Goal: Contribute content: Contribute content

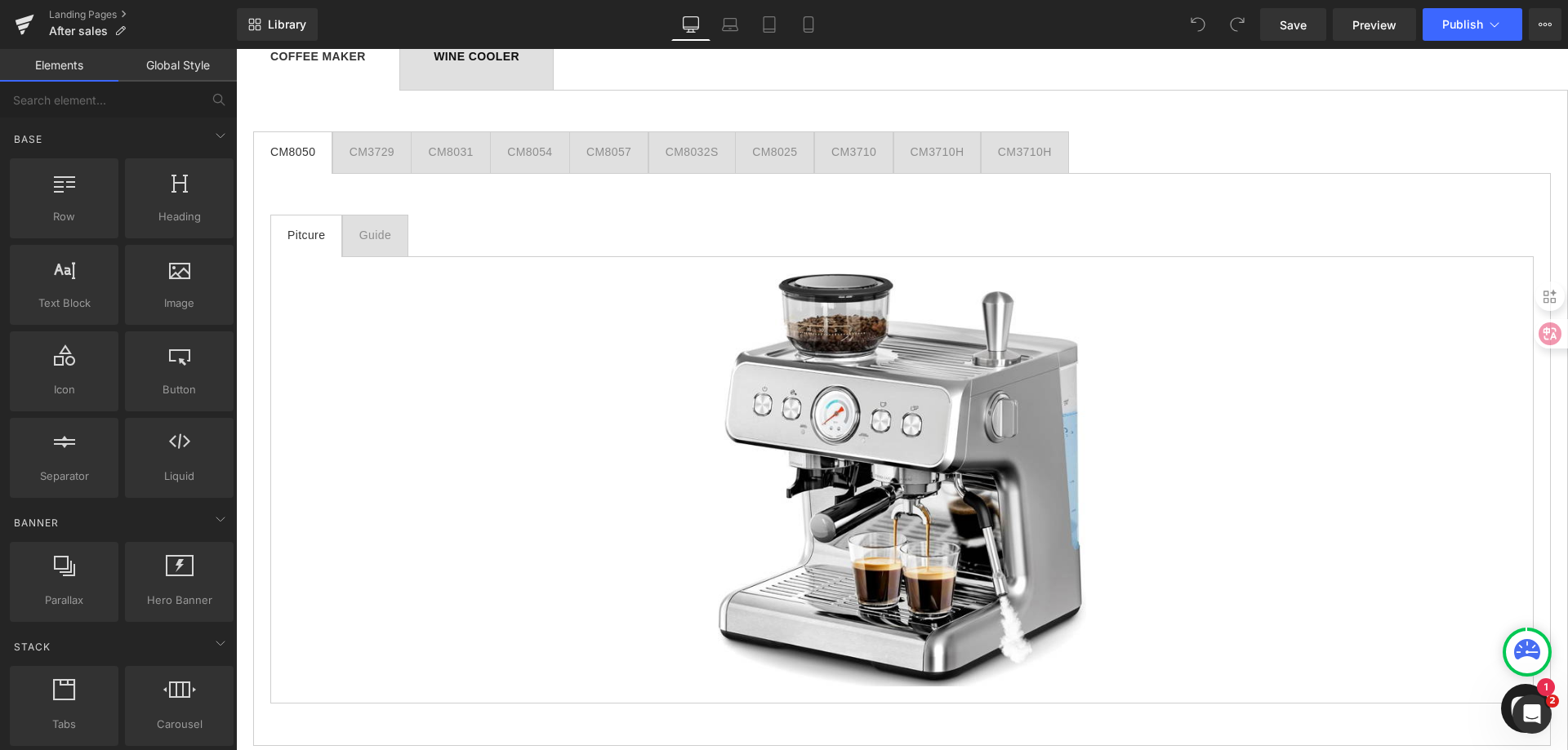
scroll to position [1061, 0]
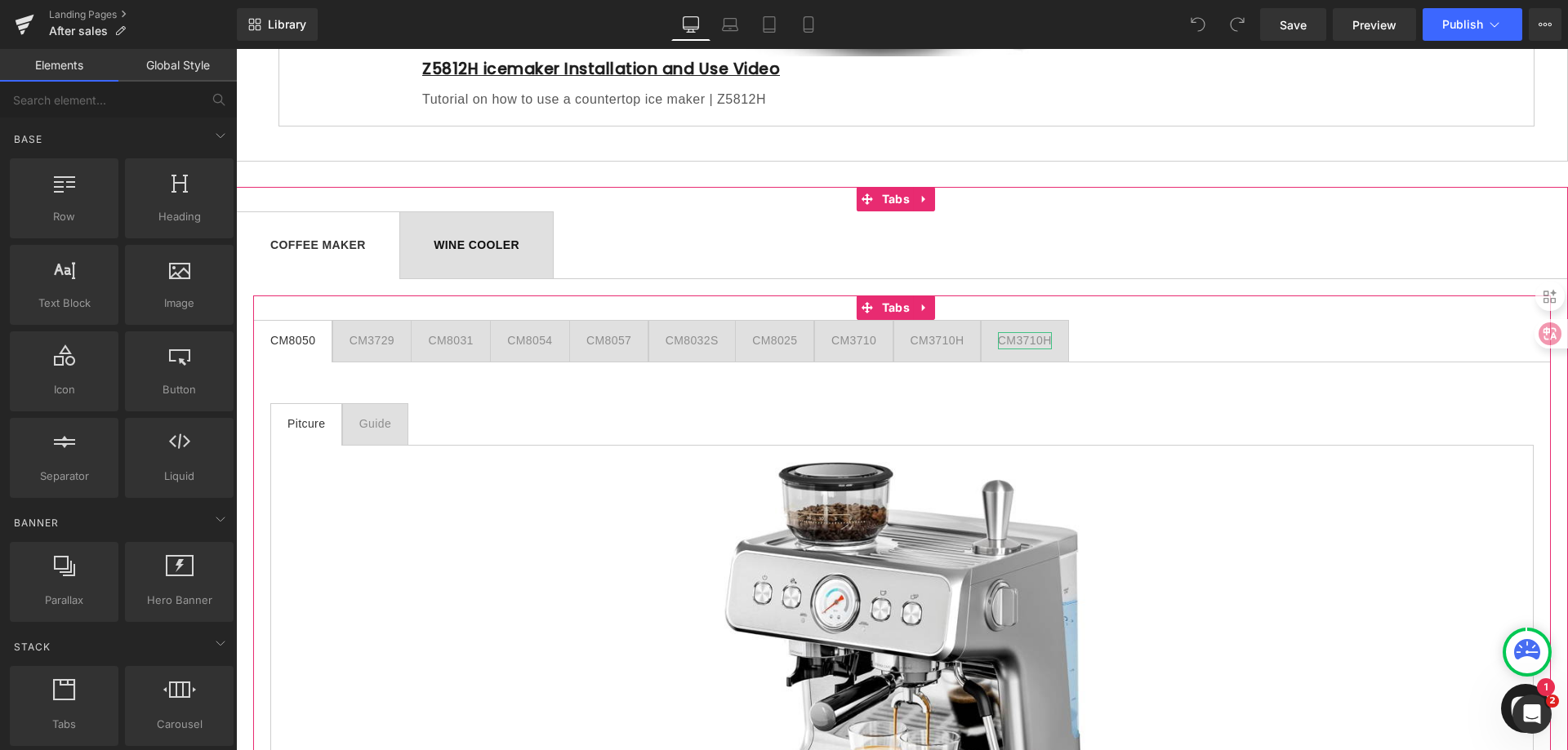
click at [1038, 342] on div "CM3710H" at bounding box center [1024, 341] width 54 height 17
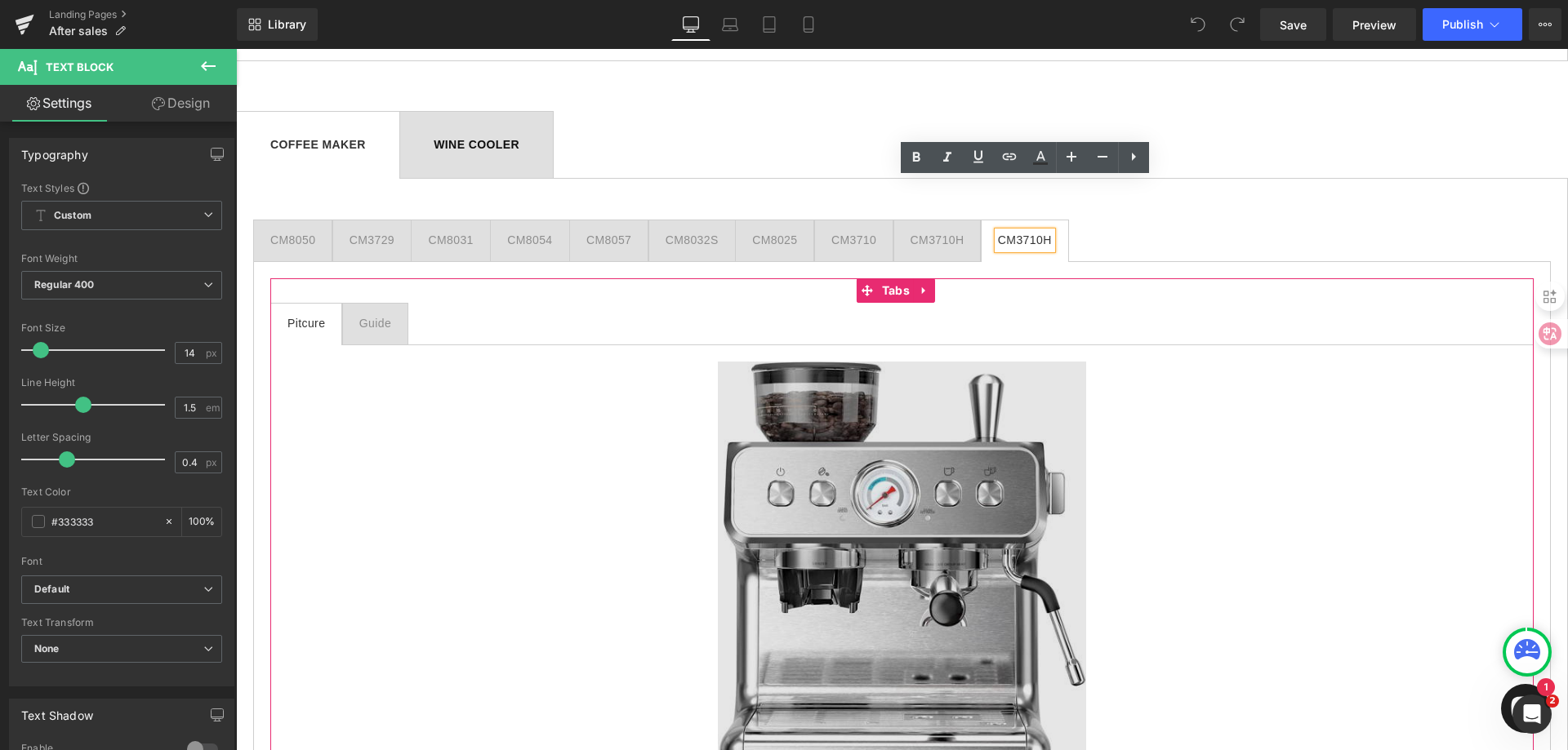
scroll to position [1144, 0]
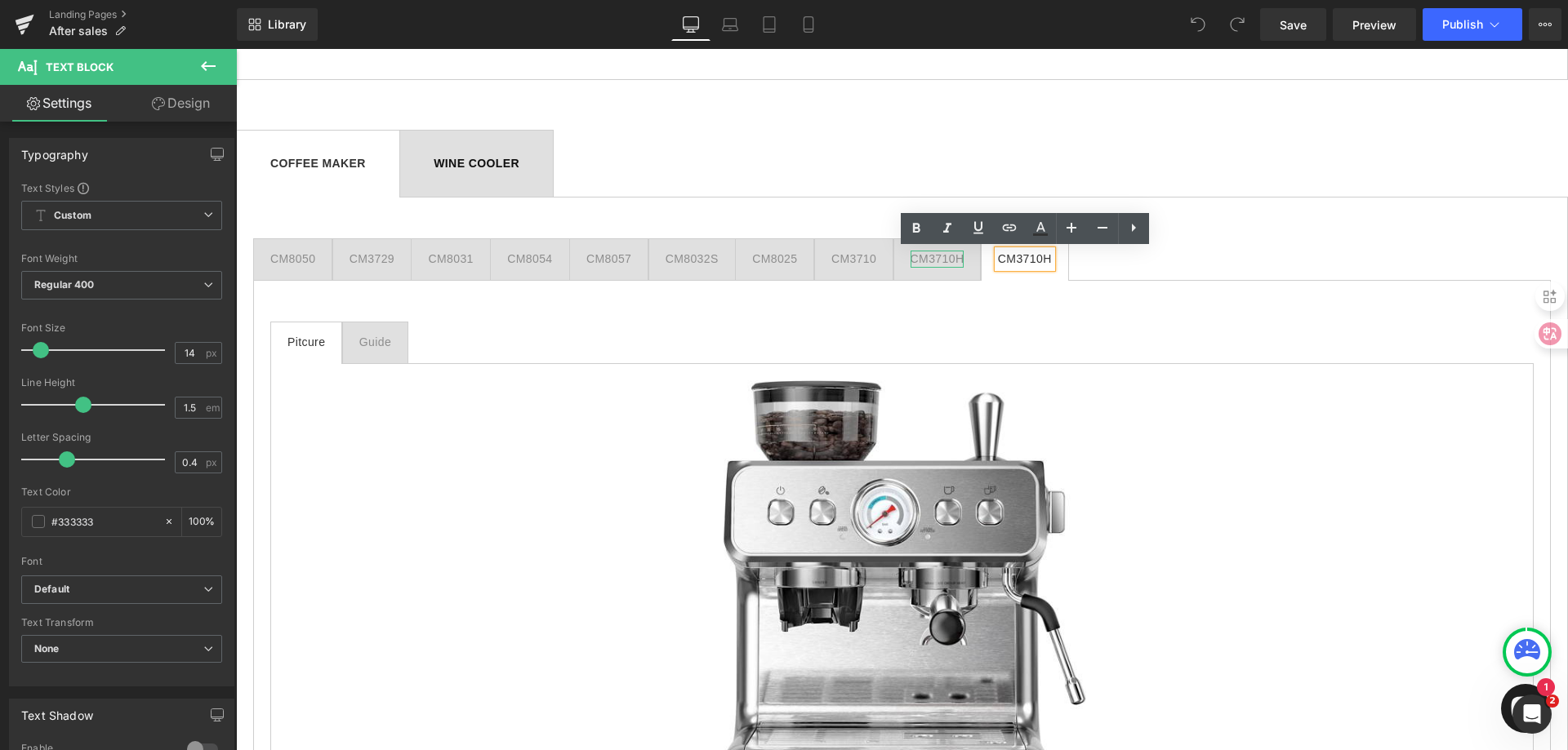
click at [948, 259] on div "CM3710H" at bounding box center [937, 259] width 54 height 17
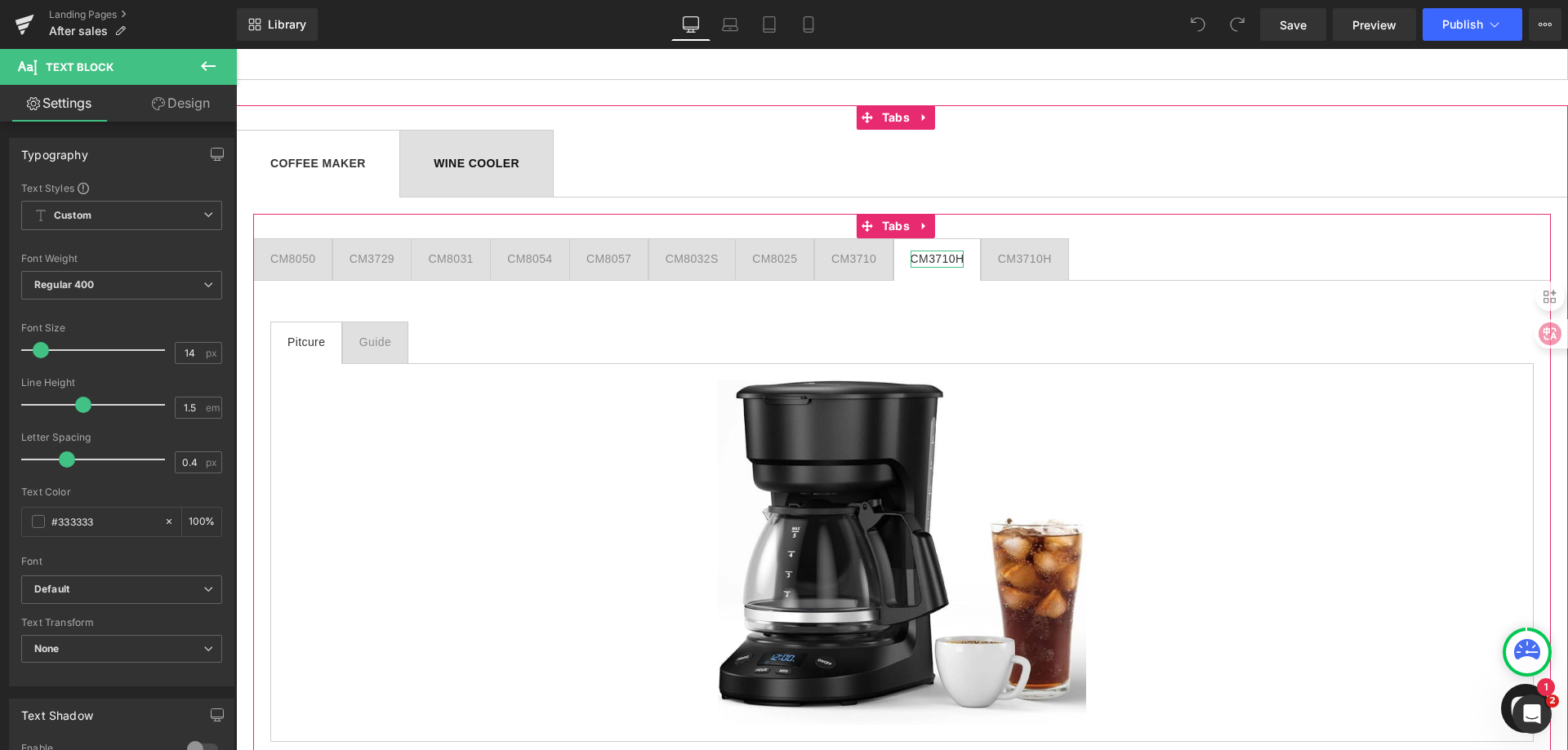
click at [952, 258] on div "CM3710H" at bounding box center [937, 259] width 54 height 17
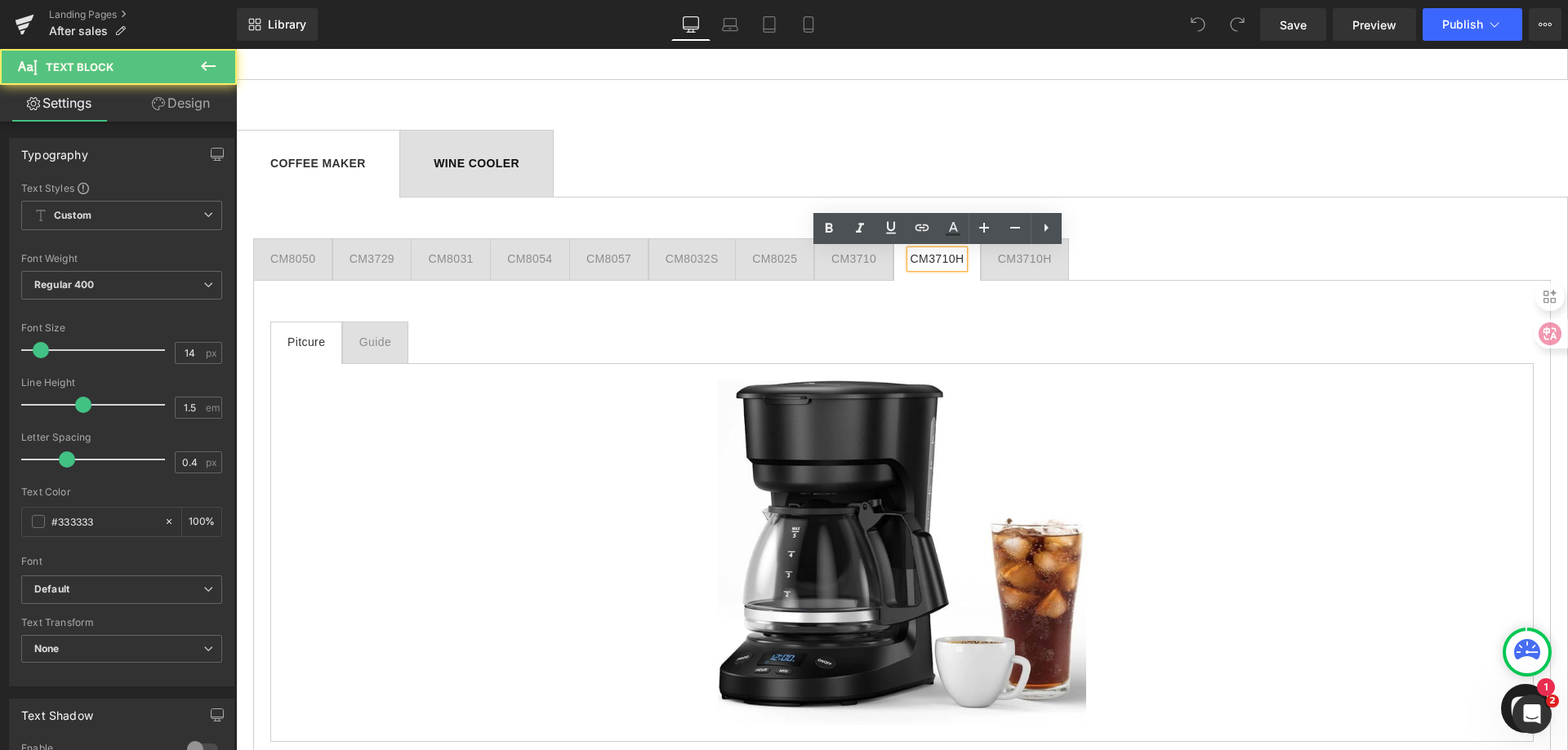
click at [963, 259] on div "CM3710H" at bounding box center [937, 259] width 54 height 17
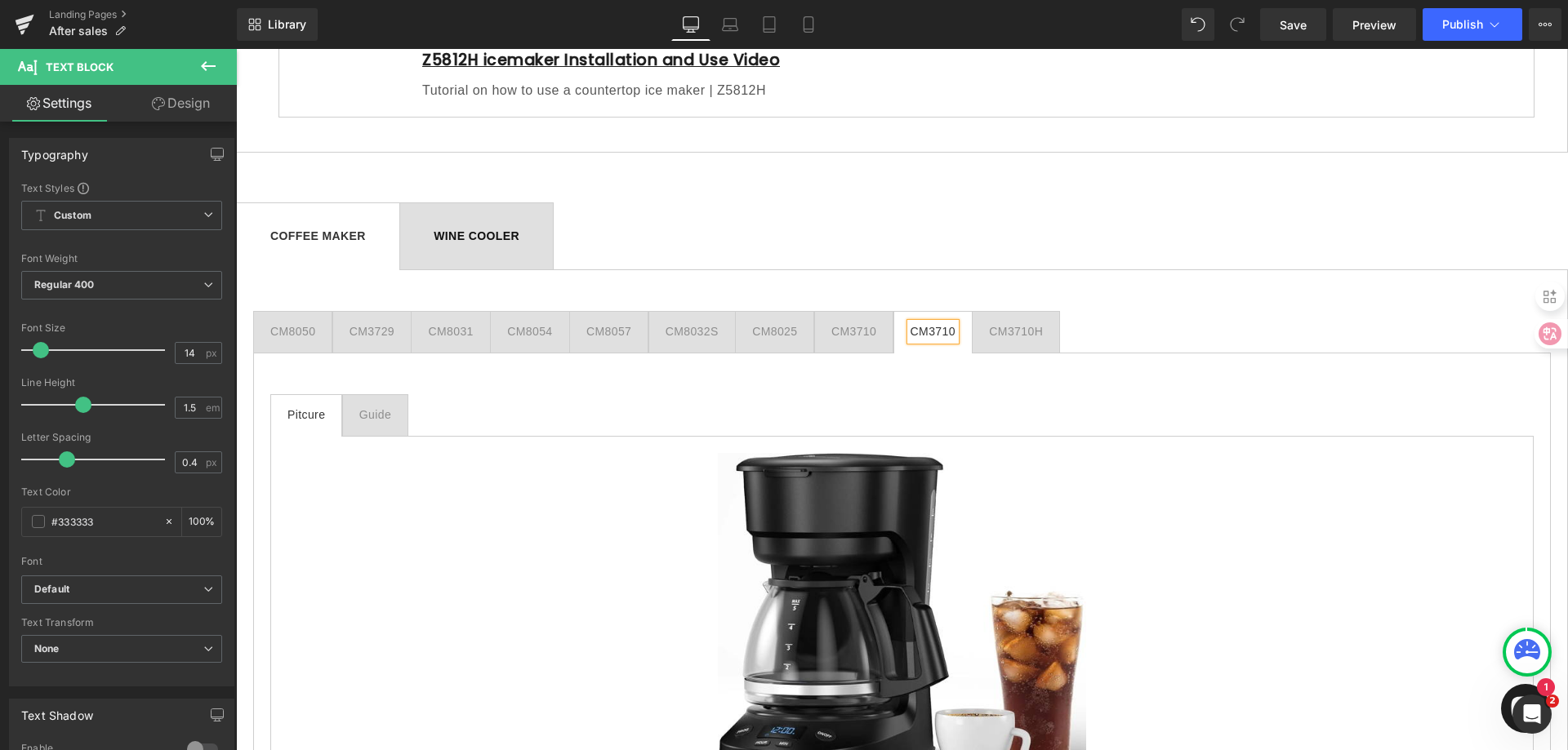
scroll to position [1061, 0]
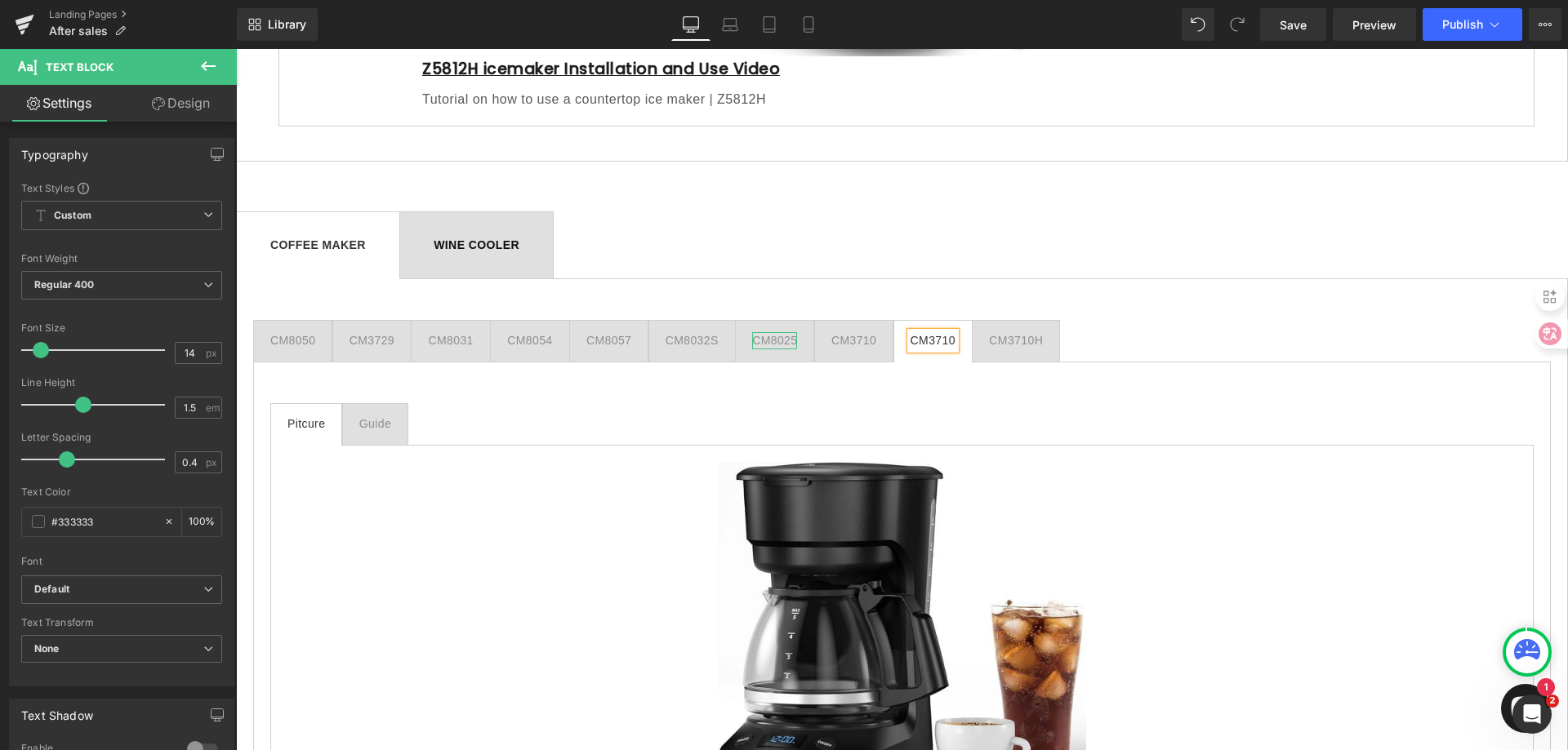
click at [791, 345] on div "CM8025" at bounding box center [774, 341] width 45 height 17
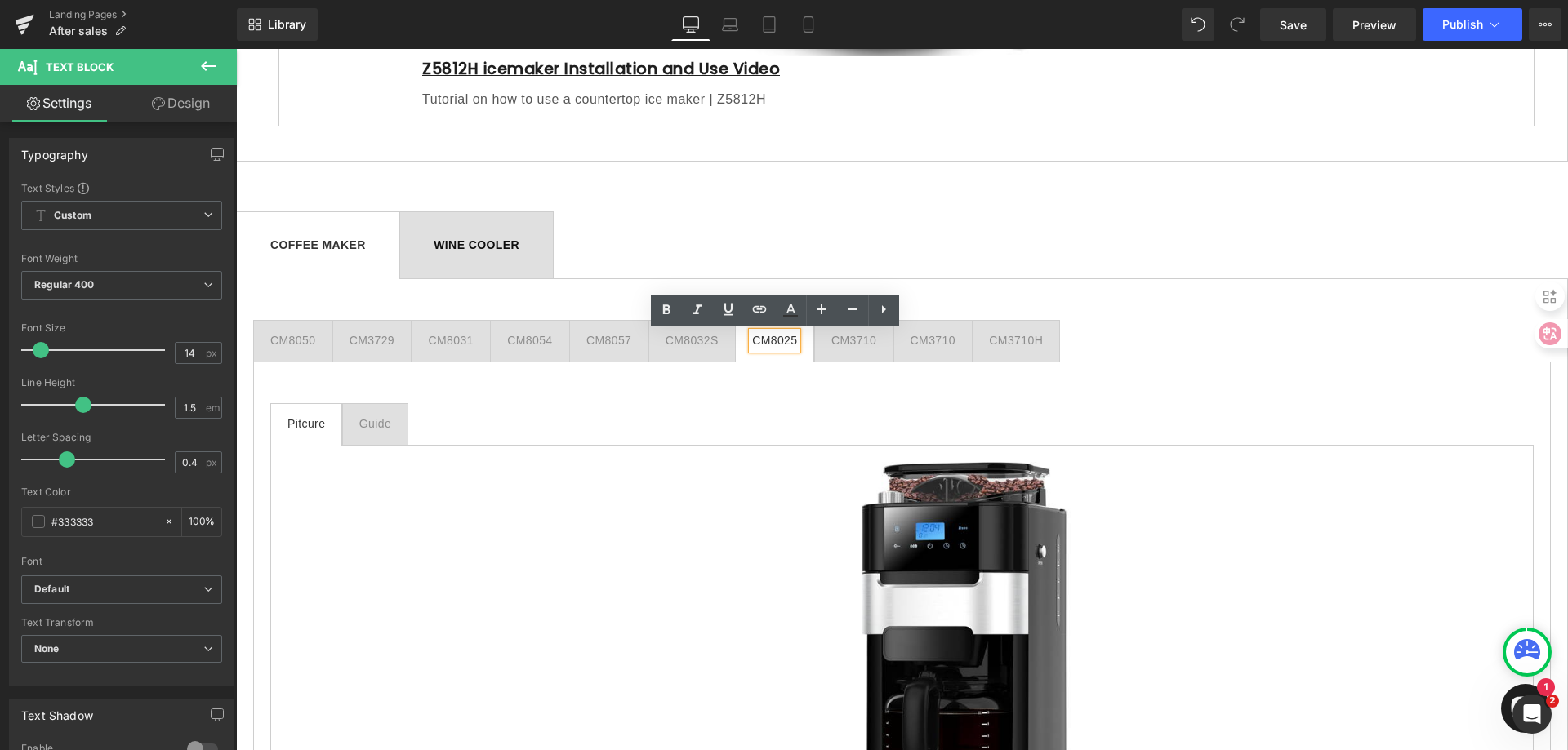
click at [855, 343] on div "CM3710" at bounding box center [854, 341] width 45 height 17
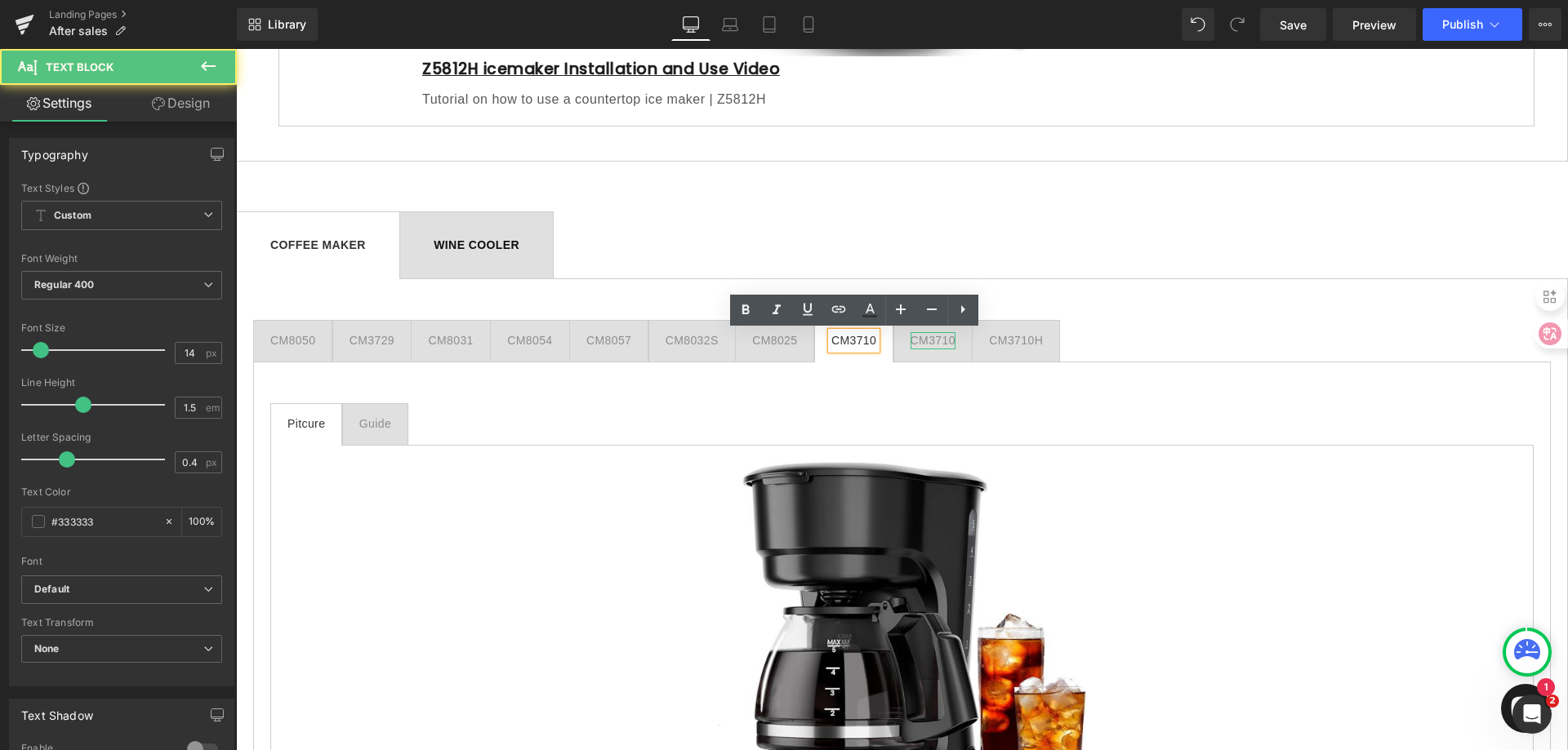
click at [949, 342] on div "CM3710" at bounding box center [933, 341] width 45 height 17
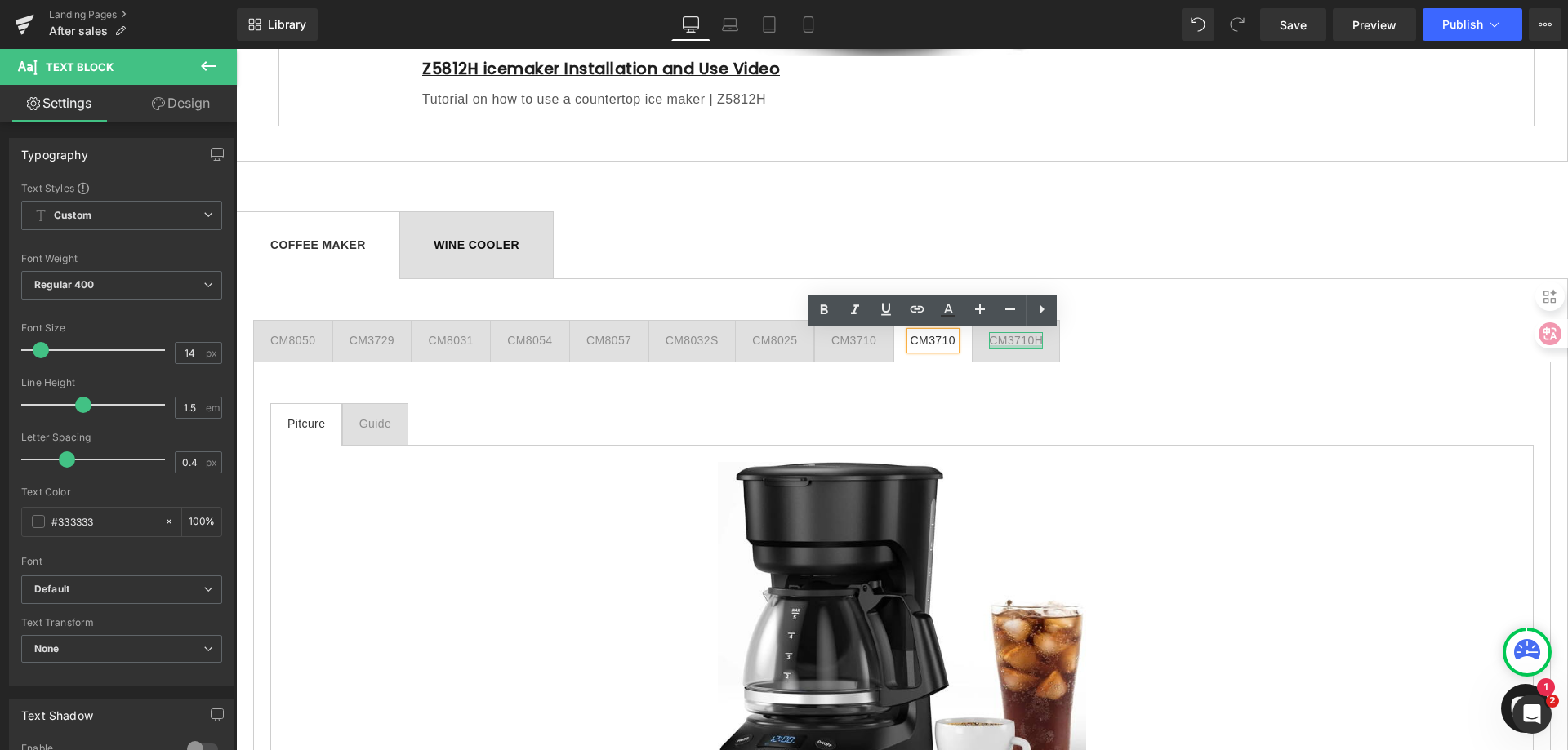
click at [1006, 347] on div at bounding box center [1015, 347] width 54 height 4
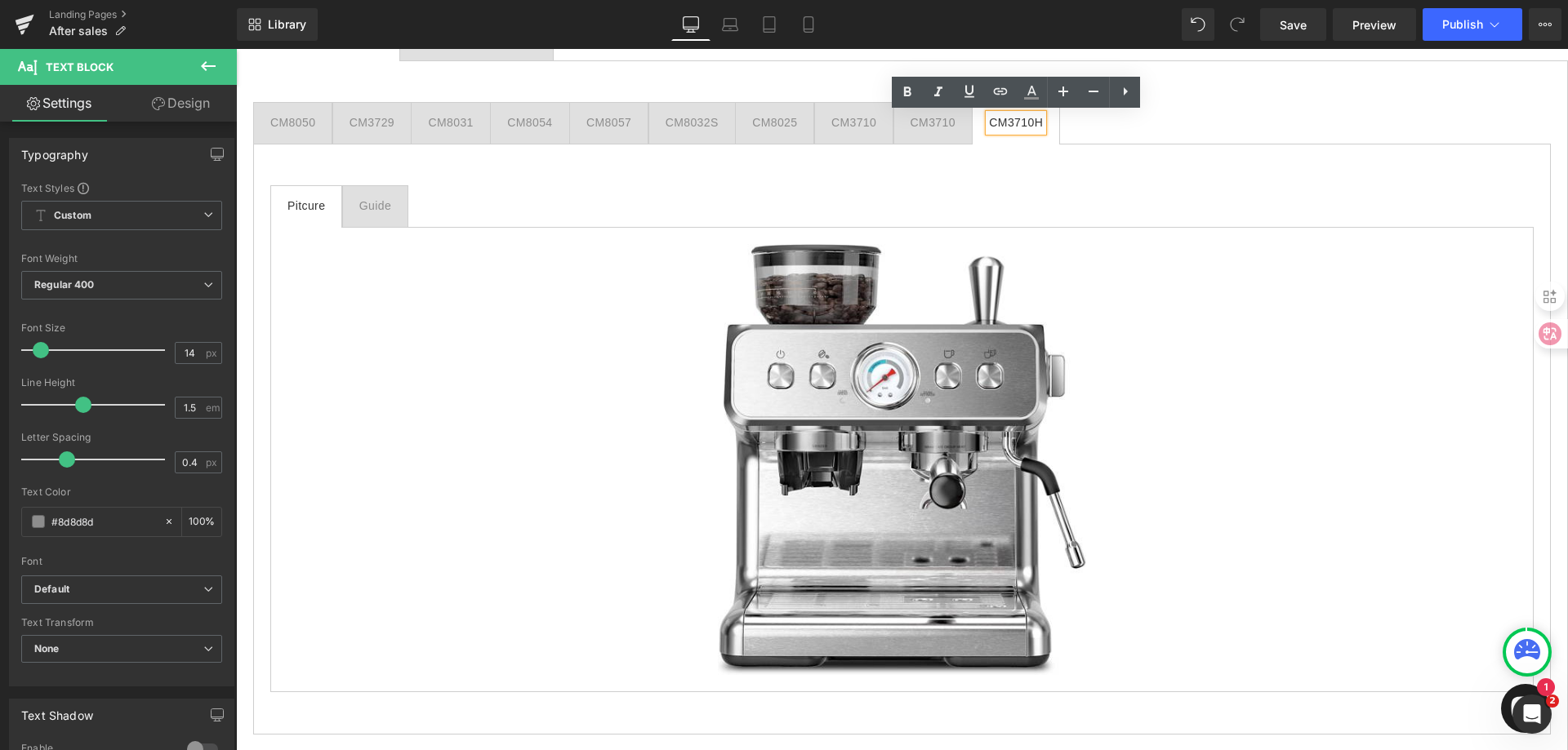
scroll to position [1144, 0]
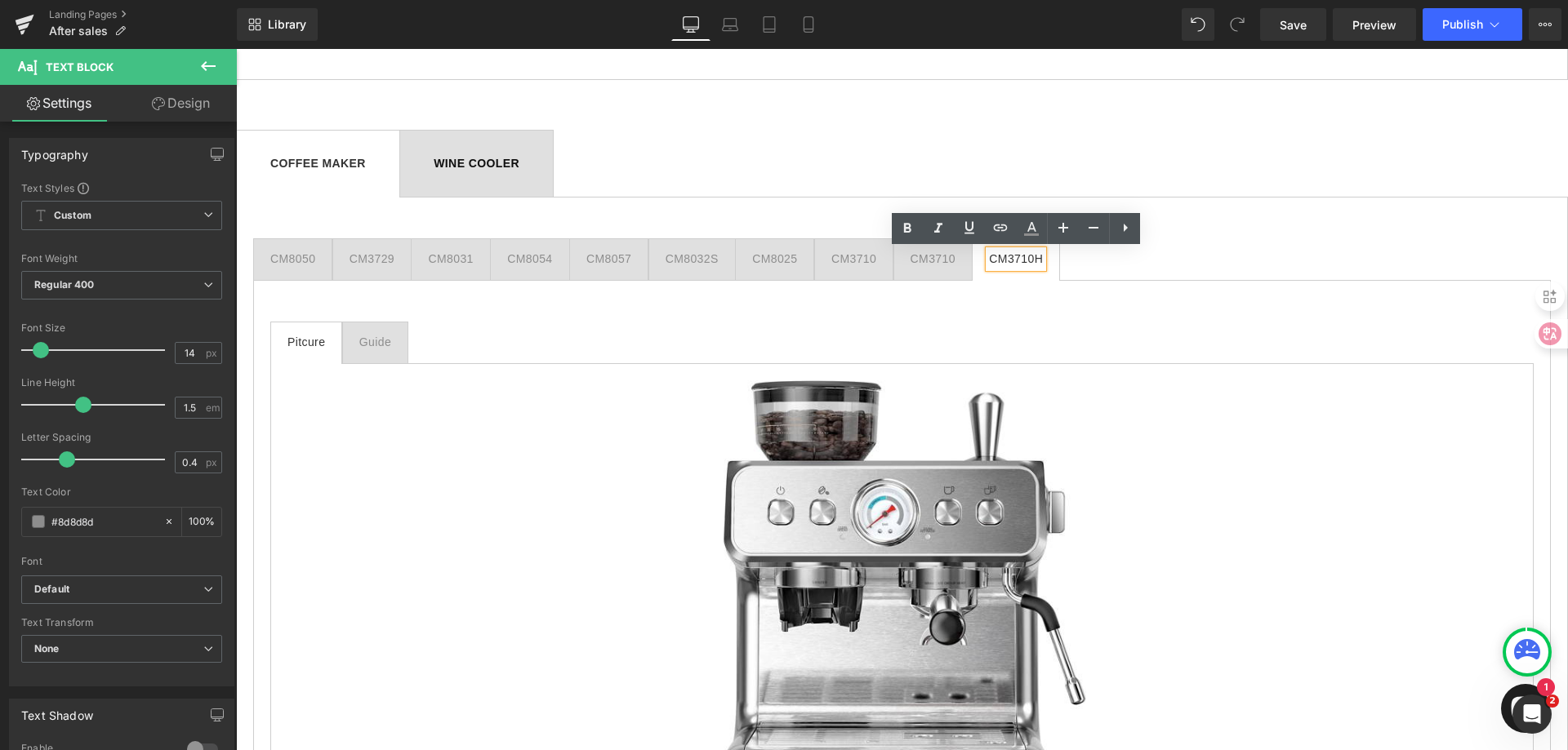
click at [372, 341] on div "Guide" at bounding box center [375, 342] width 32 height 17
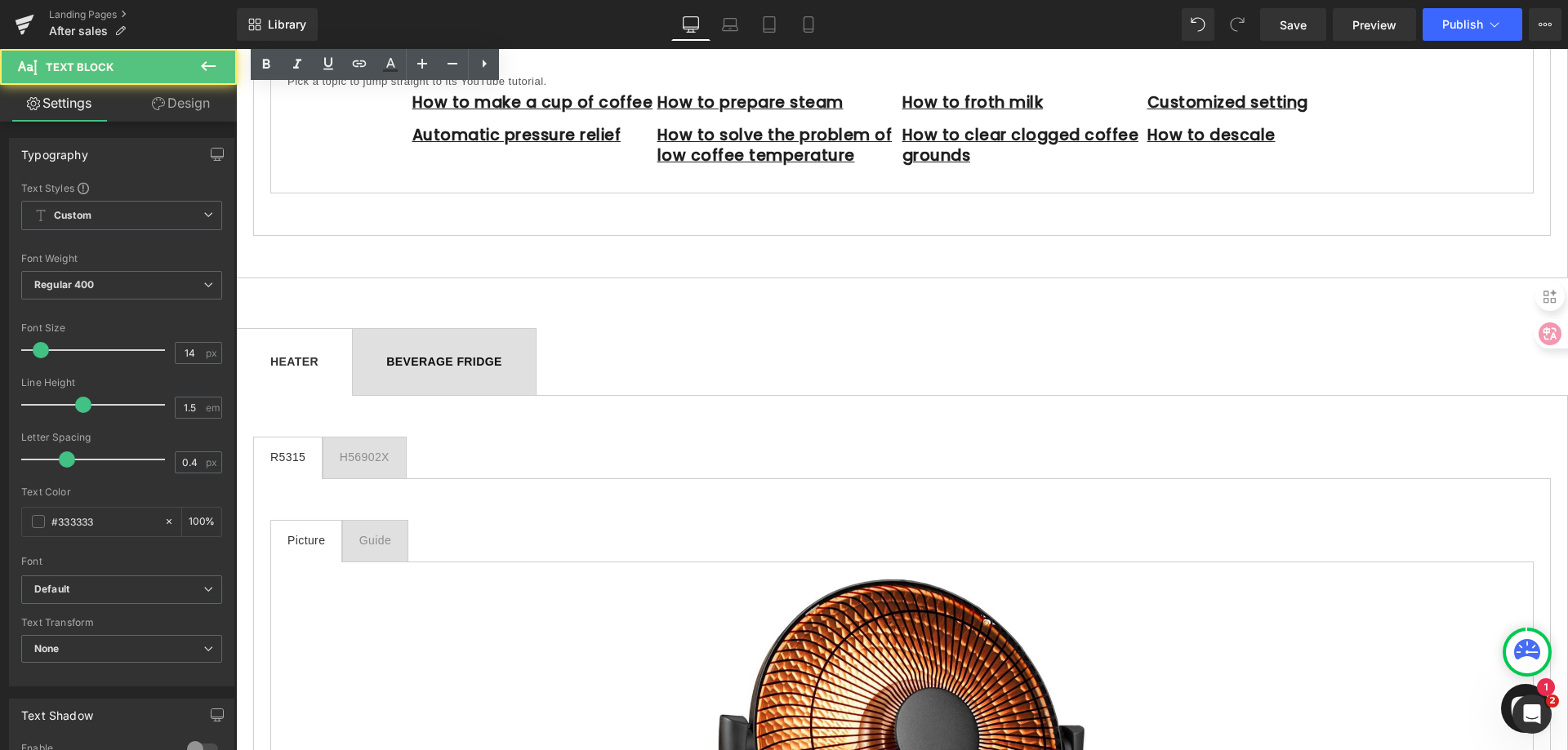
scroll to position [1225, 0]
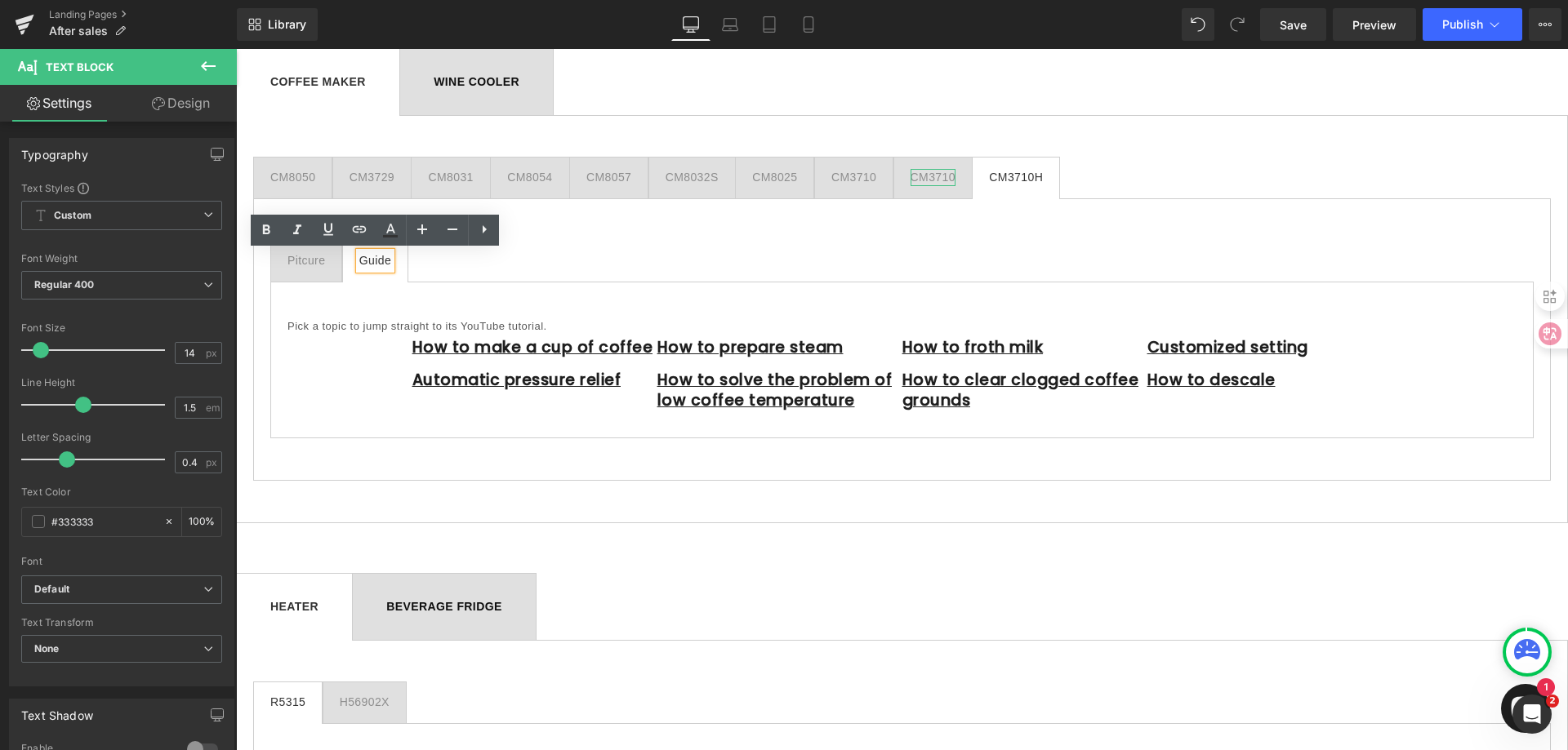
click at [939, 176] on div "CM3710" at bounding box center [933, 177] width 45 height 17
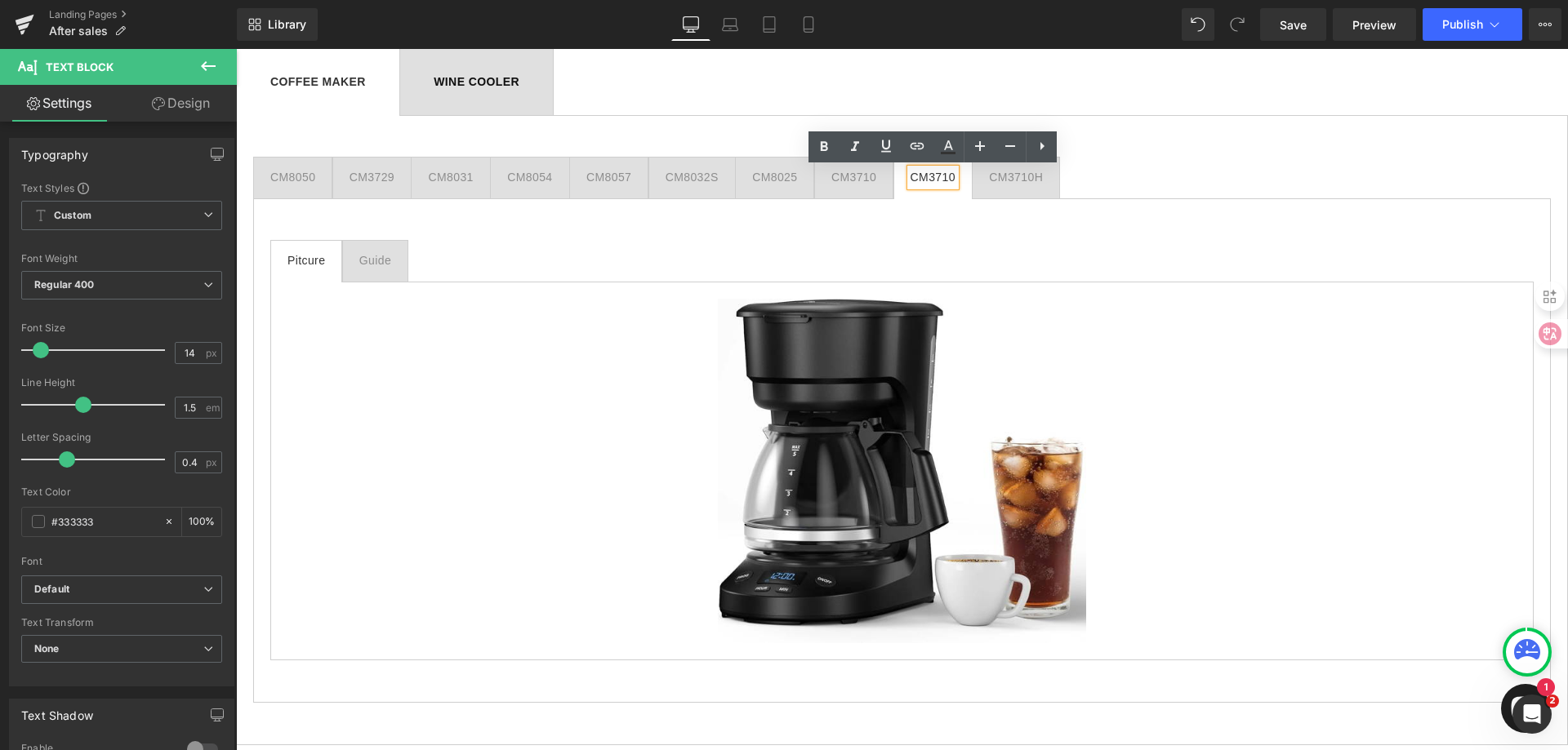
click at [871, 176] on div "CM3710" at bounding box center [854, 177] width 45 height 17
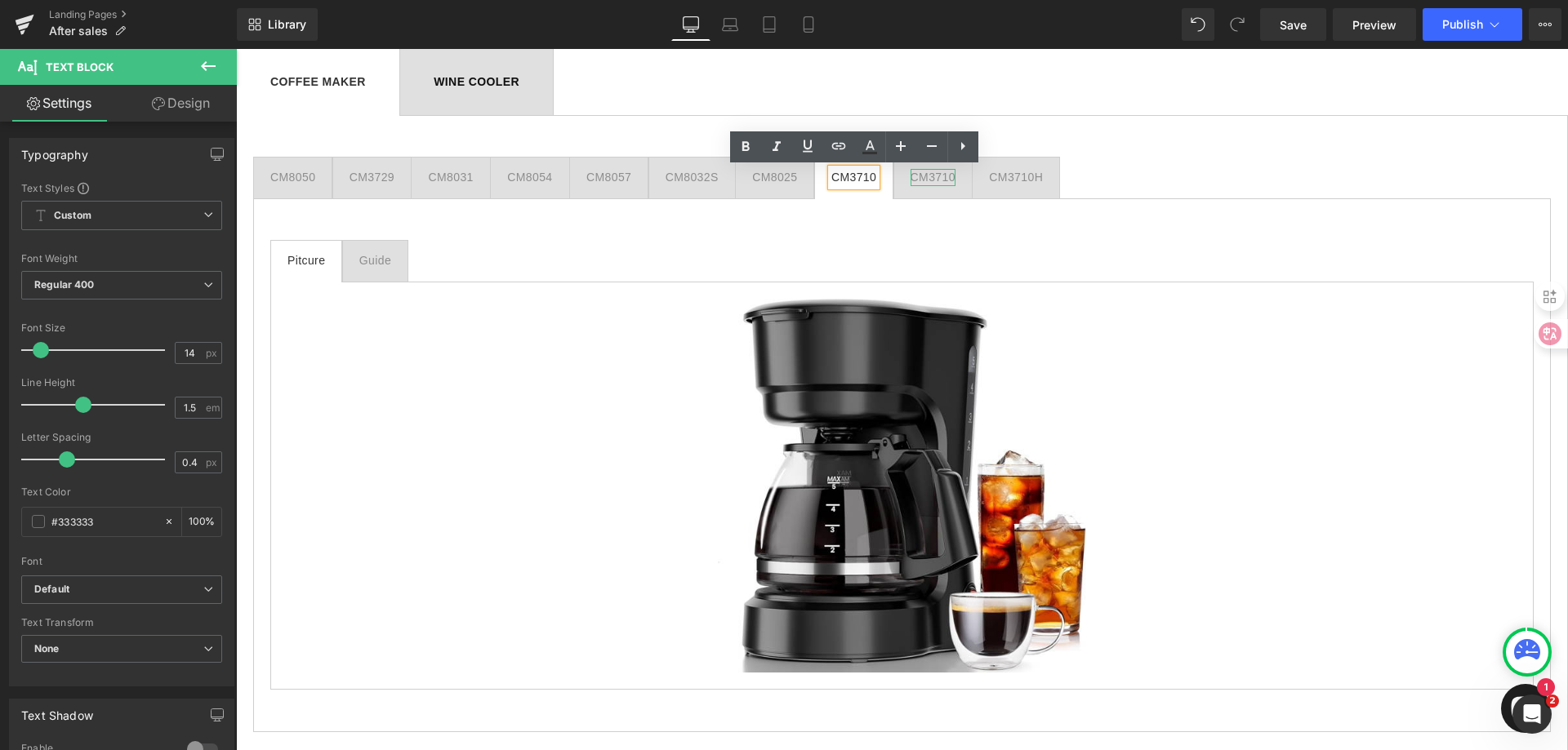
click at [934, 178] on div "CM3710" at bounding box center [933, 177] width 45 height 17
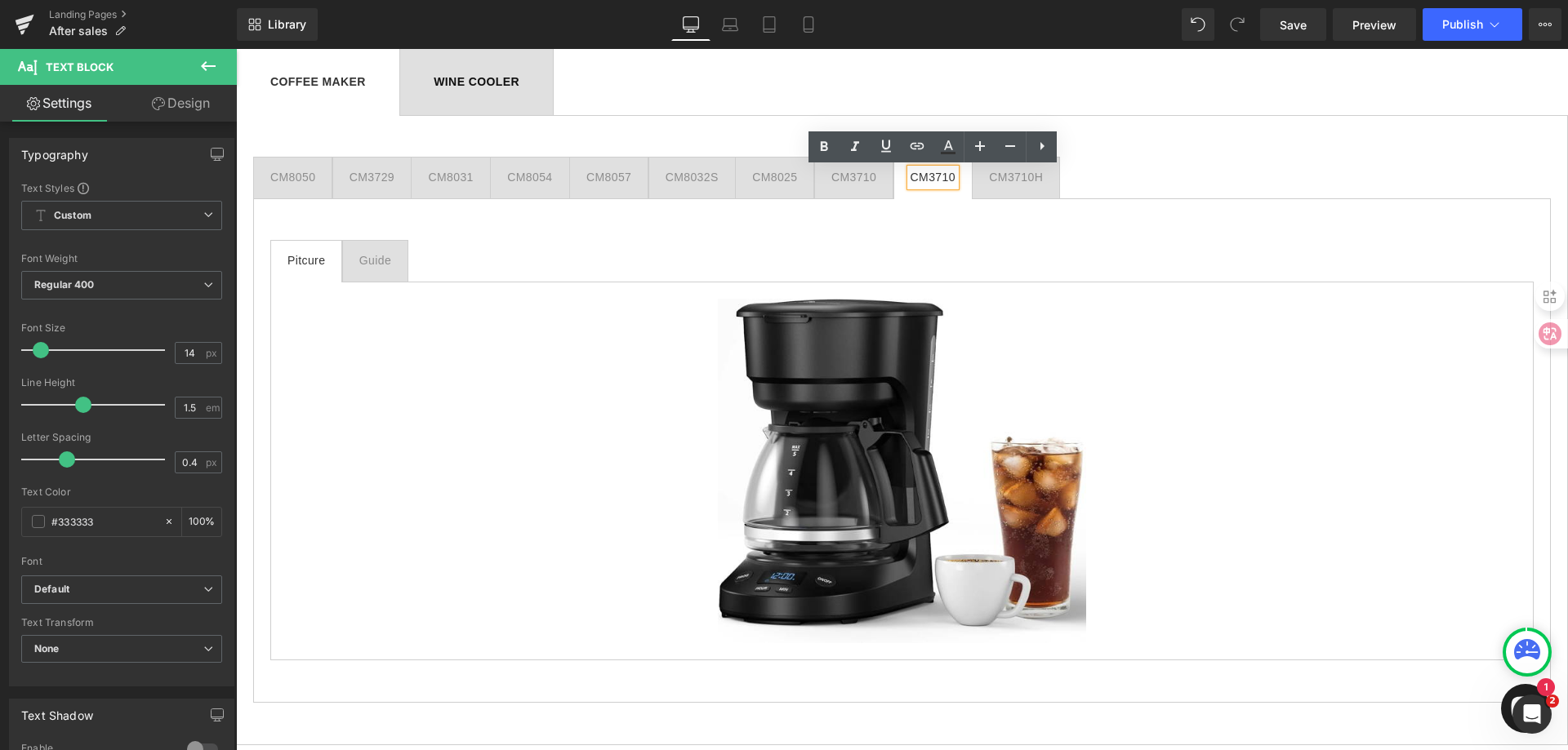
click at [955, 176] on div "CM3710" at bounding box center [933, 177] width 45 height 17
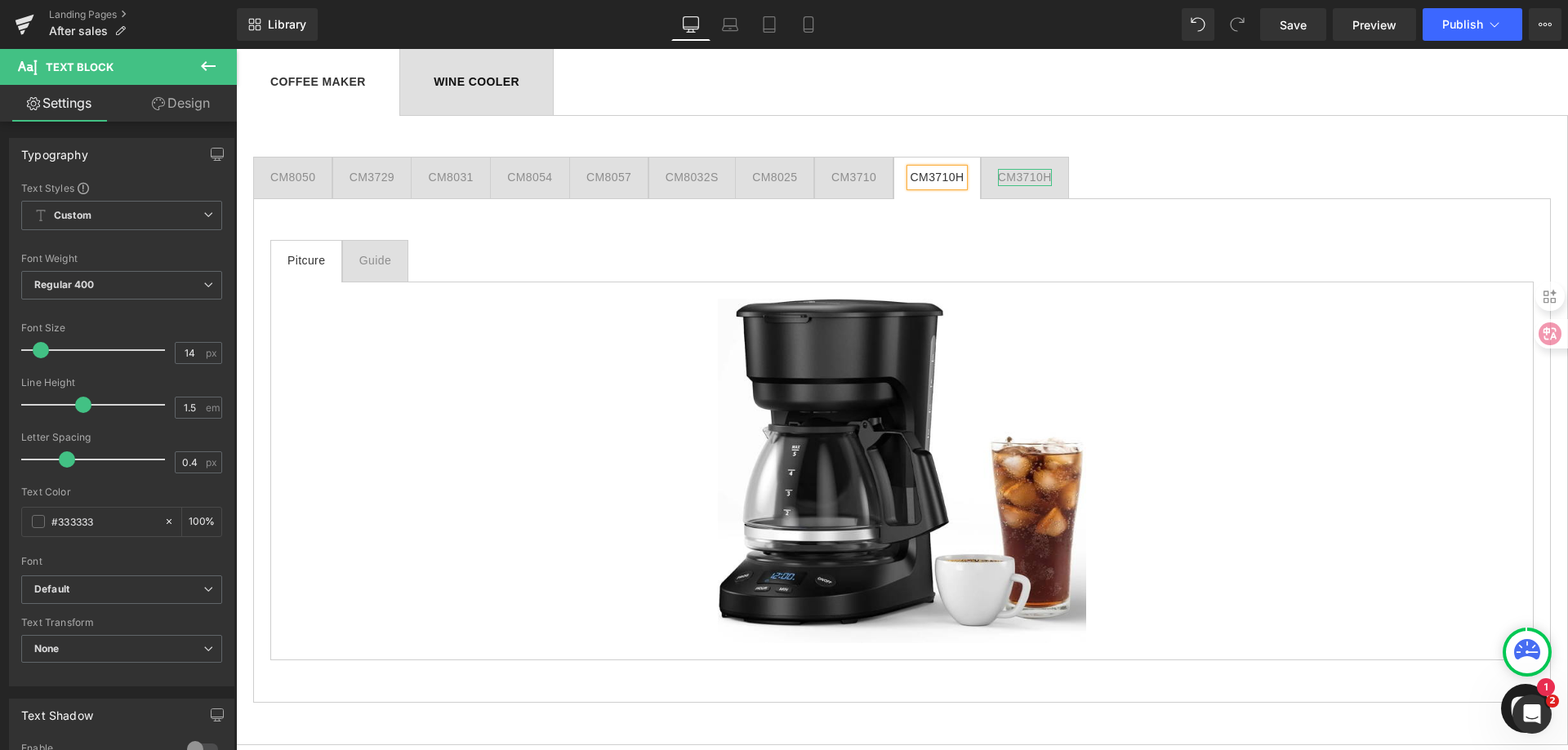
click at [1029, 179] on div "CM3710H" at bounding box center [1024, 177] width 54 height 17
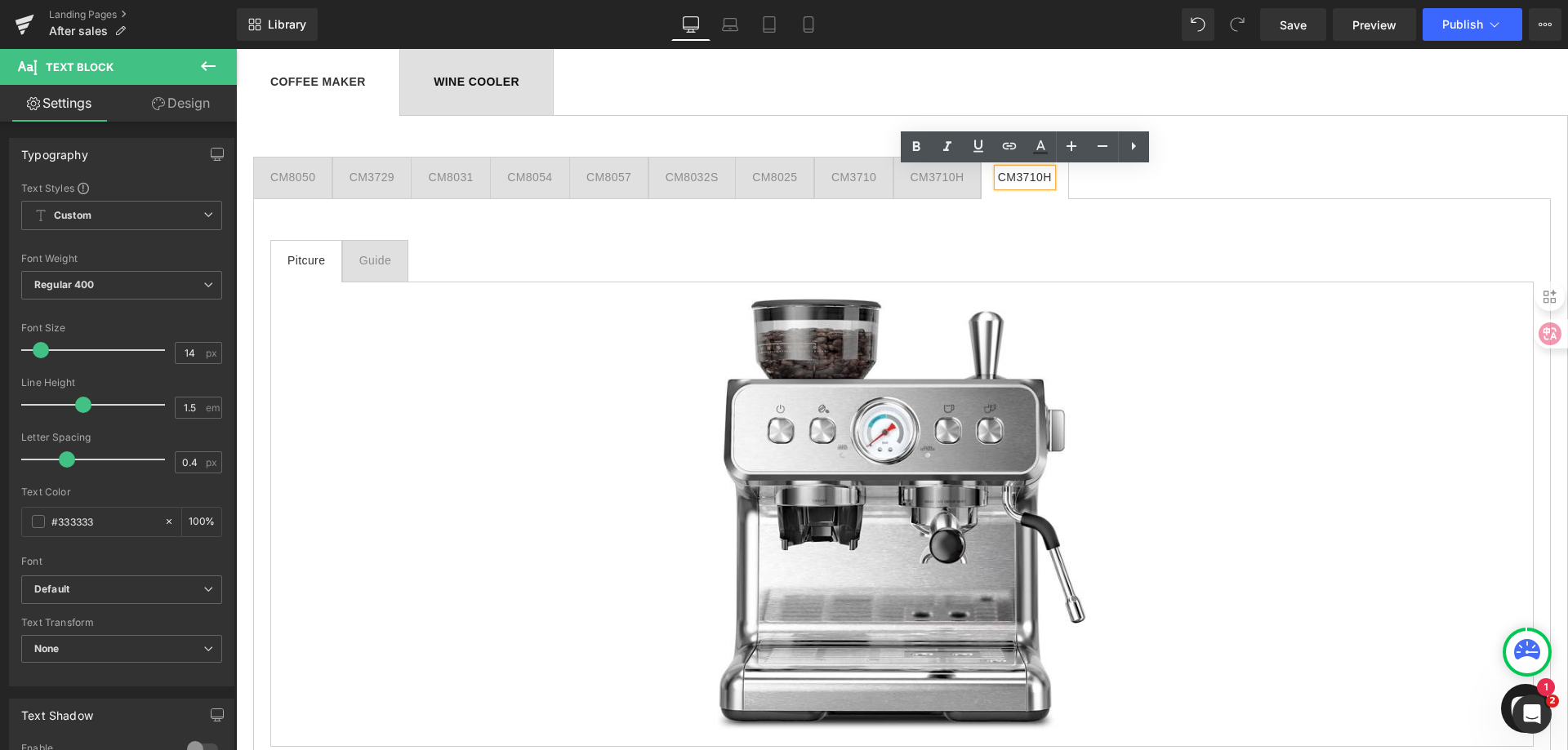
click at [1025, 178] on div "CM3710H" at bounding box center [1024, 177] width 54 height 17
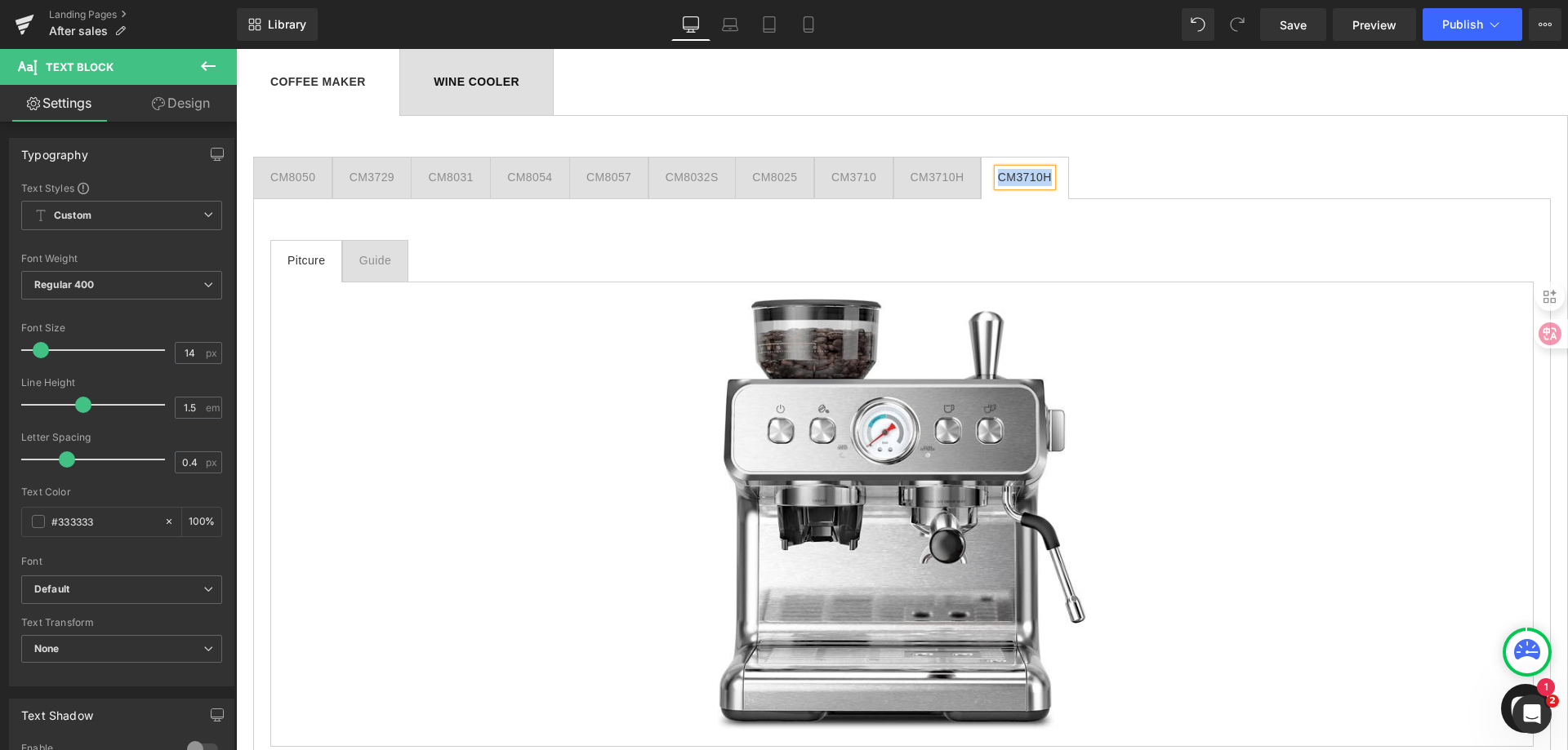
paste div
click at [1131, 179] on ul "CM8050 Text Block CM3729 Text Block CM8031 Text Block CM8054 Text Block CM8057 …" at bounding box center [902, 178] width 1298 height 43
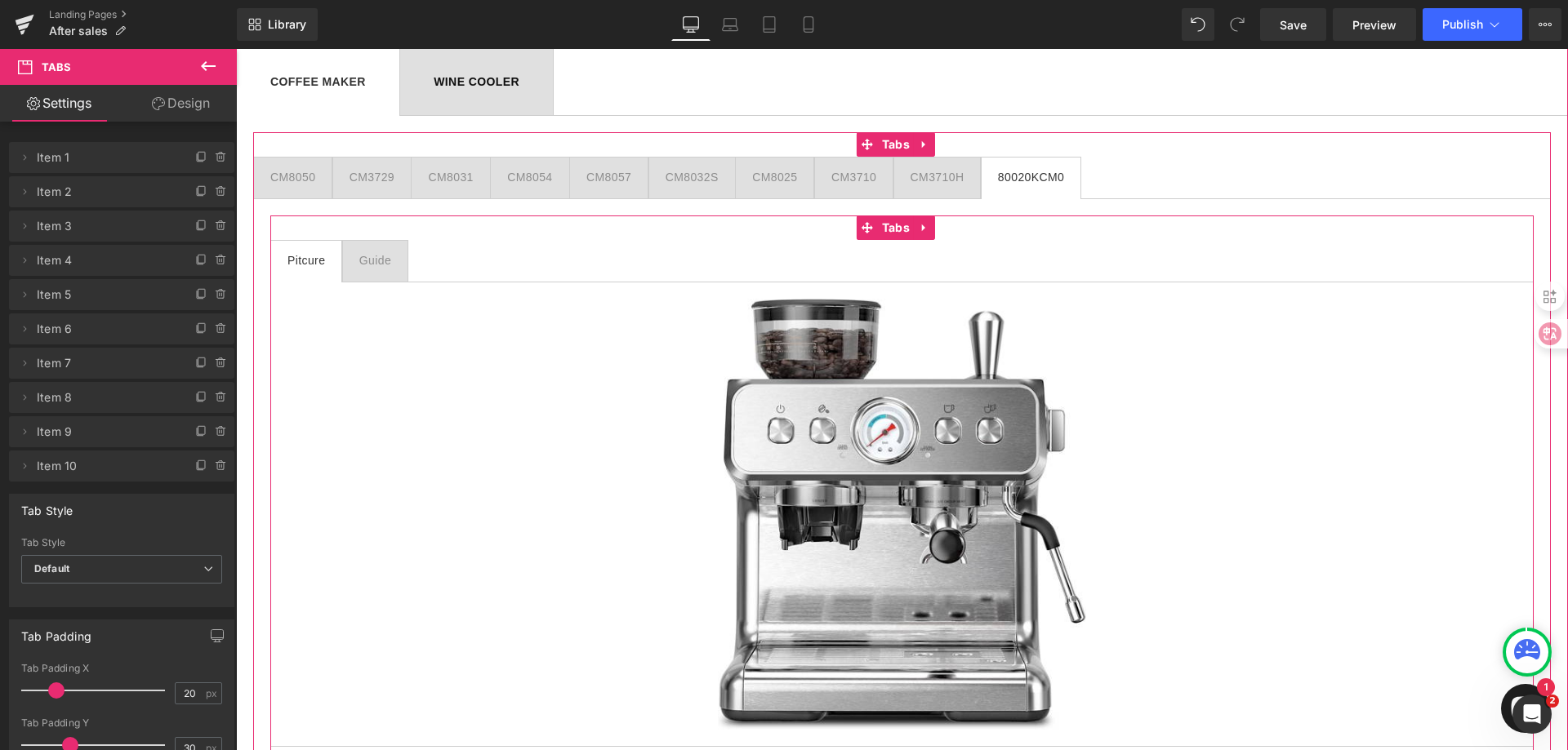
click at [371, 260] on div "Guide" at bounding box center [375, 260] width 32 height 17
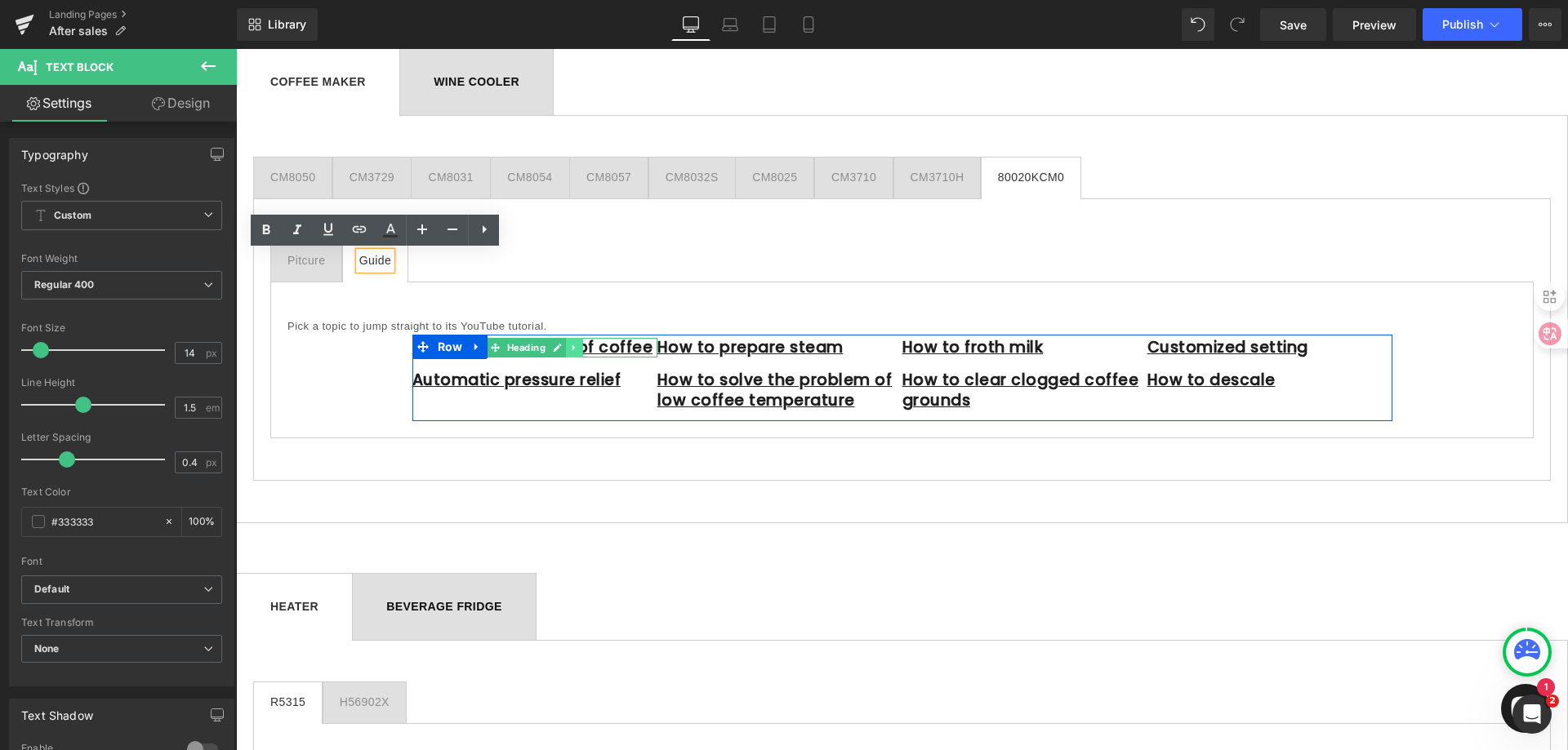
click at [572, 349] on icon at bounding box center [573, 348] width 9 height 10
click at [528, 347] on icon at bounding box center [532, 348] width 8 height 8
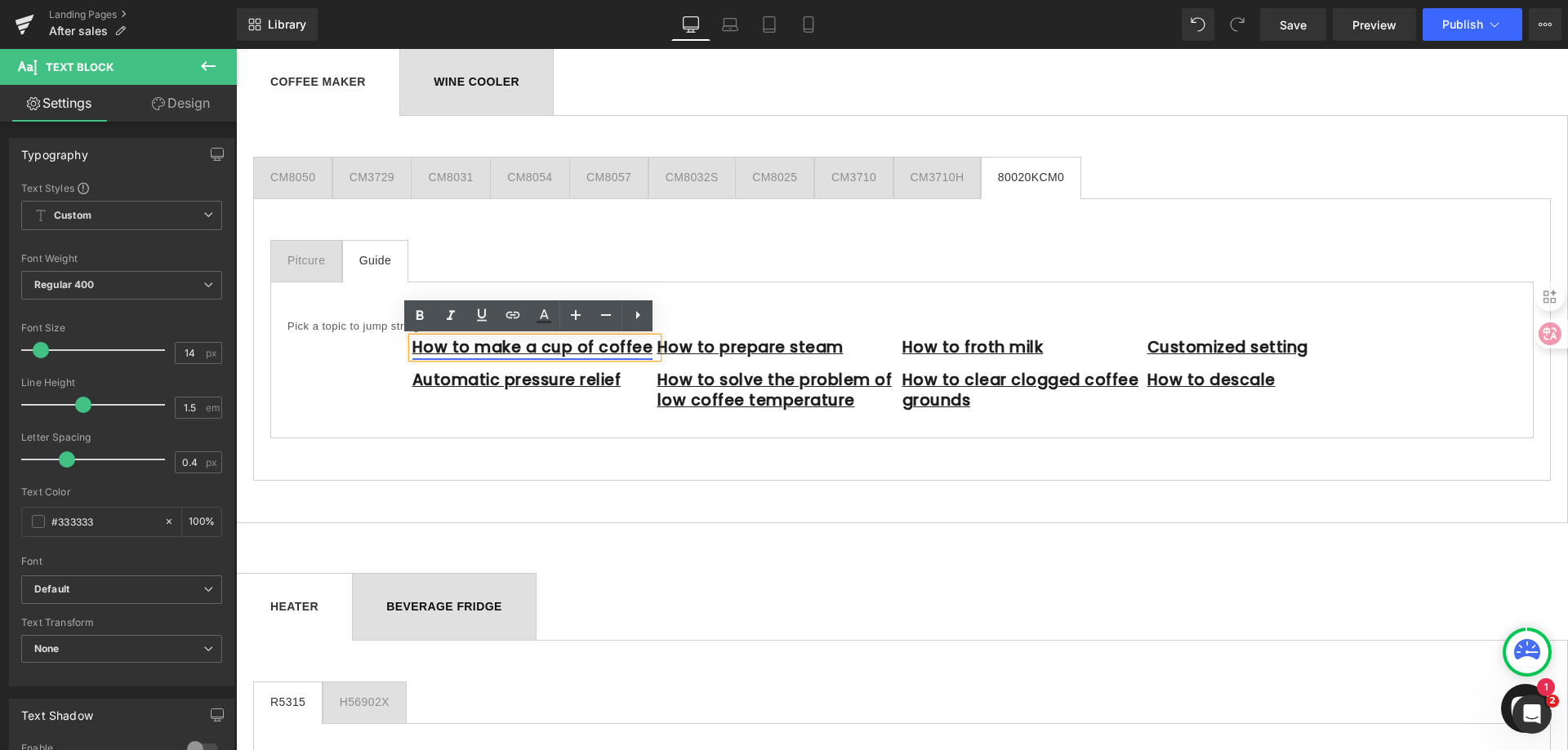
click at [523, 347] on link "How to make a cup of coffee" at bounding box center [533, 347] width 241 height 22
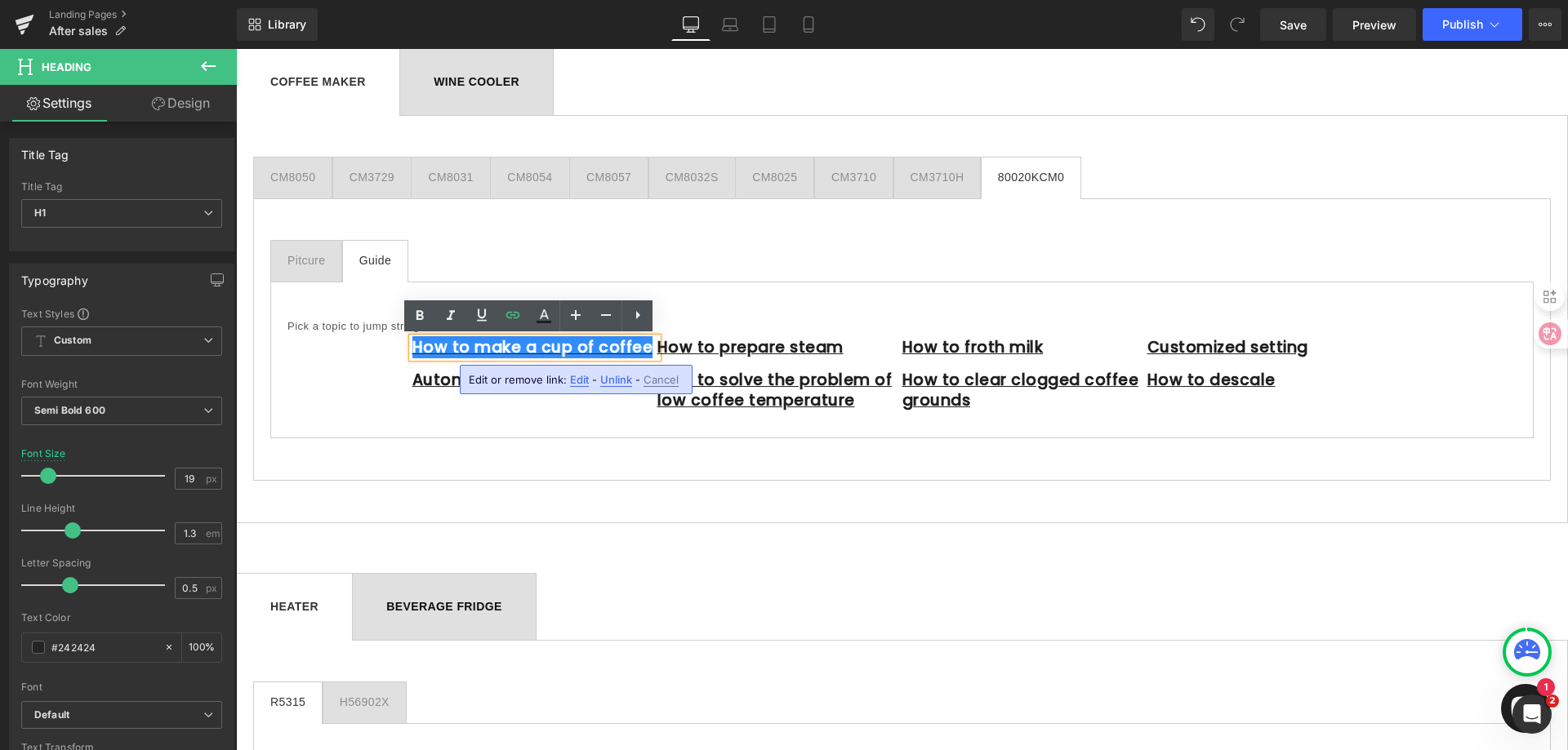
click at [581, 382] on span "Edit" at bounding box center [579, 380] width 19 height 14
click at [500, 384] on input "[URL][DOMAIN_NAME]" at bounding box center [450, 385] width 251 height 41
paste input "X5iiFLwssQ8"
type input "[URL][DOMAIN_NAME]"
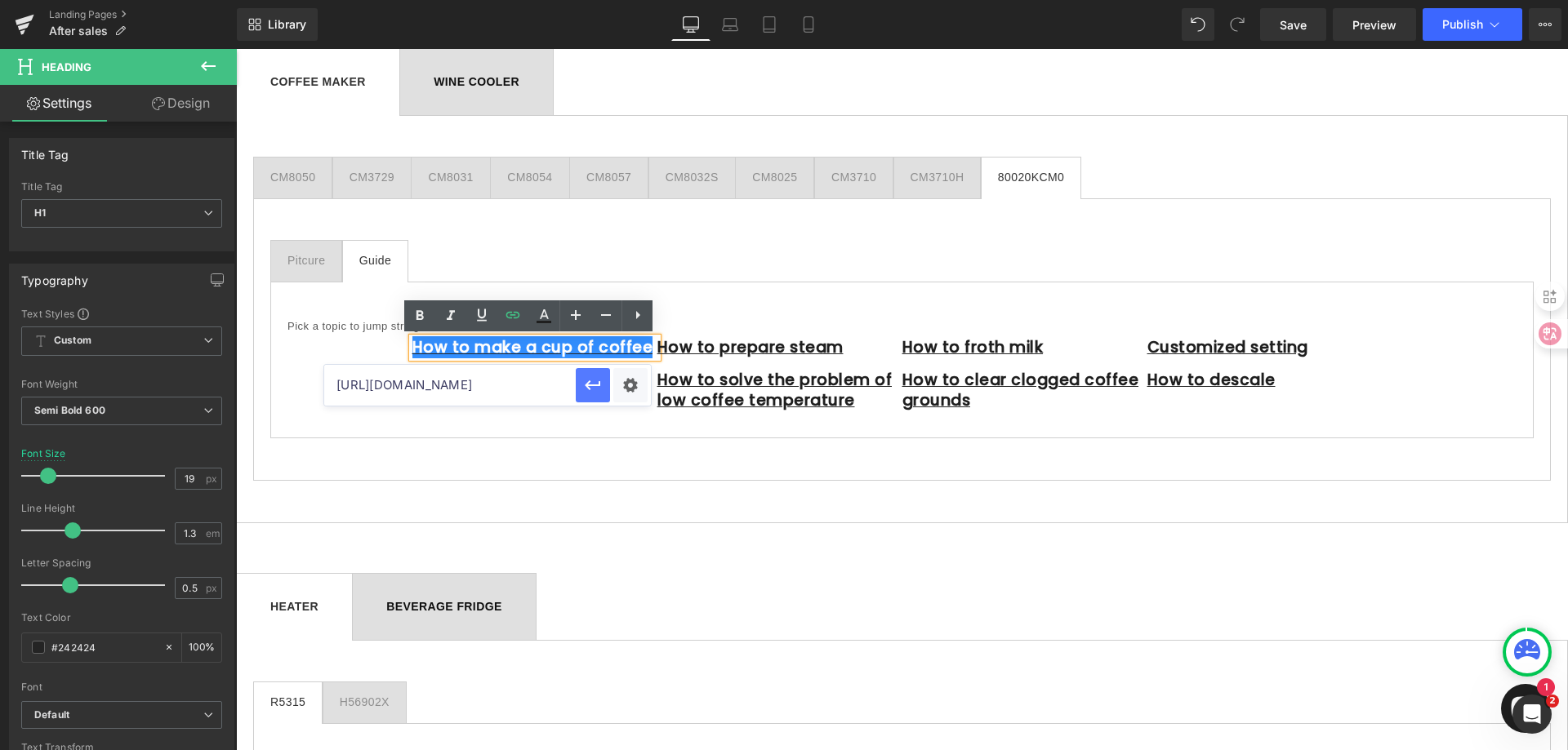
click at [594, 389] on icon "button" at bounding box center [593, 385] width 20 height 20
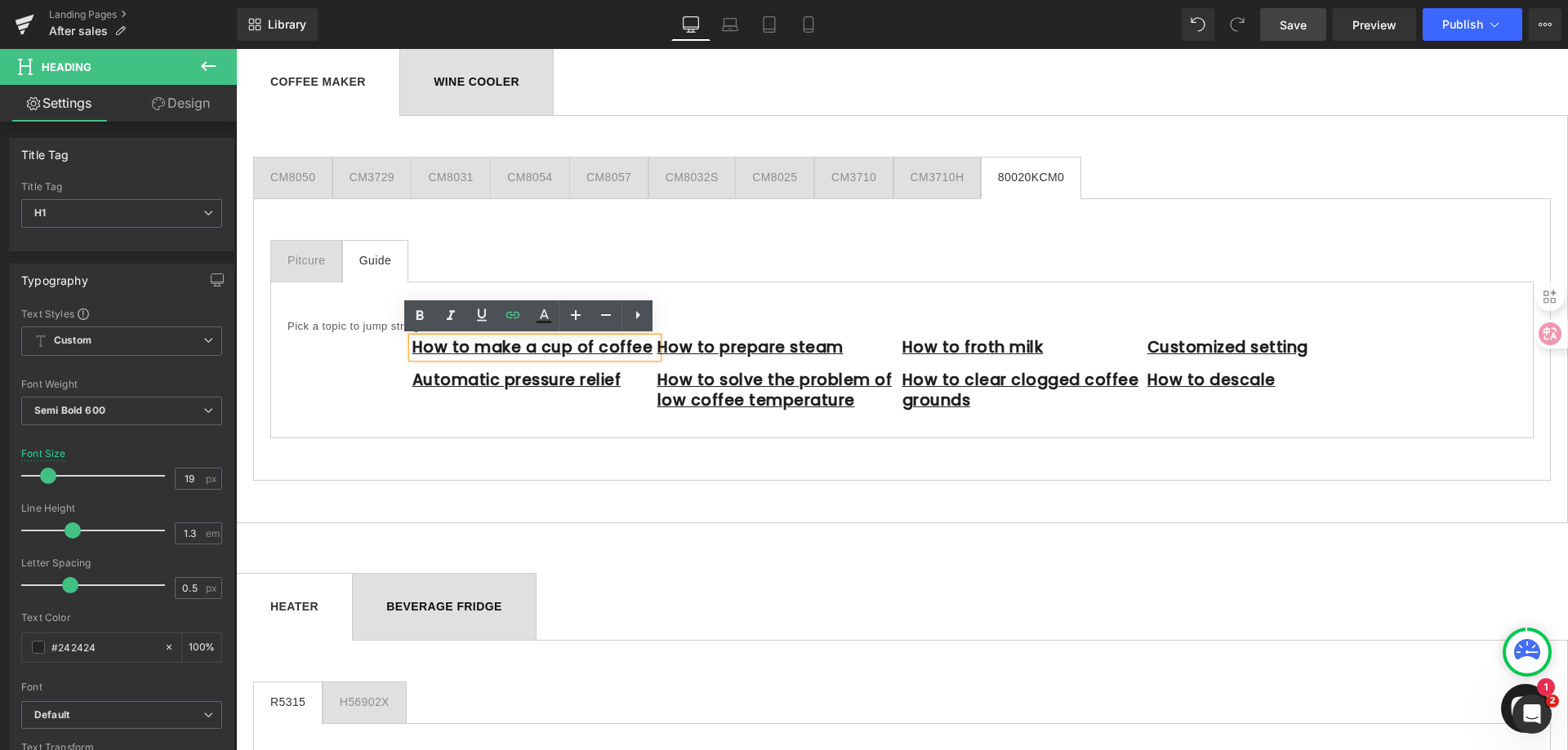
click at [1299, 26] on span "Save" at bounding box center [1293, 25] width 27 height 17
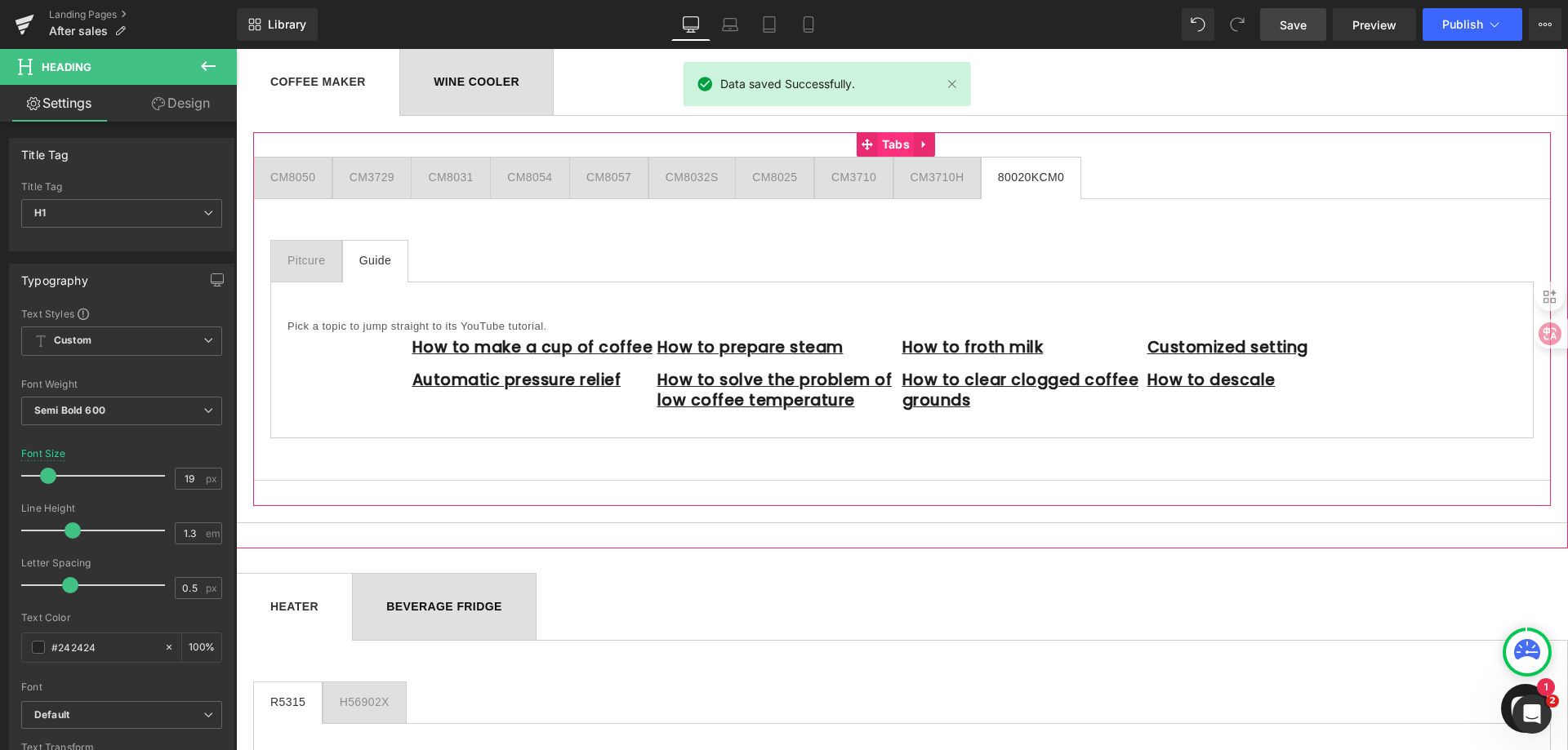
click at [898, 142] on span "Tabs" at bounding box center [896, 145] width 36 height 25
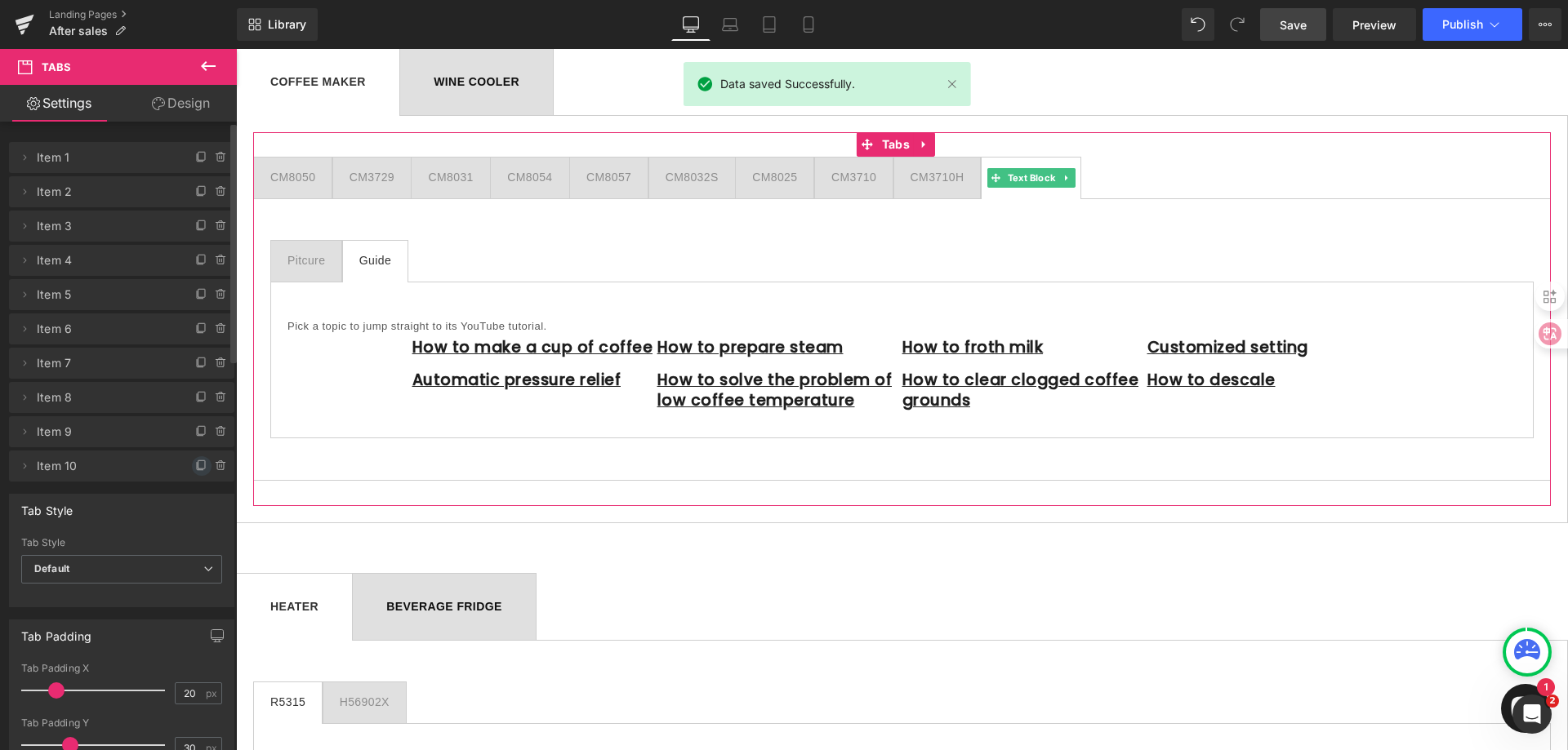
click at [196, 464] on icon at bounding box center [202, 466] width 13 height 13
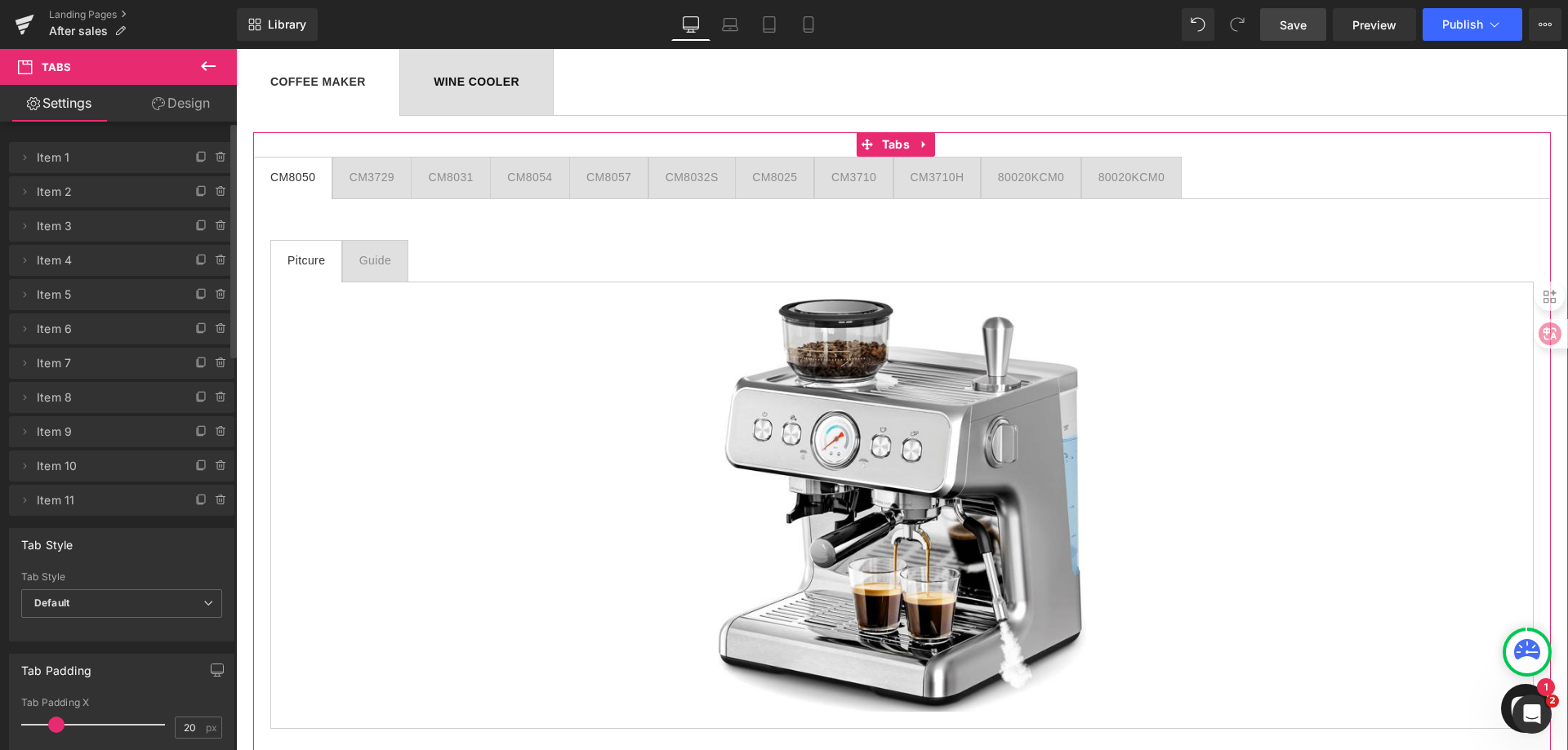
click at [1132, 179] on div "80020KCM0" at bounding box center [1132, 177] width 66 height 17
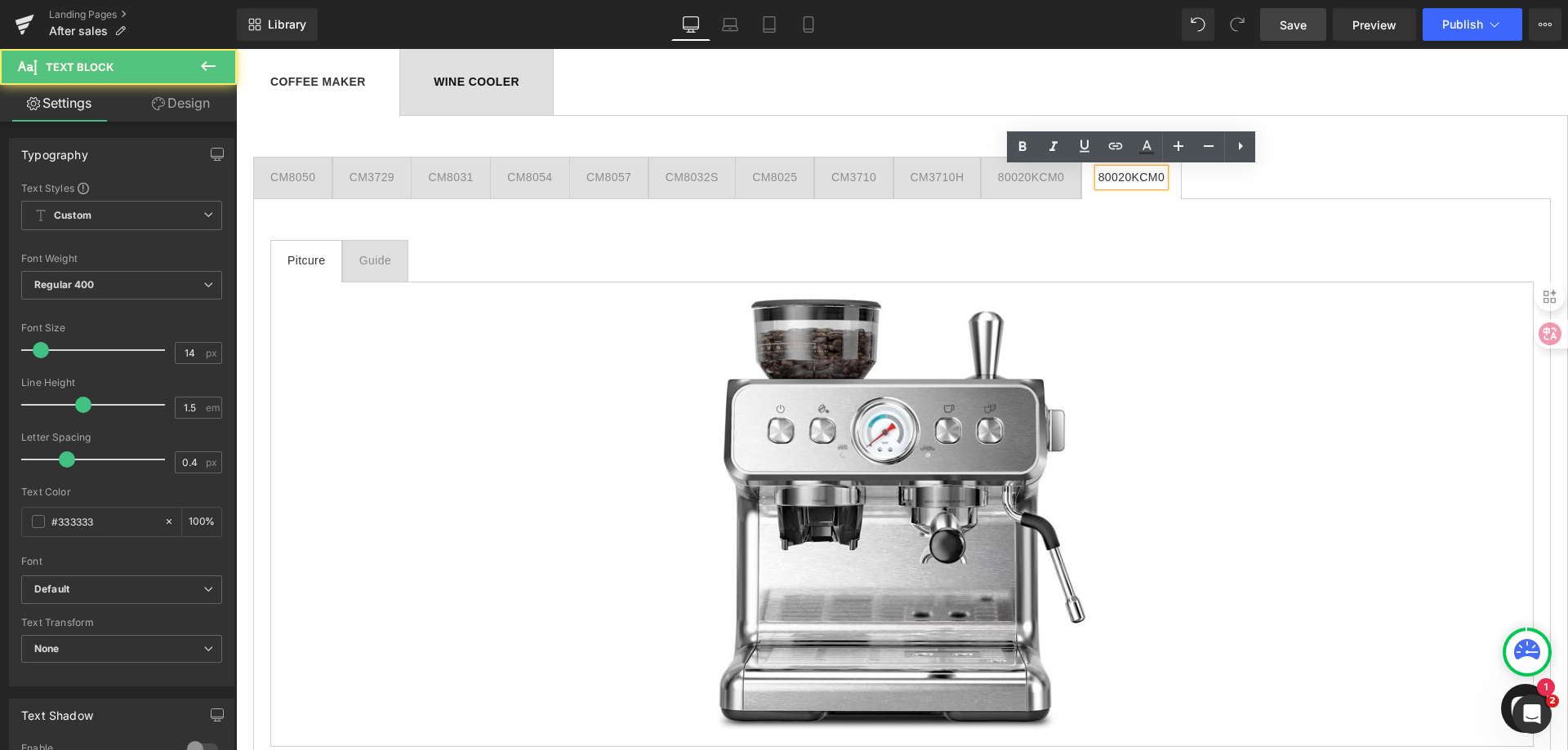
click at [1136, 173] on div "80020KCM0" at bounding box center [1132, 177] width 66 height 17
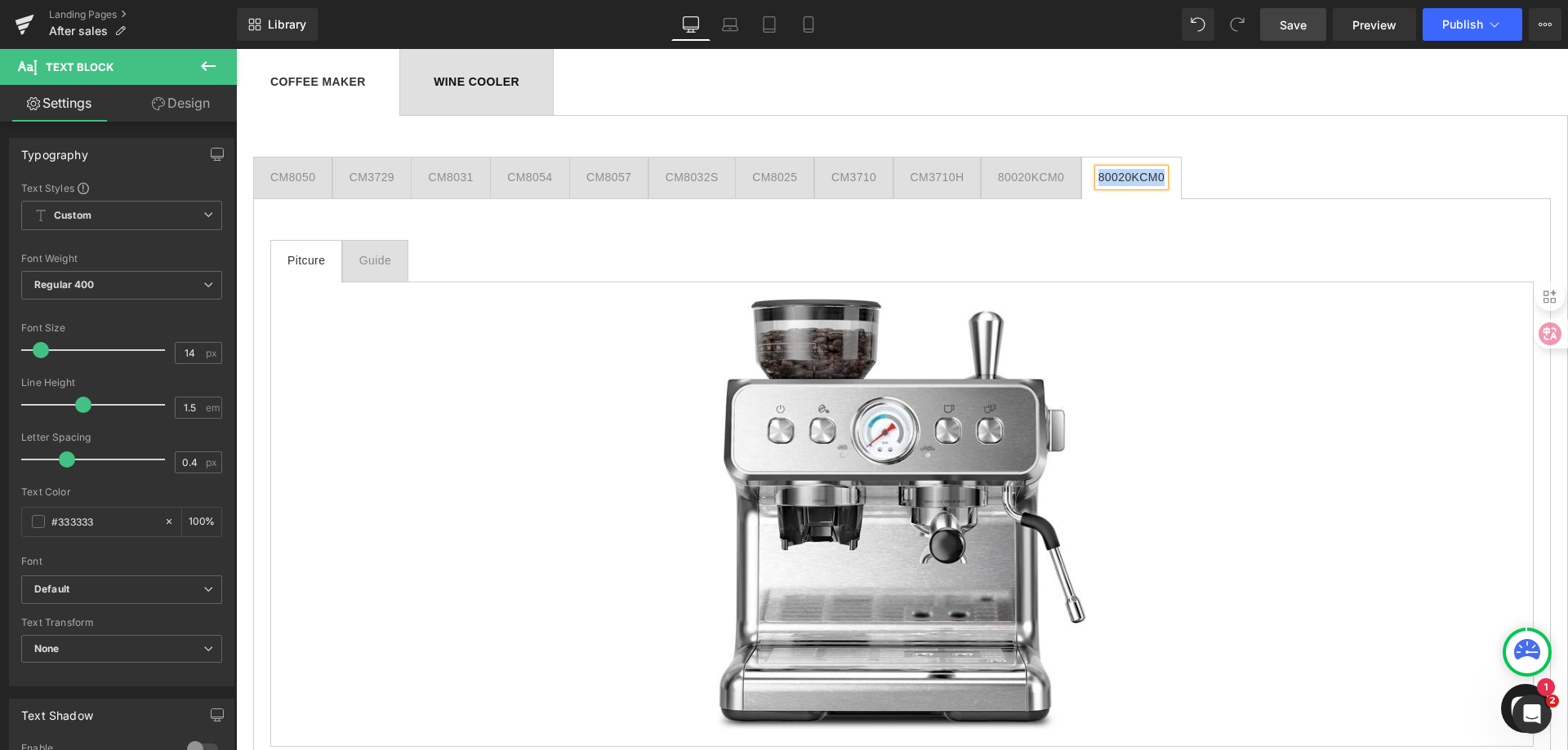
paste div
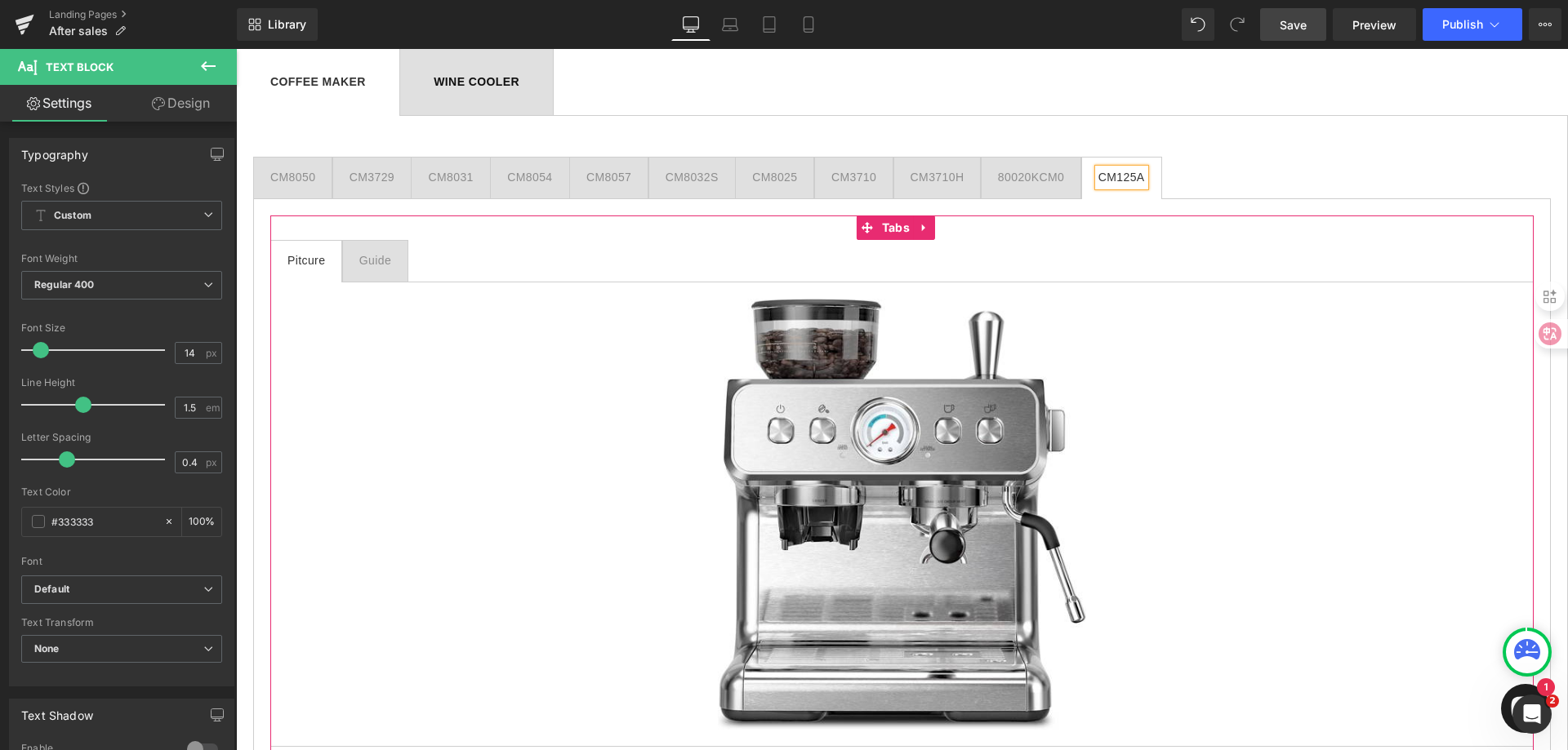
click at [380, 264] on div "Guide" at bounding box center [375, 260] width 32 height 17
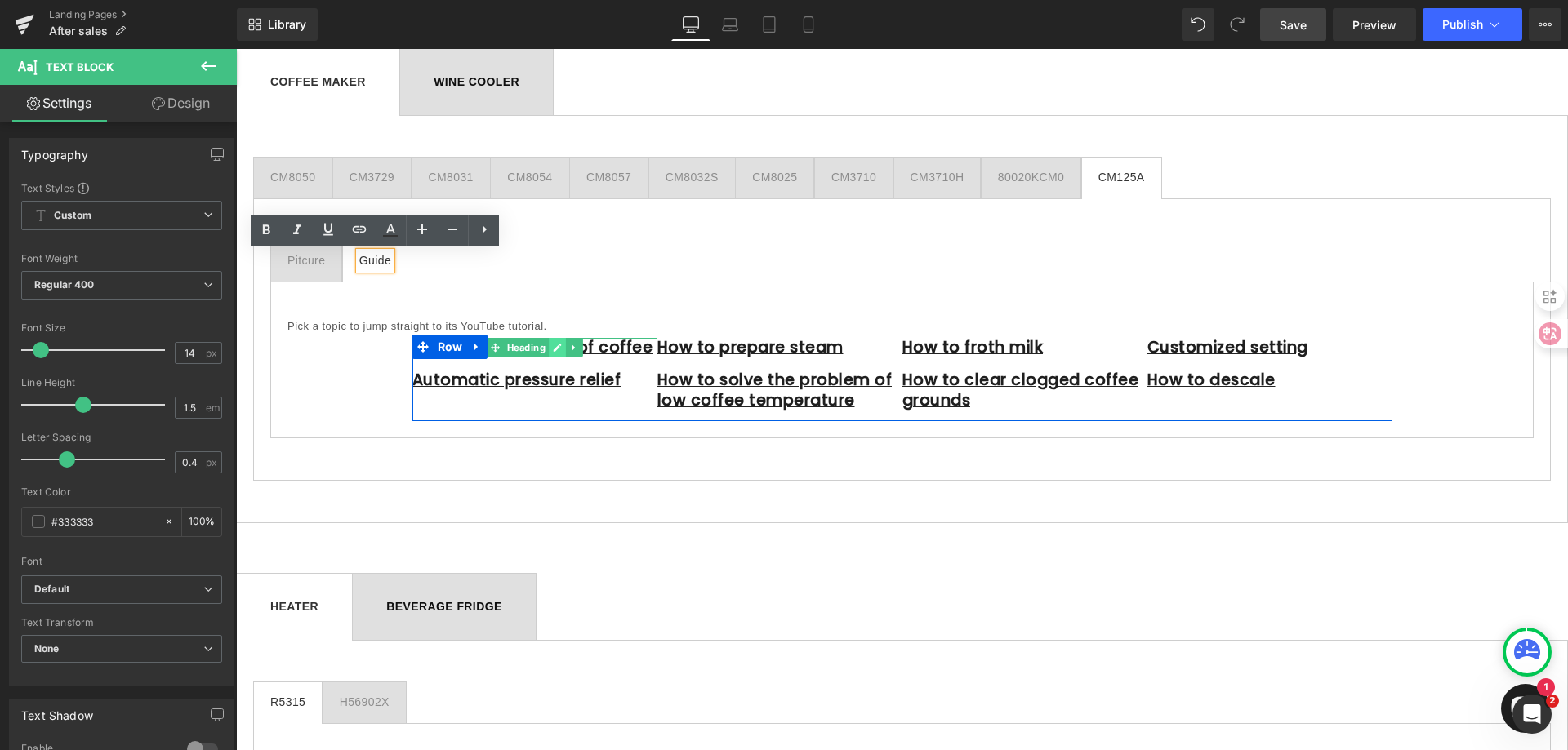
click at [553, 345] on icon at bounding box center [557, 348] width 9 height 10
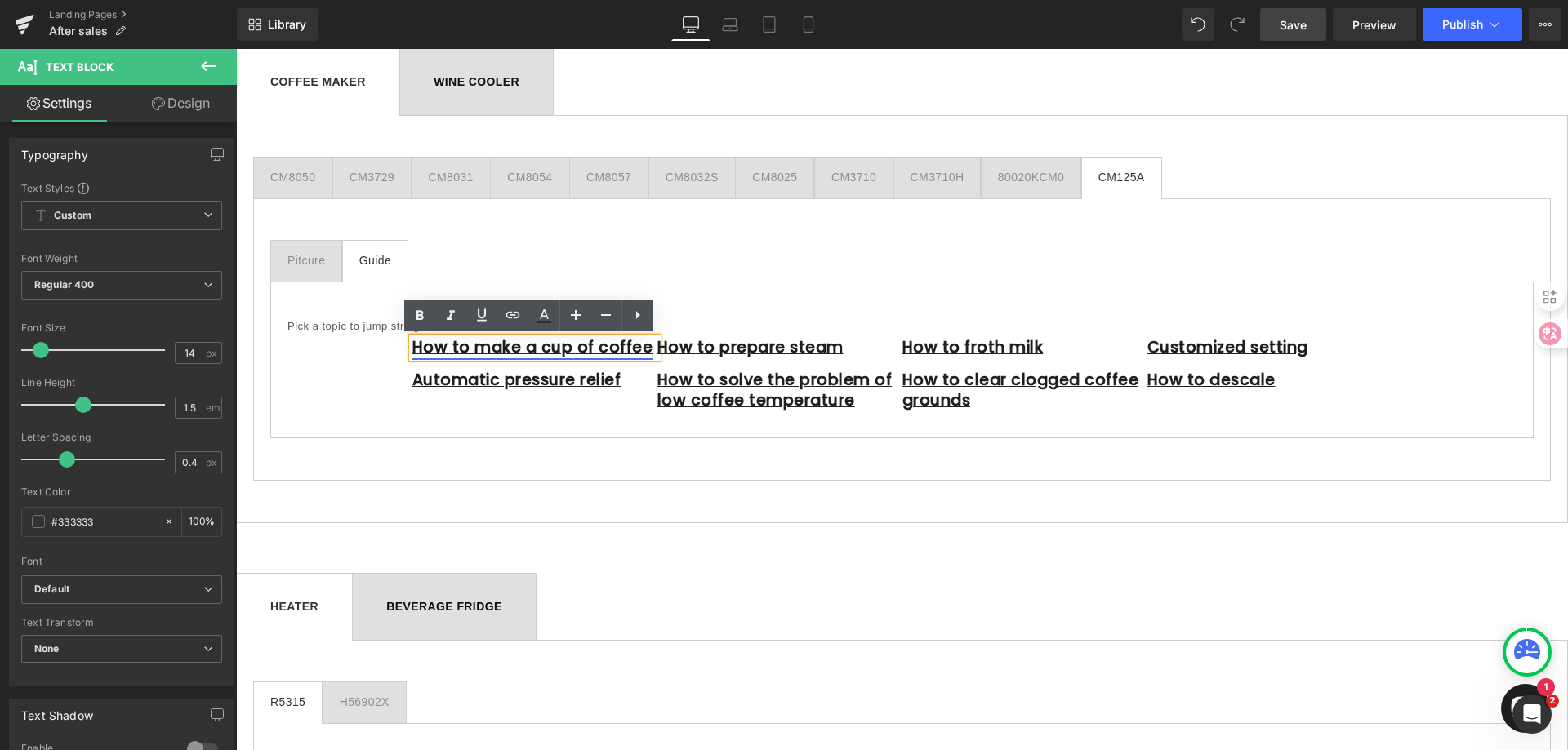
click at [552, 348] on link "How to make a cup of coffee" at bounding box center [533, 347] width 241 height 22
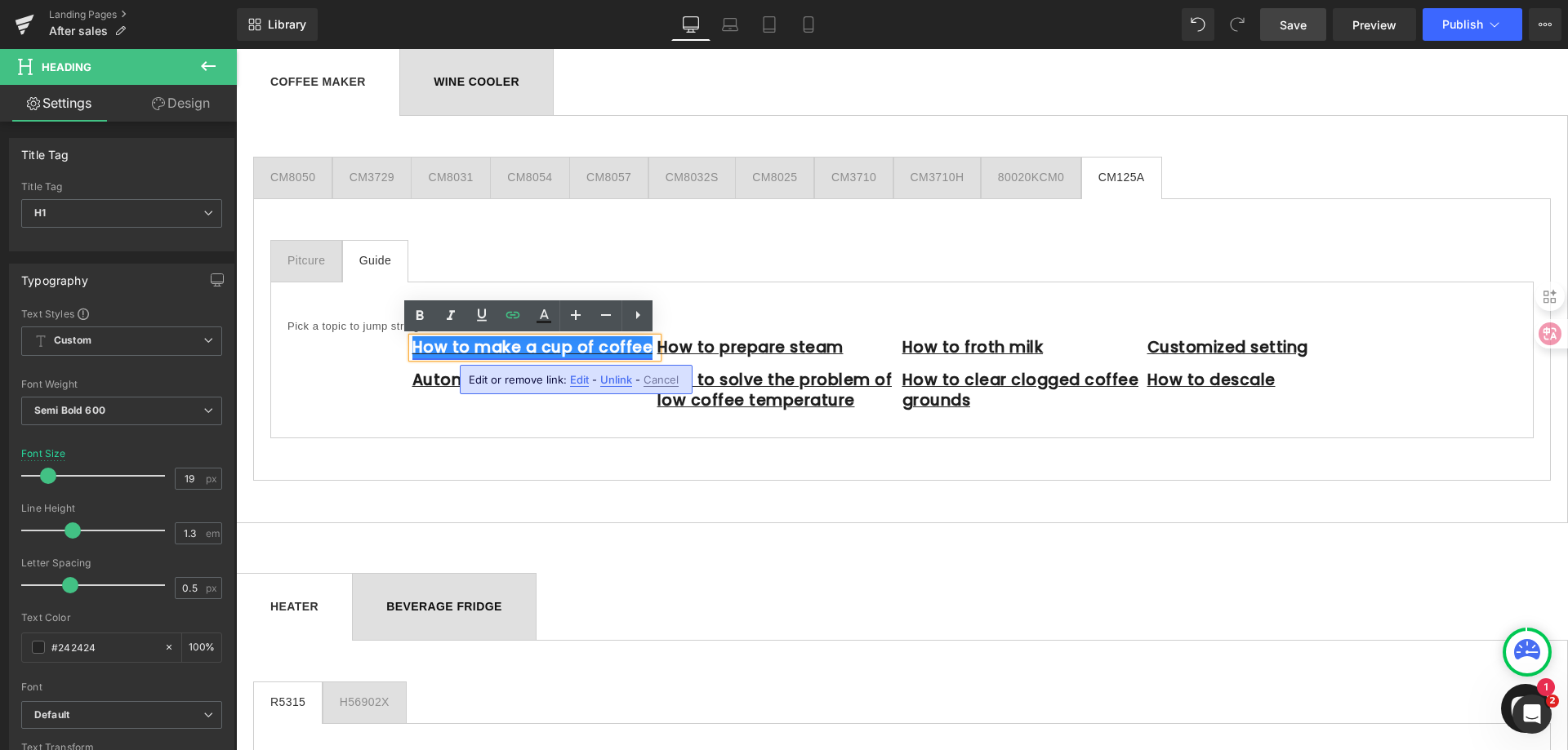
paste div
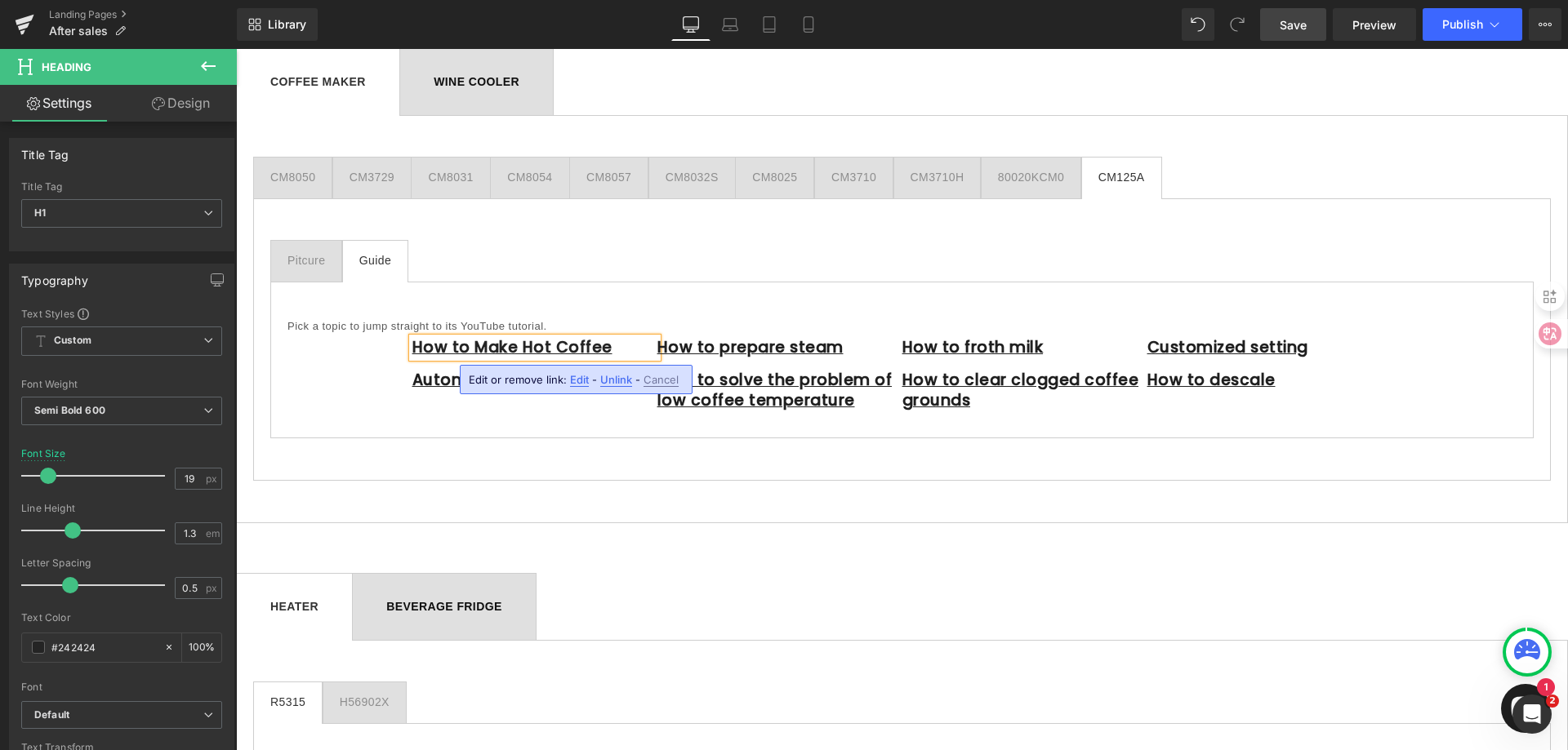
click at [581, 381] on span "Edit" at bounding box center [579, 380] width 19 height 14
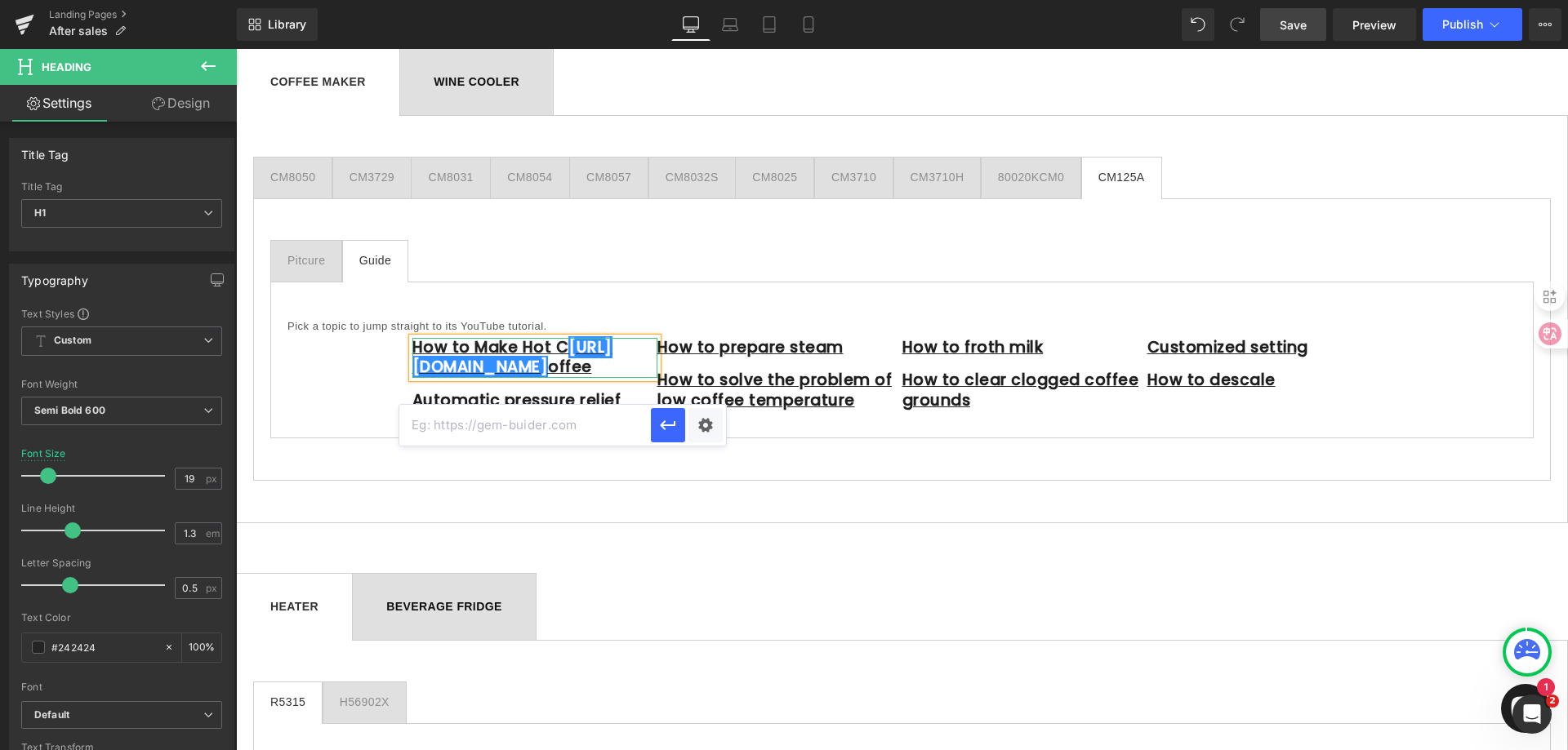
click at [577, 363] on h1 "How to Make Hot C [URL][DOMAIN_NAME] offee" at bounding box center [535, 358] width 245 height 40
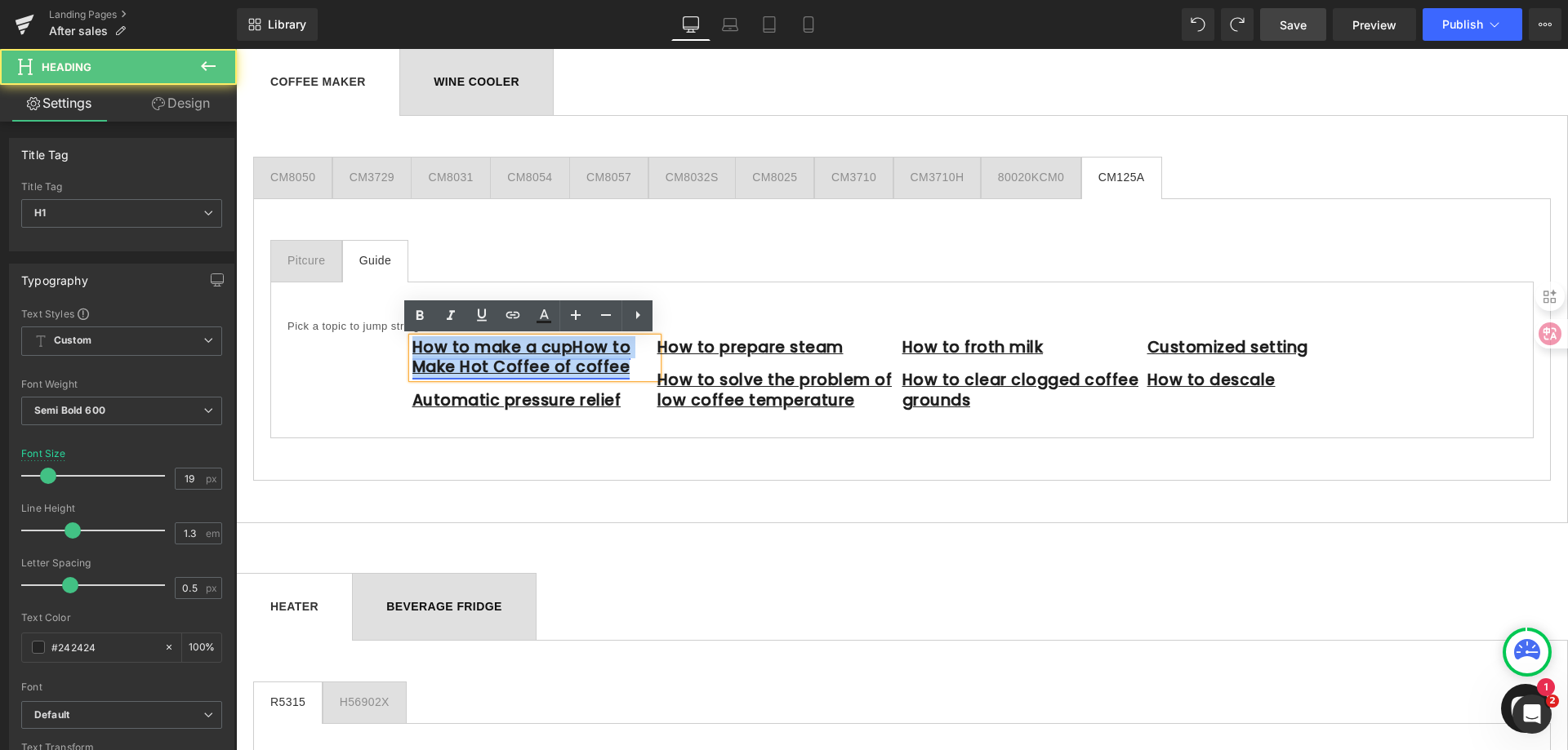
drag, startPoint x: 623, startPoint y: 369, endPoint x: 406, endPoint y: 350, distance: 217.8
click at [413, 350] on h1 "How to make a cupHow to Make Hot Coffee of coffee" at bounding box center [535, 358] width 245 height 40
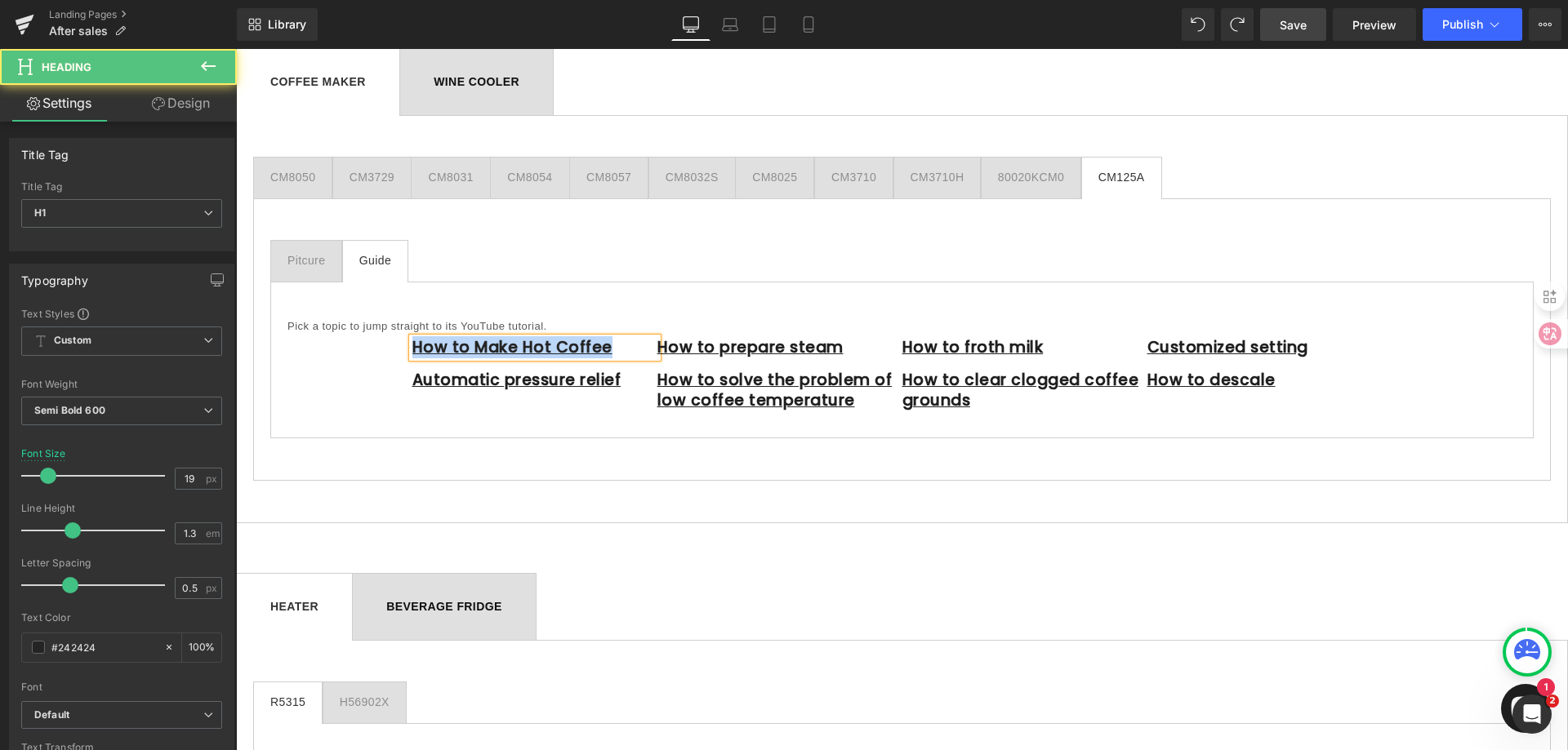
drag, startPoint x: 600, startPoint y: 347, endPoint x: 408, endPoint y: 348, distance: 192.0
click at [413, 348] on h1 "How to Make Hot Coffee" at bounding box center [535, 348] width 245 height 21
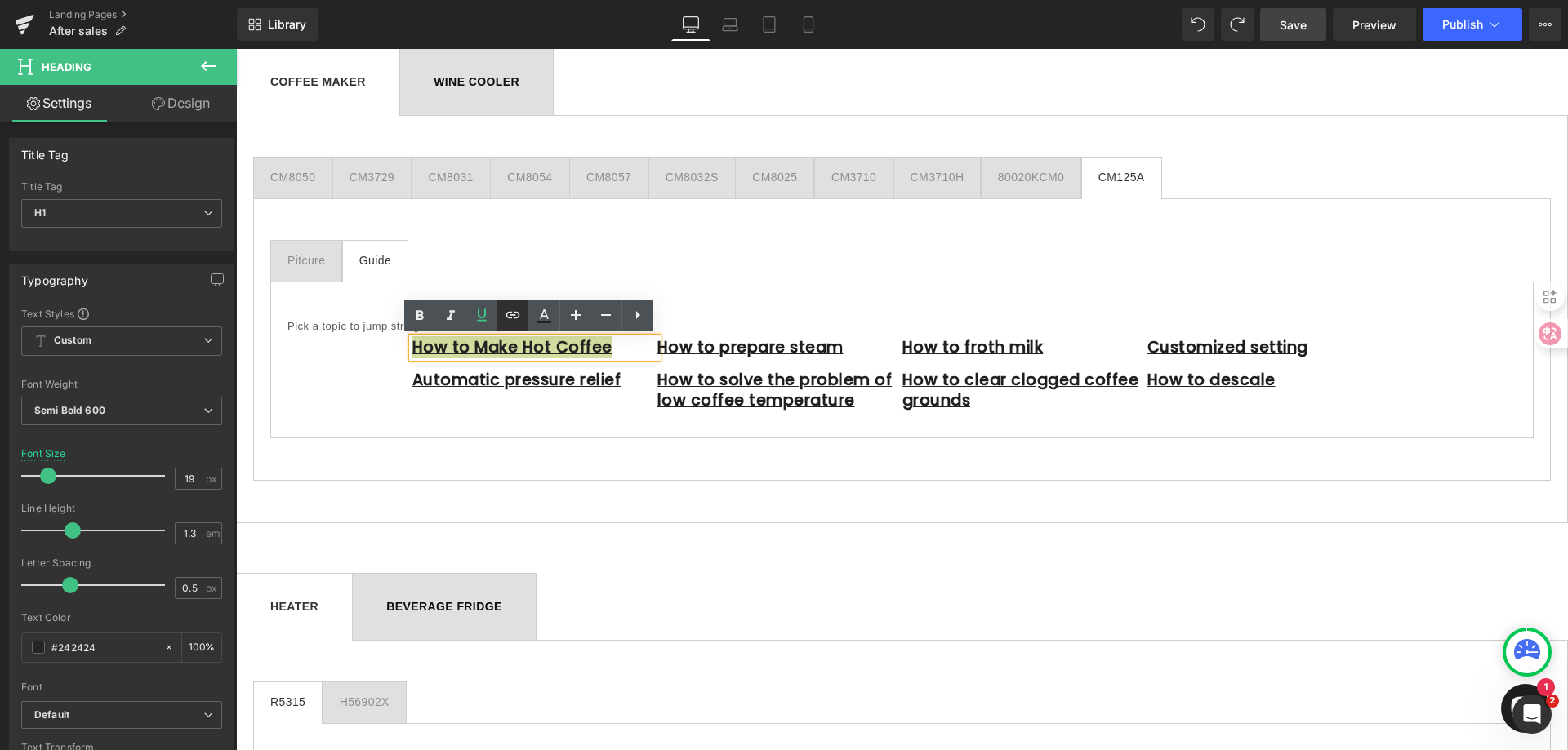
click at [516, 316] on icon at bounding box center [513, 315] width 20 height 20
click at [489, 386] on input "text" at bounding box center [450, 385] width 251 height 41
paste input "[URL][DOMAIN_NAME]"
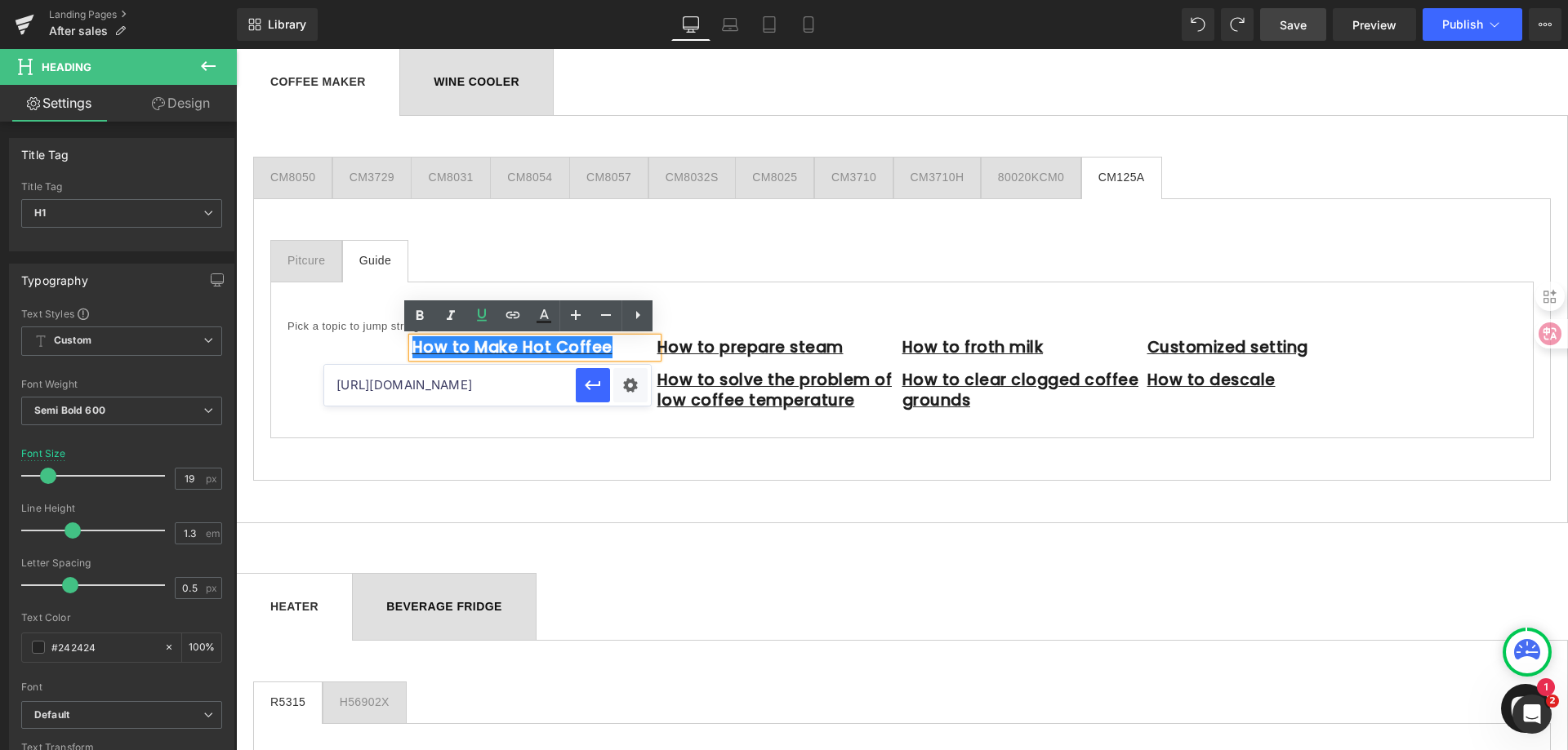
scroll to position [0, 74]
type input "[URL][DOMAIN_NAME]"
click at [596, 384] on icon "button" at bounding box center [592, 385] width 16 height 10
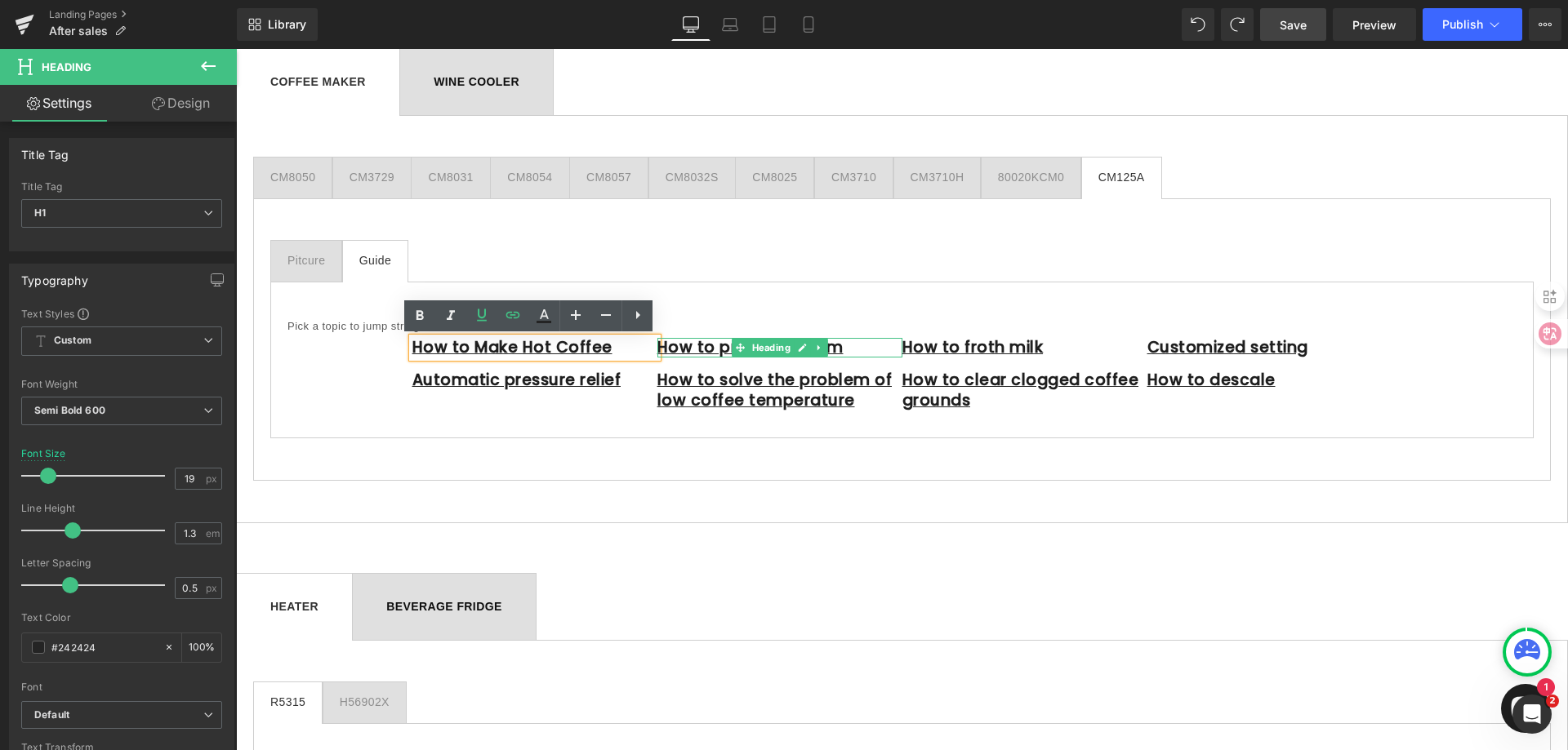
click at [844, 345] on h1 "How to prepare steam" at bounding box center [780, 348] width 245 height 21
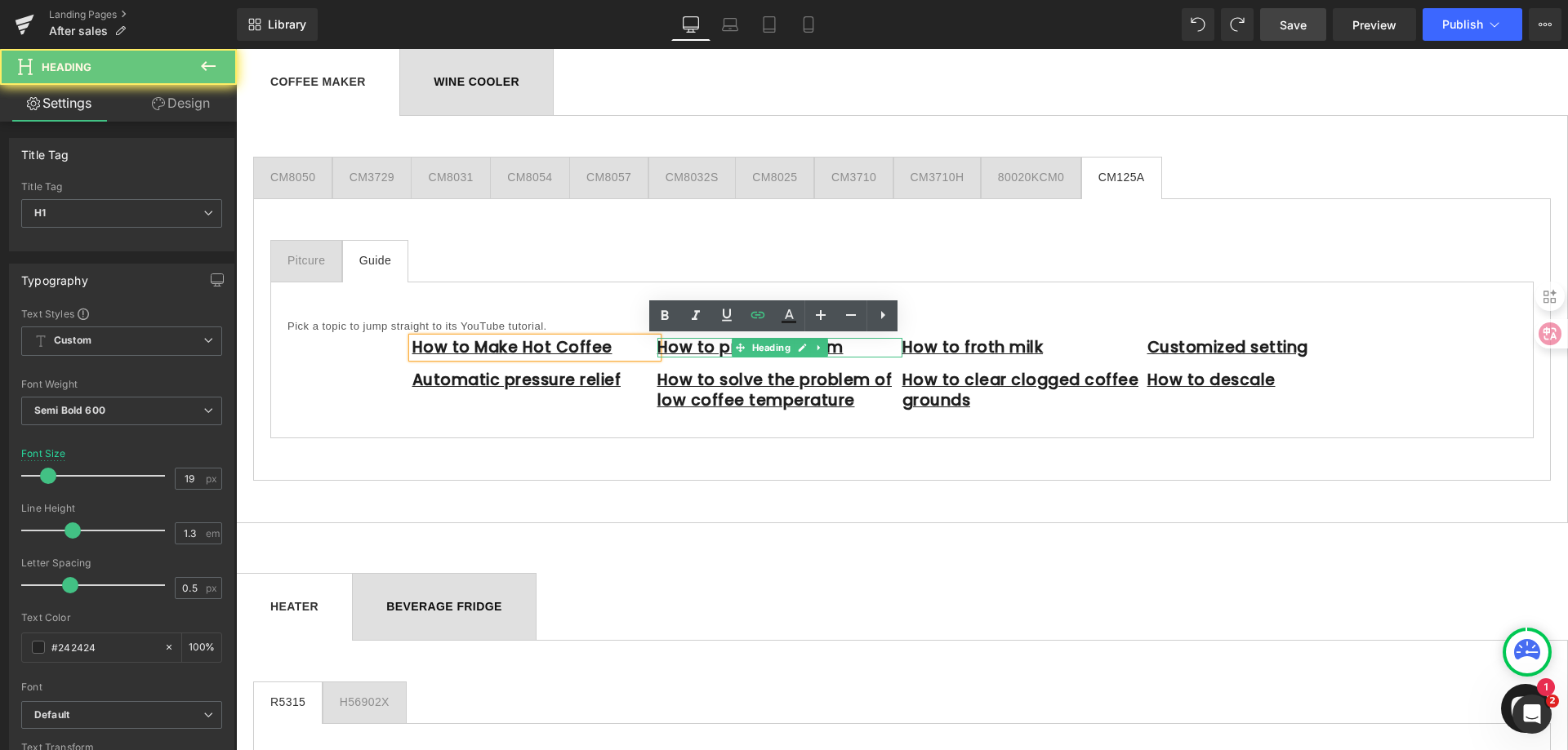
click at [844, 345] on h1 "How to prepare steam" at bounding box center [780, 348] width 245 height 21
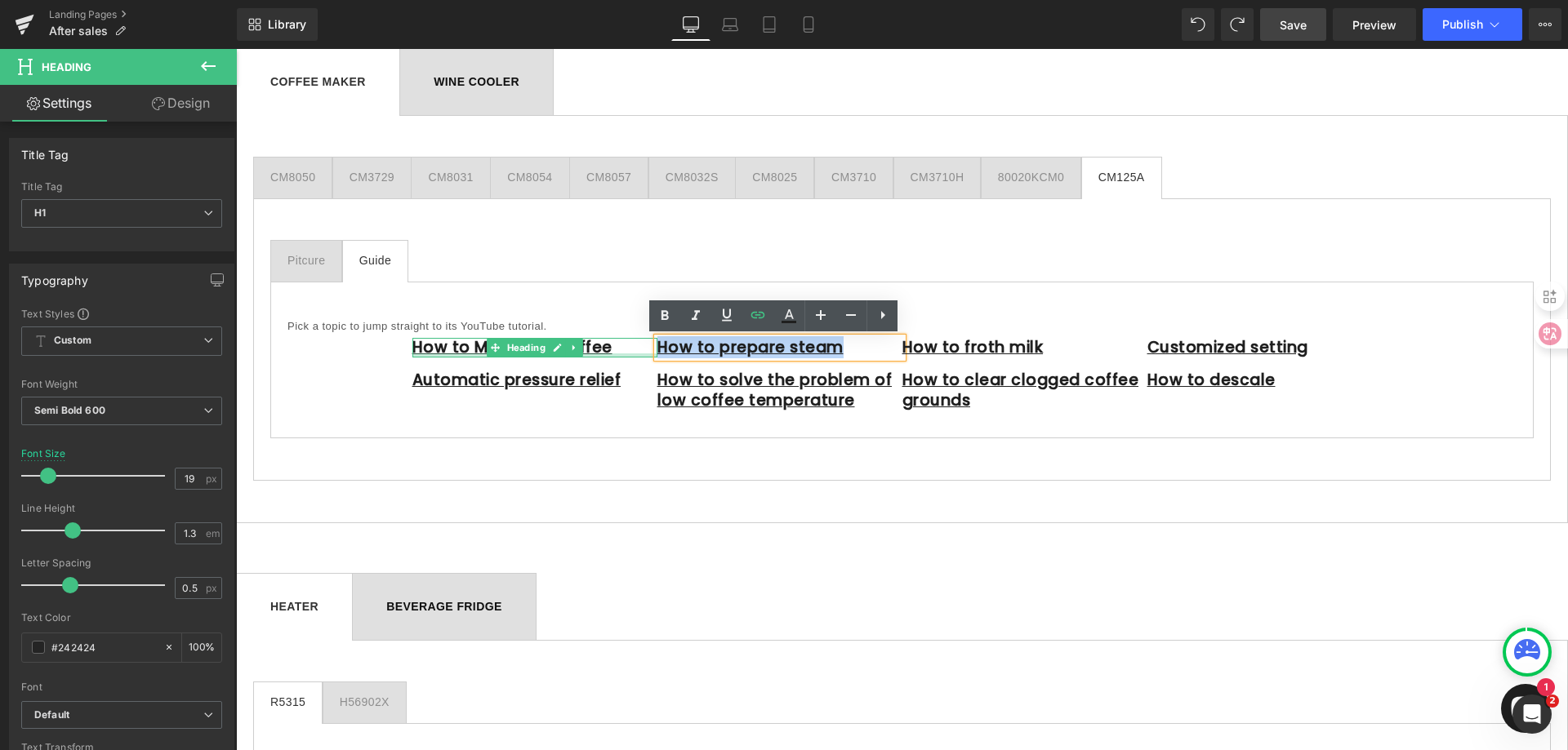
drag, startPoint x: 845, startPoint y: 351, endPoint x: 638, endPoint y: 357, distance: 207.1
click at [638, 357] on div "How to Make Hot Coffee Heading Automatic pressure relief Heading How to prepare…" at bounding box center [903, 378] width 980 height 86
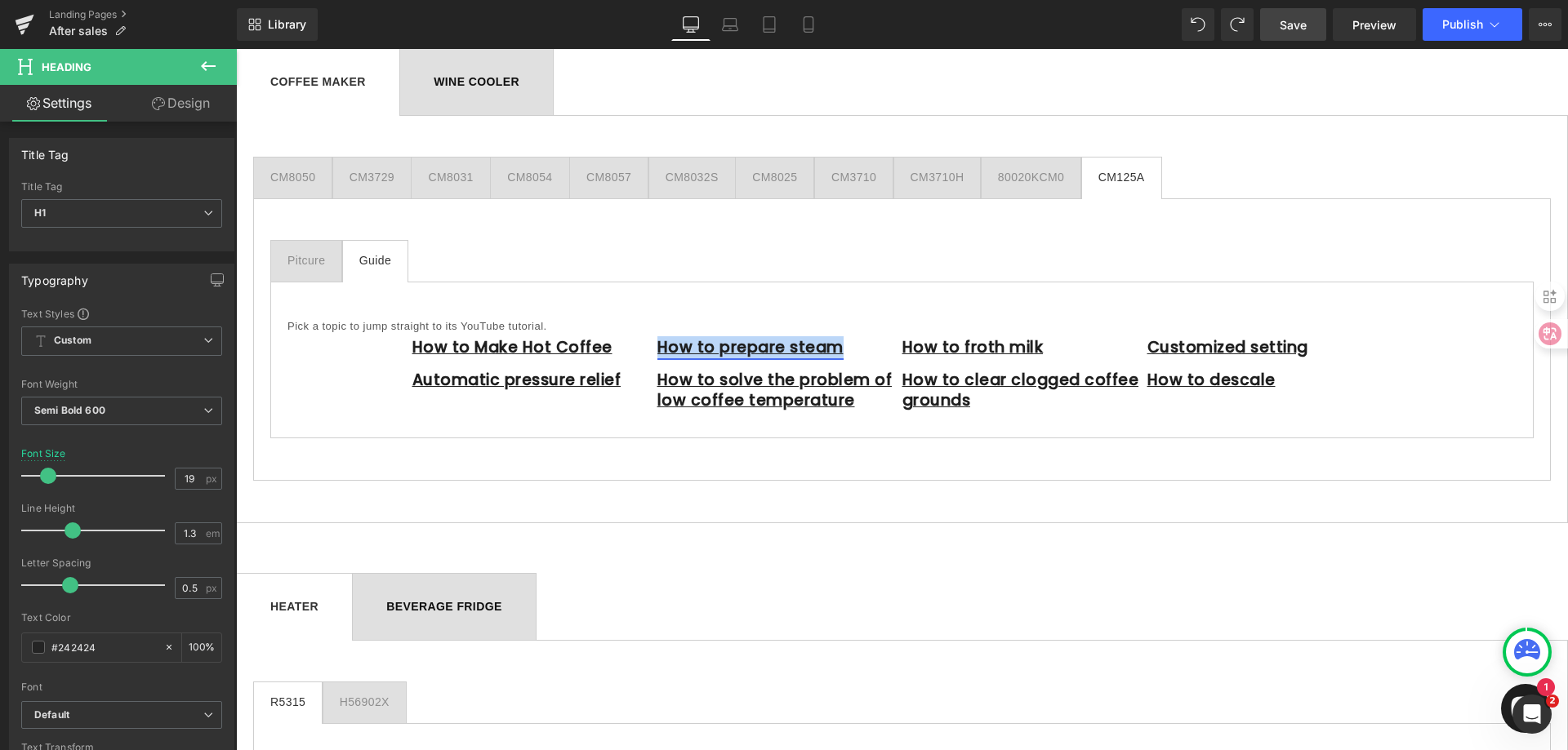
paste div
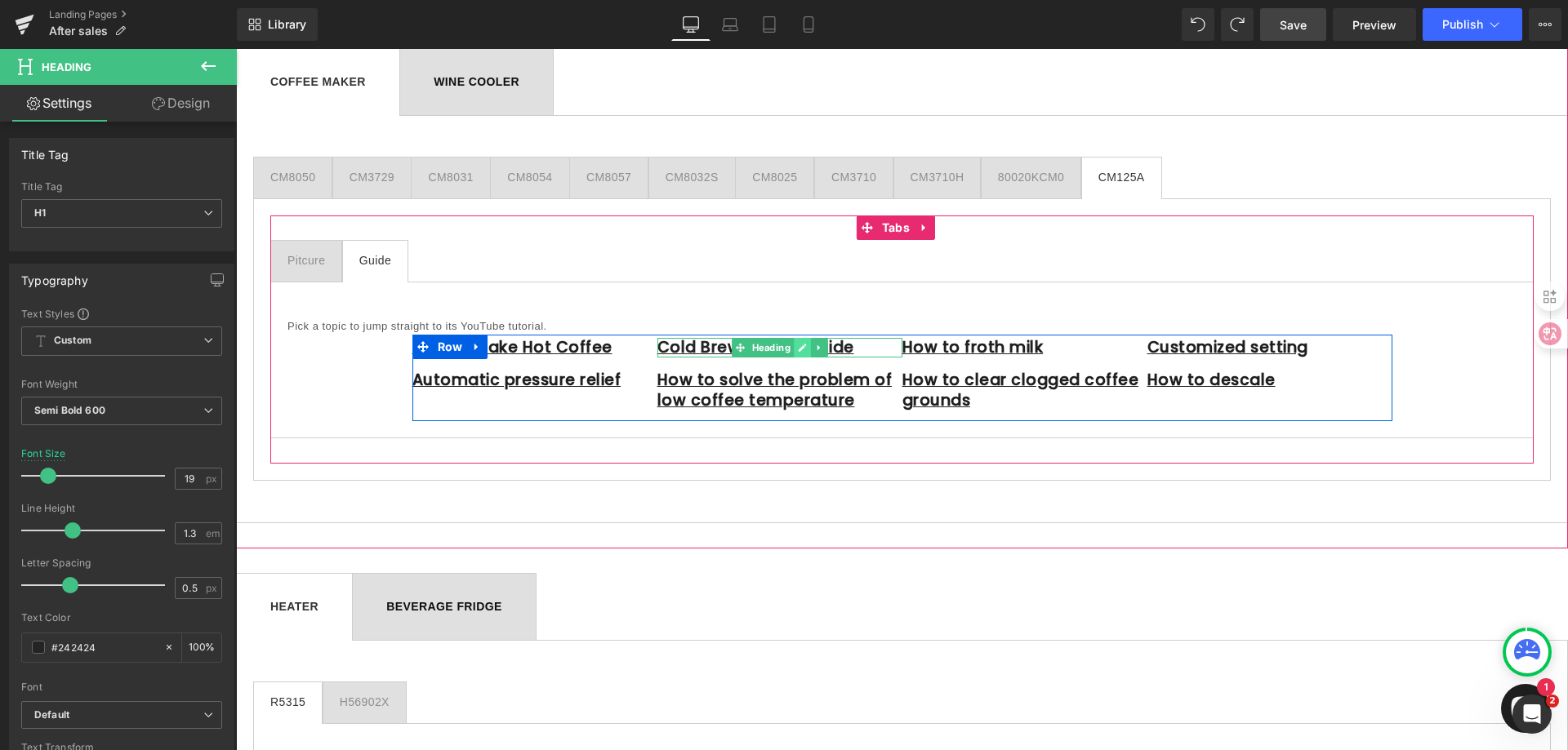
click at [798, 347] on icon at bounding box center [802, 348] width 9 height 10
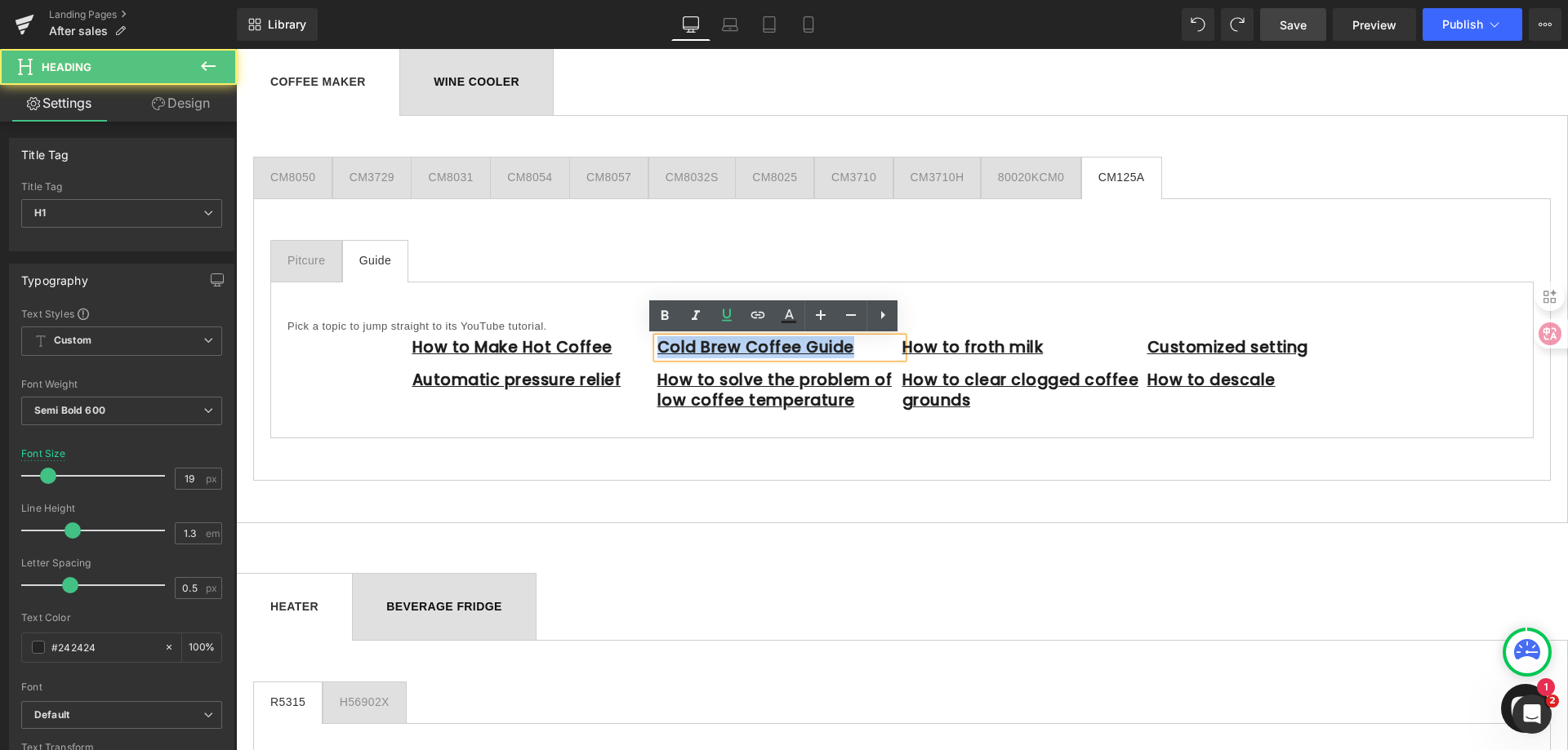
drag, startPoint x: 853, startPoint y: 348, endPoint x: 652, endPoint y: 350, distance: 201.0
click at [657, 350] on h1 "Cold Brew Coffee Guide" at bounding box center [780, 348] width 245 height 21
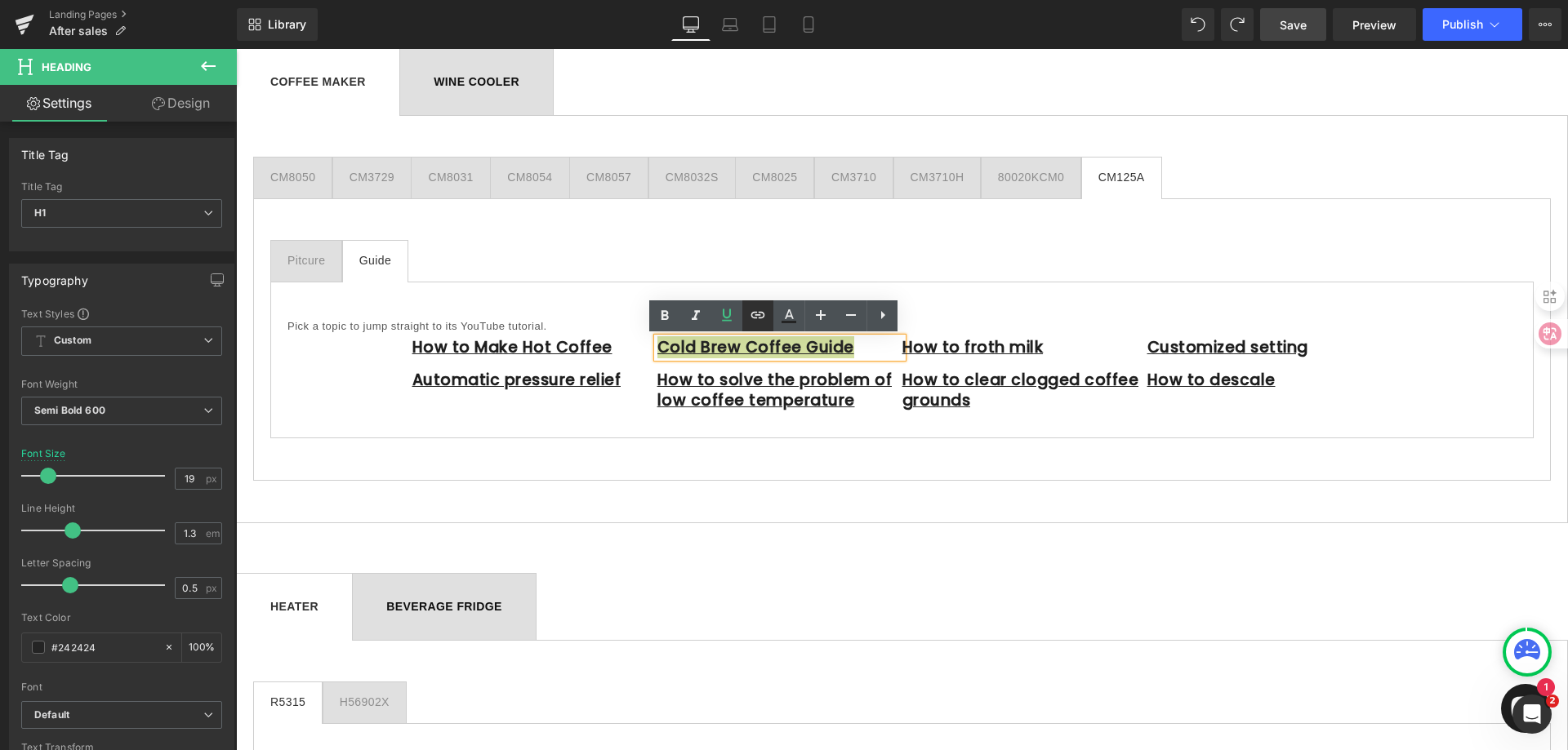
drag, startPoint x: 759, startPoint y: 316, endPoint x: 761, endPoint y: 325, distance: 9.2
click at [759, 316] on icon at bounding box center [758, 315] width 20 height 20
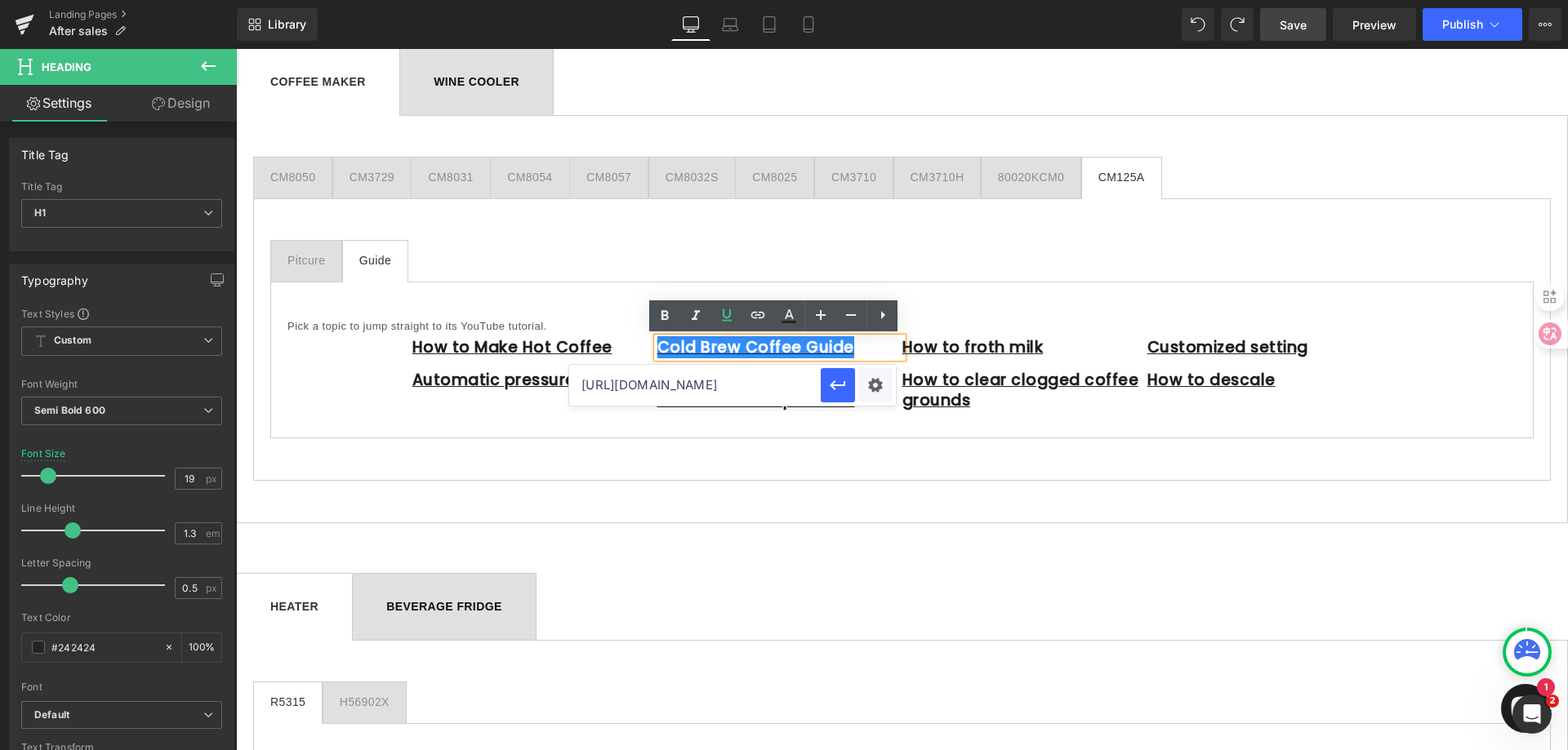
click at [720, 383] on input "[URL][DOMAIN_NAME]" at bounding box center [694, 385] width 251 height 41
paste input "[URL][DOMAIN_NAME]"
type input "[URL][DOMAIN_NAME]"
click at [847, 386] on icon "button" at bounding box center [838, 385] width 20 height 20
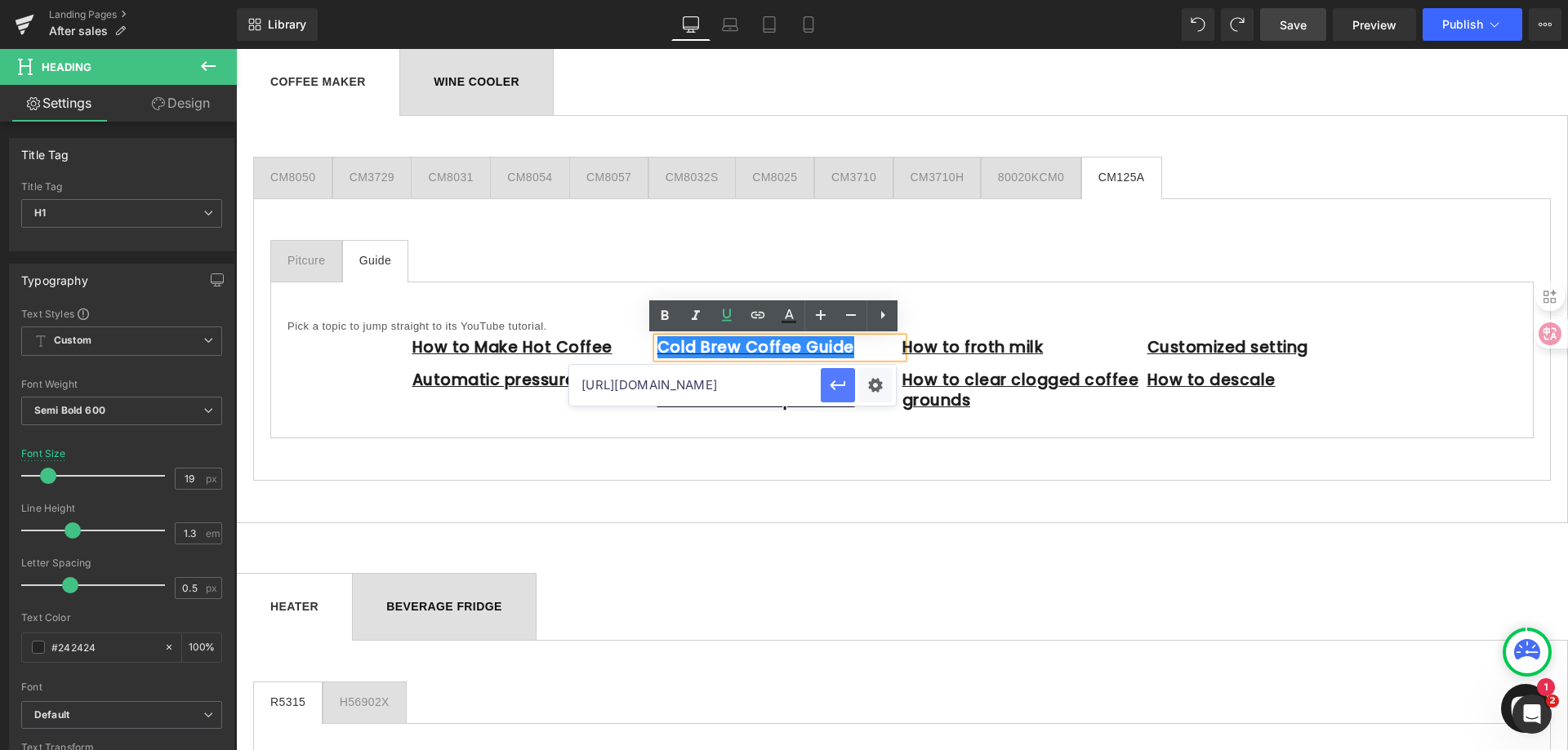
scroll to position [0, 0]
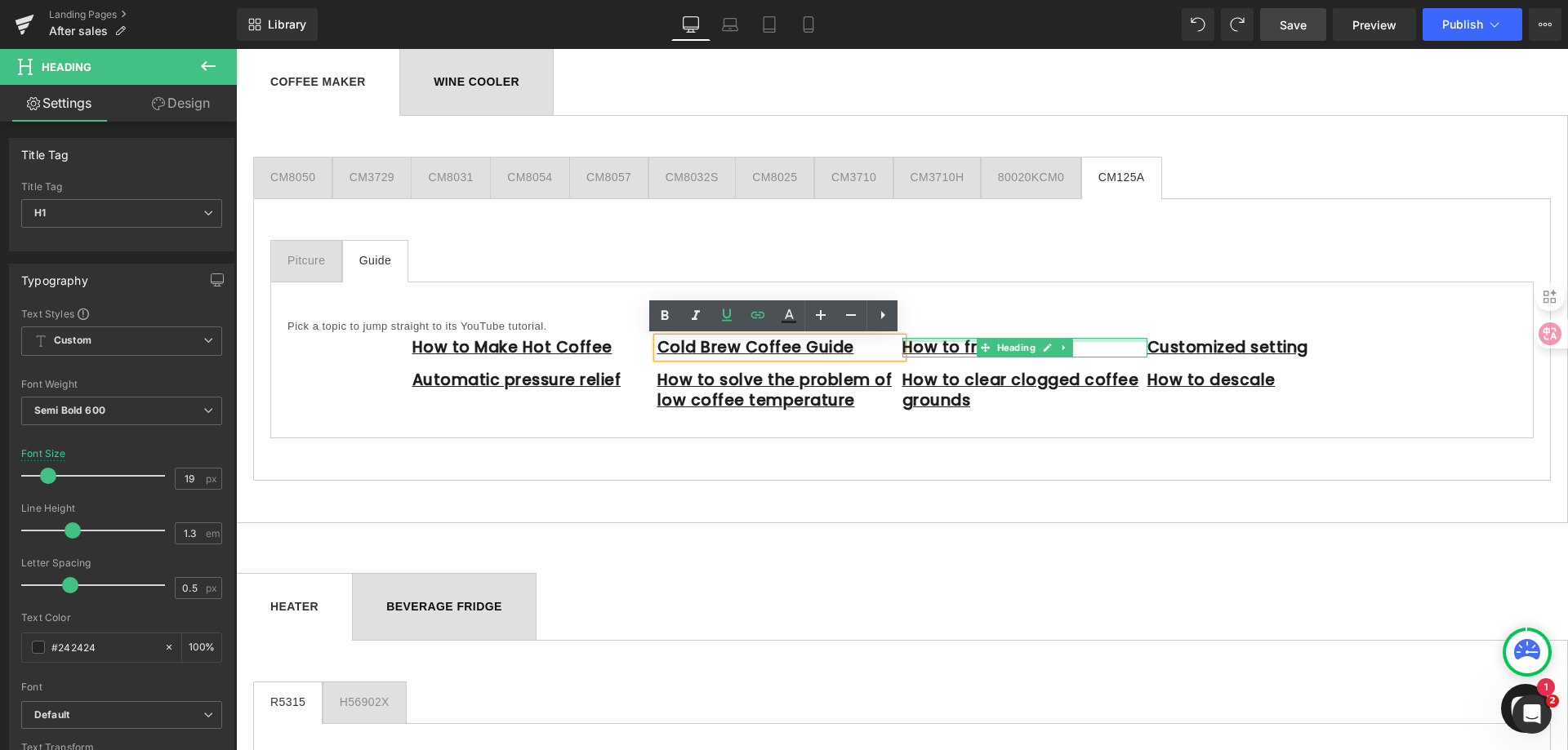
click at [1087, 339] on div at bounding box center [1025, 340] width 245 height 4
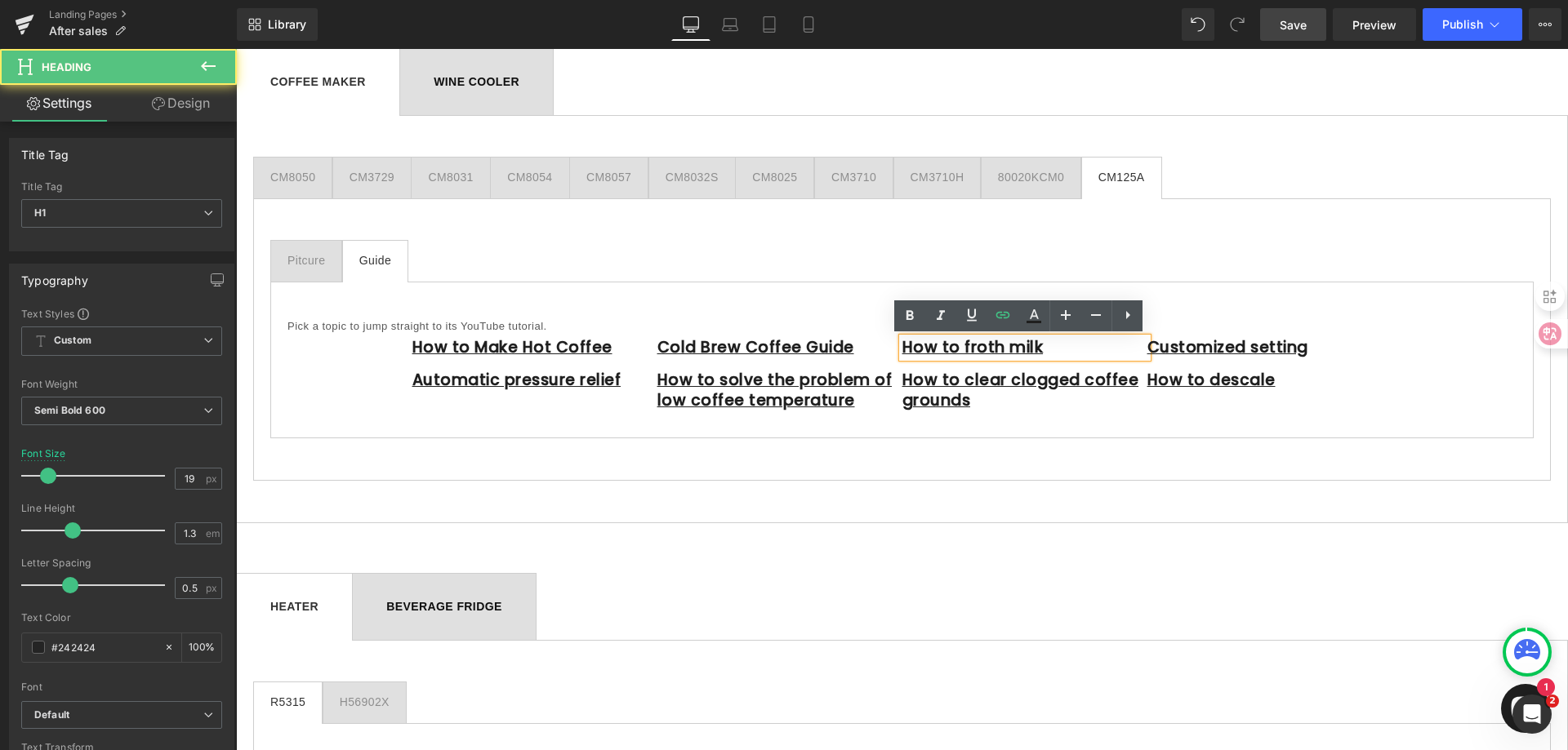
click at [1086, 348] on h1 "How to froth milk" at bounding box center [1025, 348] width 245 height 21
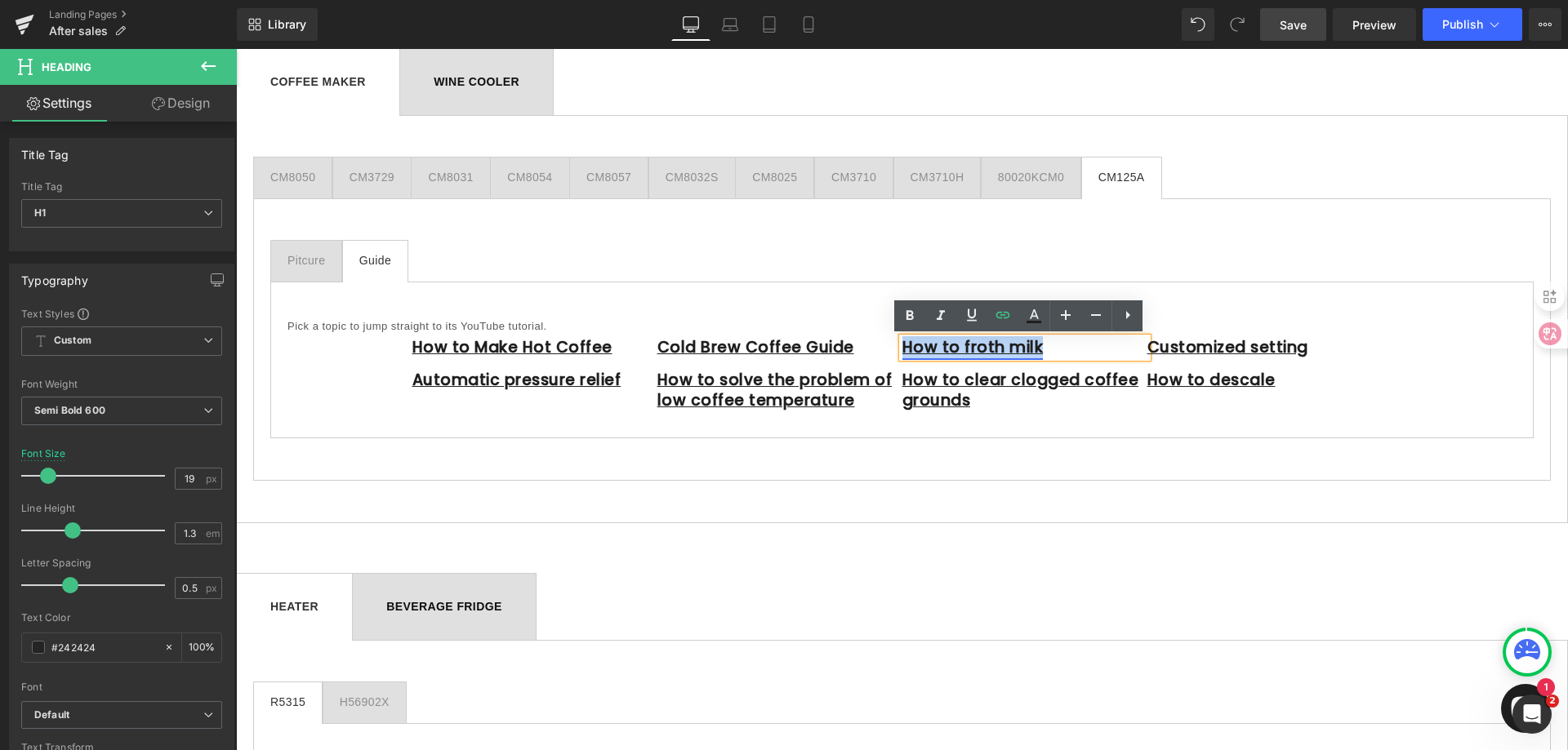
drag, startPoint x: 1031, startPoint y: 351, endPoint x: 902, endPoint y: 346, distance: 129.1
click at [903, 346] on h1 "How to froth milk" at bounding box center [1025, 348] width 245 height 21
paste div
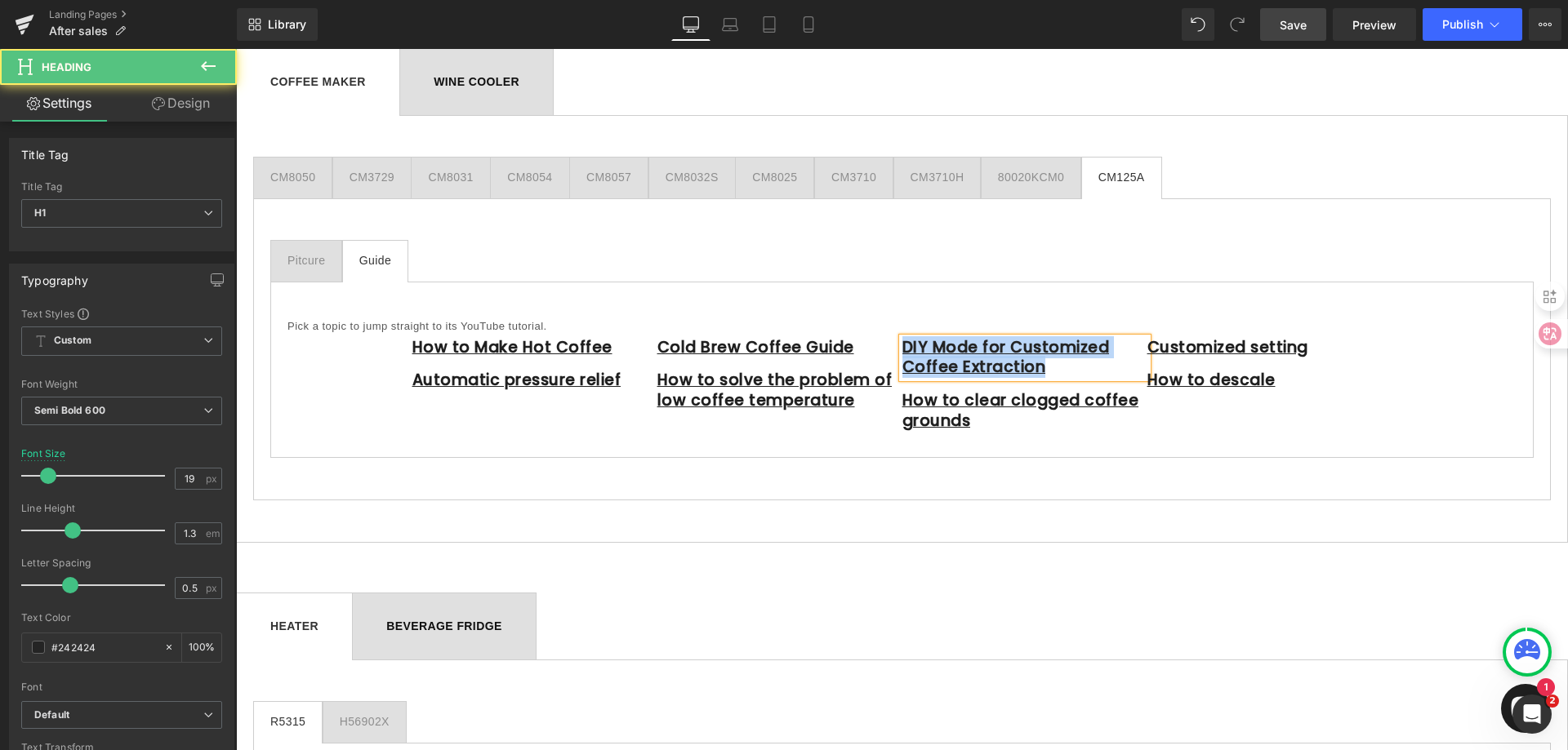
drag, startPoint x: 1037, startPoint y: 370, endPoint x: 897, endPoint y: 344, distance: 142.4
click at [903, 344] on h1 "DIY Mode for Customized Coffee Extraction" at bounding box center [1025, 358] width 245 height 40
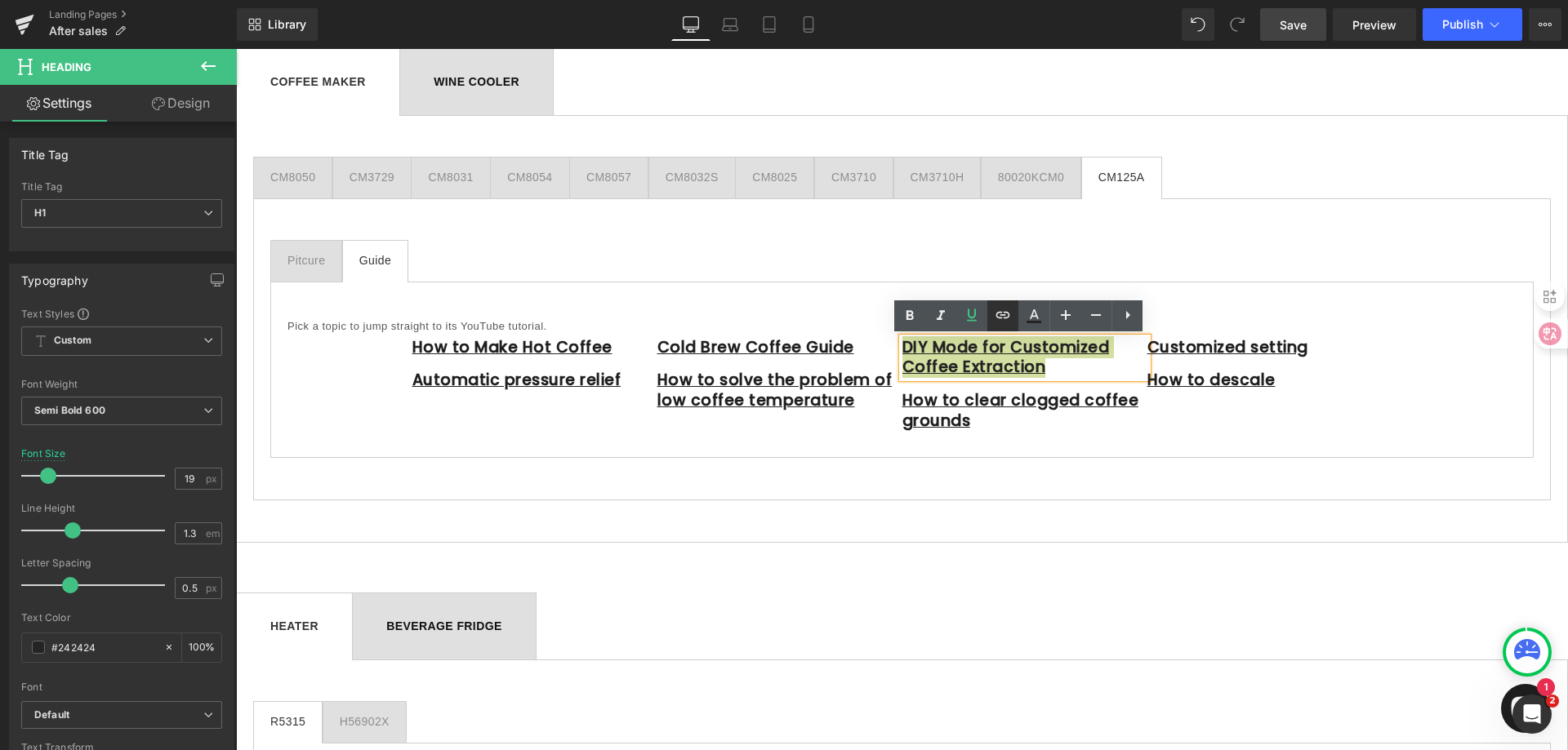
drag, startPoint x: 1006, startPoint y: 314, endPoint x: 1000, endPoint y: 324, distance: 11.7
click at [1006, 314] on icon at bounding box center [1003, 315] width 20 height 20
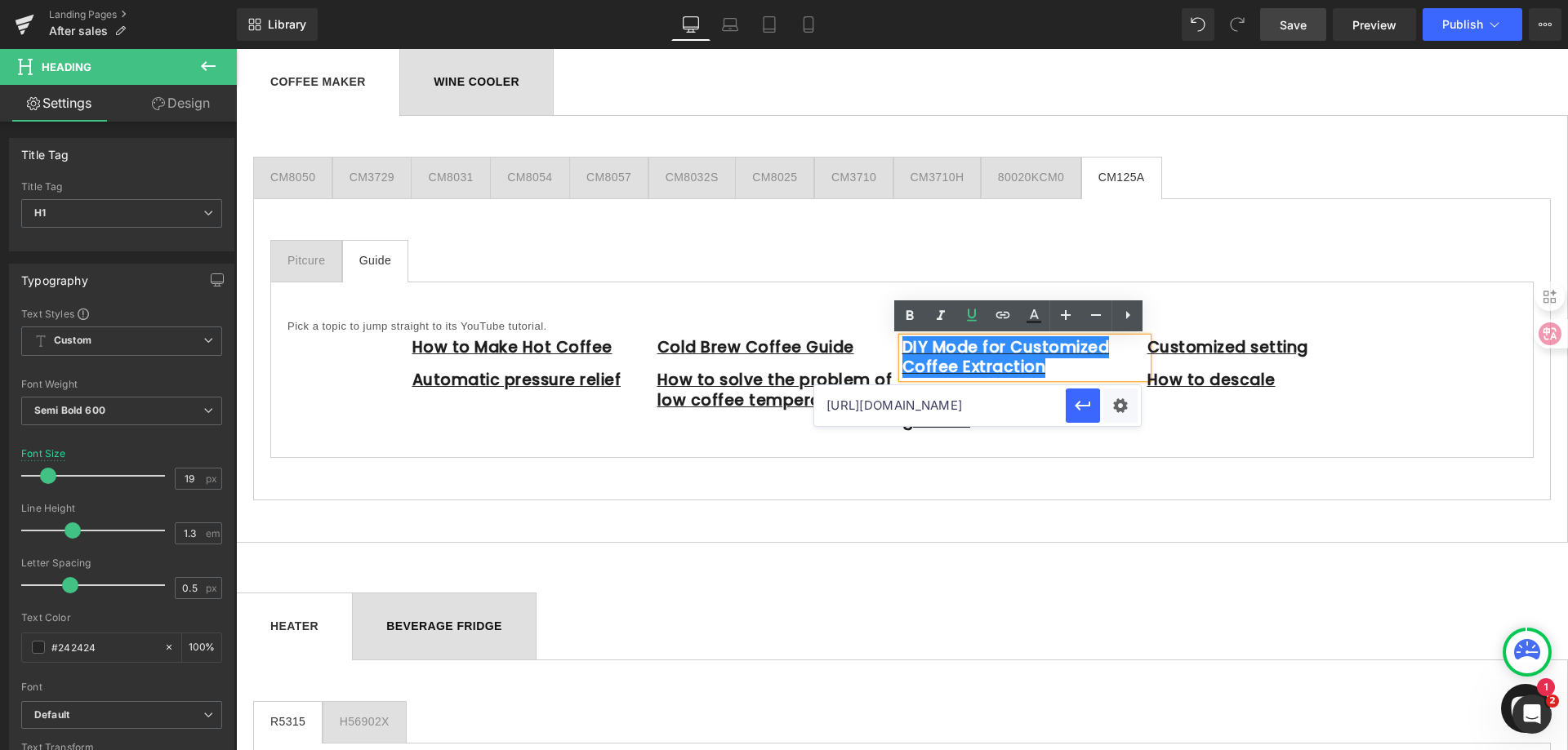
click at [987, 409] on input "[URL][DOMAIN_NAME]" at bounding box center [940, 406] width 251 height 41
paste input "[URL][DOMAIN_NAME]"
type input "[URL][DOMAIN_NAME]"
click at [1080, 402] on icon "button" at bounding box center [1082, 406] width 16 height 10
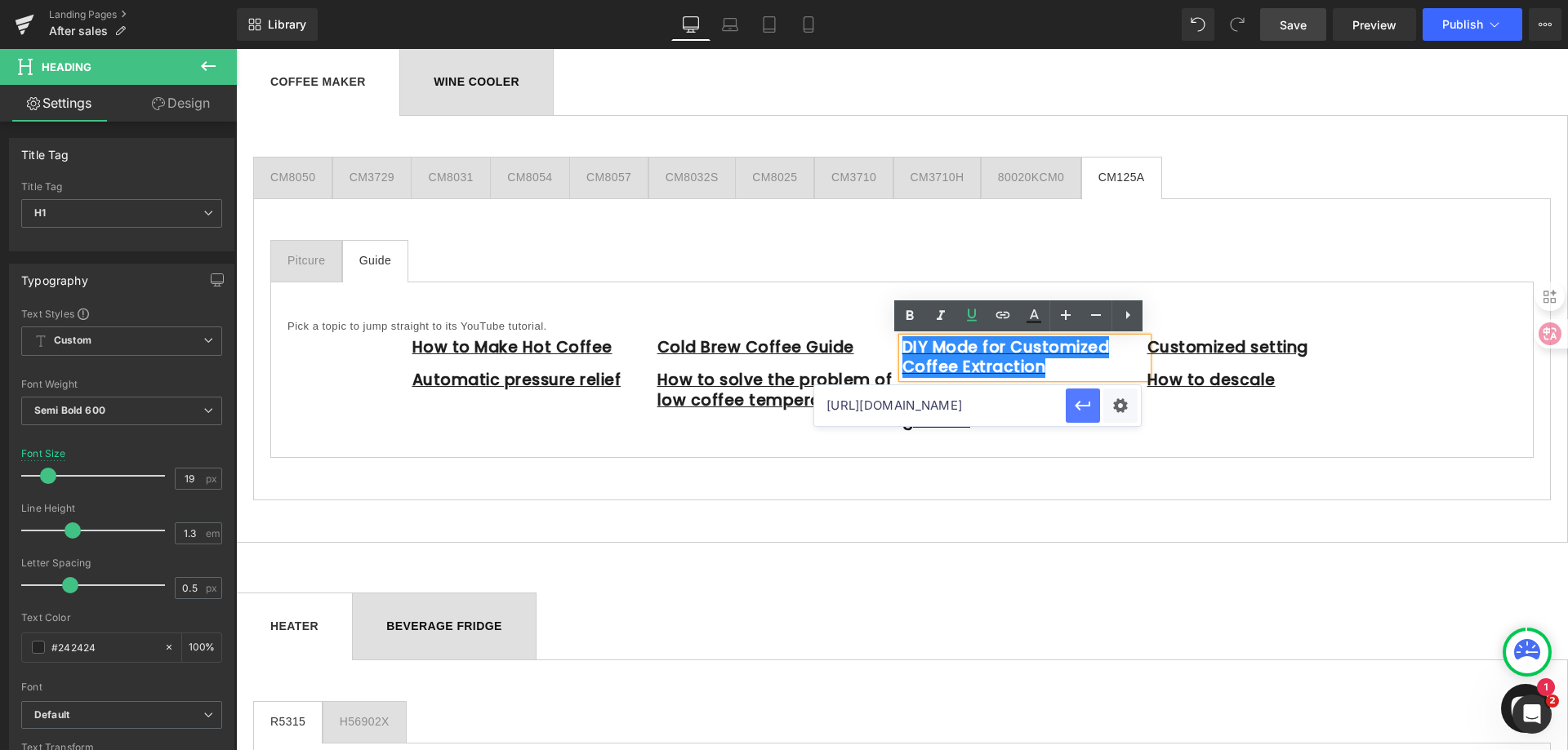
scroll to position [0, 0]
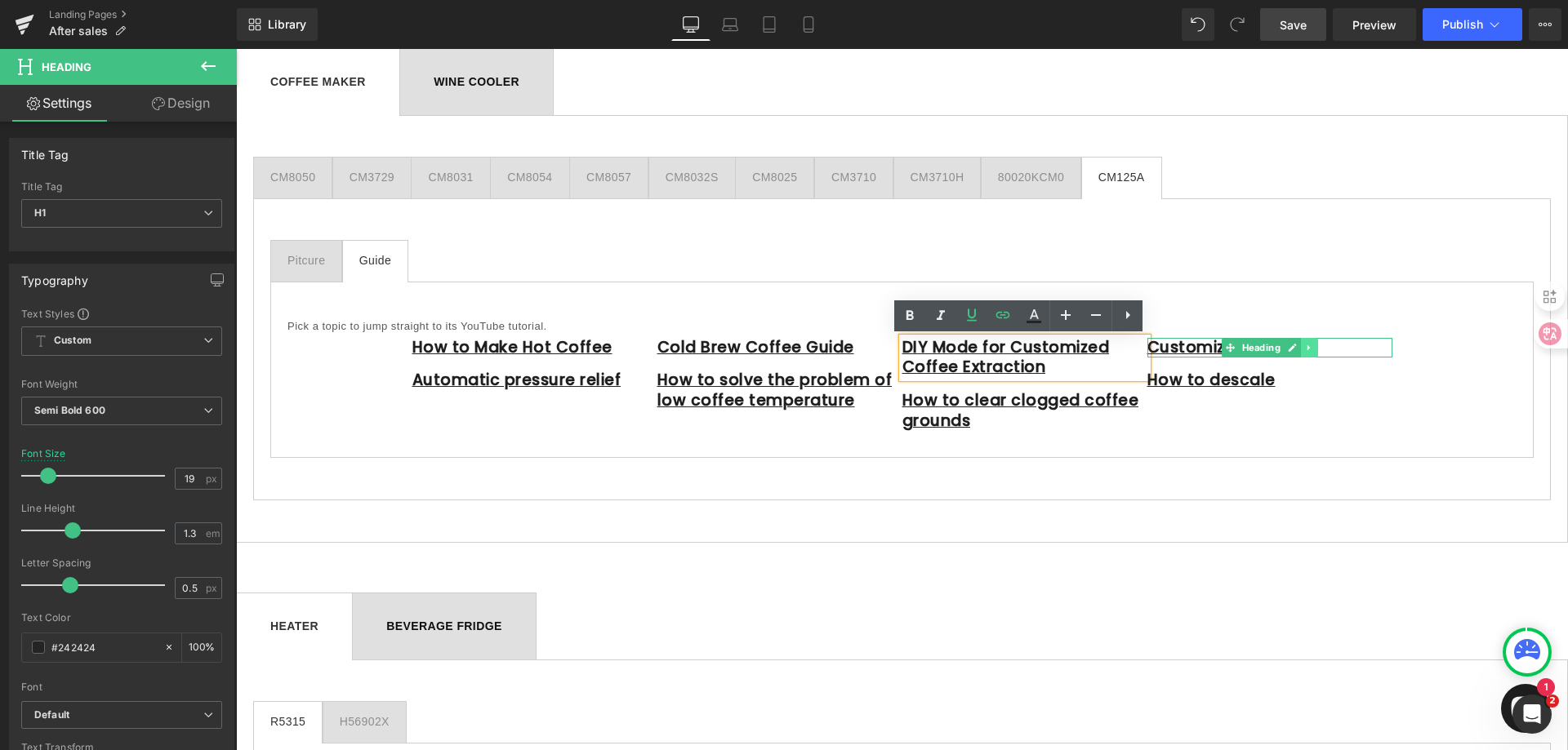
click at [1308, 343] on icon at bounding box center [1309, 348] width 9 height 10
click at [1314, 349] on icon at bounding box center [1318, 347] width 9 height 9
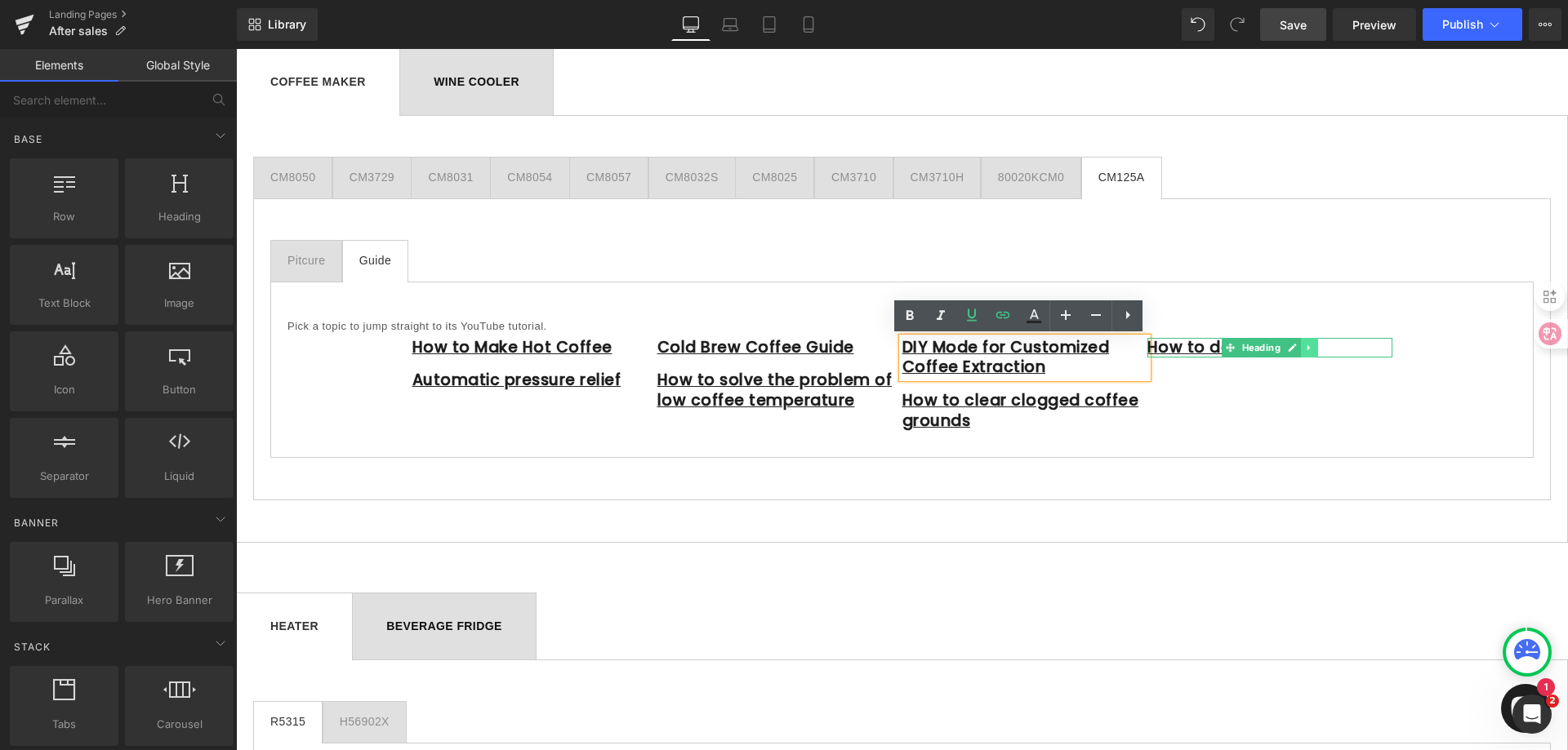
click at [1304, 345] on icon at bounding box center [1309, 348] width 9 height 10
click at [1309, 347] on link at bounding box center [1318, 348] width 17 height 20
click at [572, 379] on icon at bounding box center [573, 381] width 9 height 10
click at [578, 384] on icon at bounding box center [582, 380] width 9 height 9
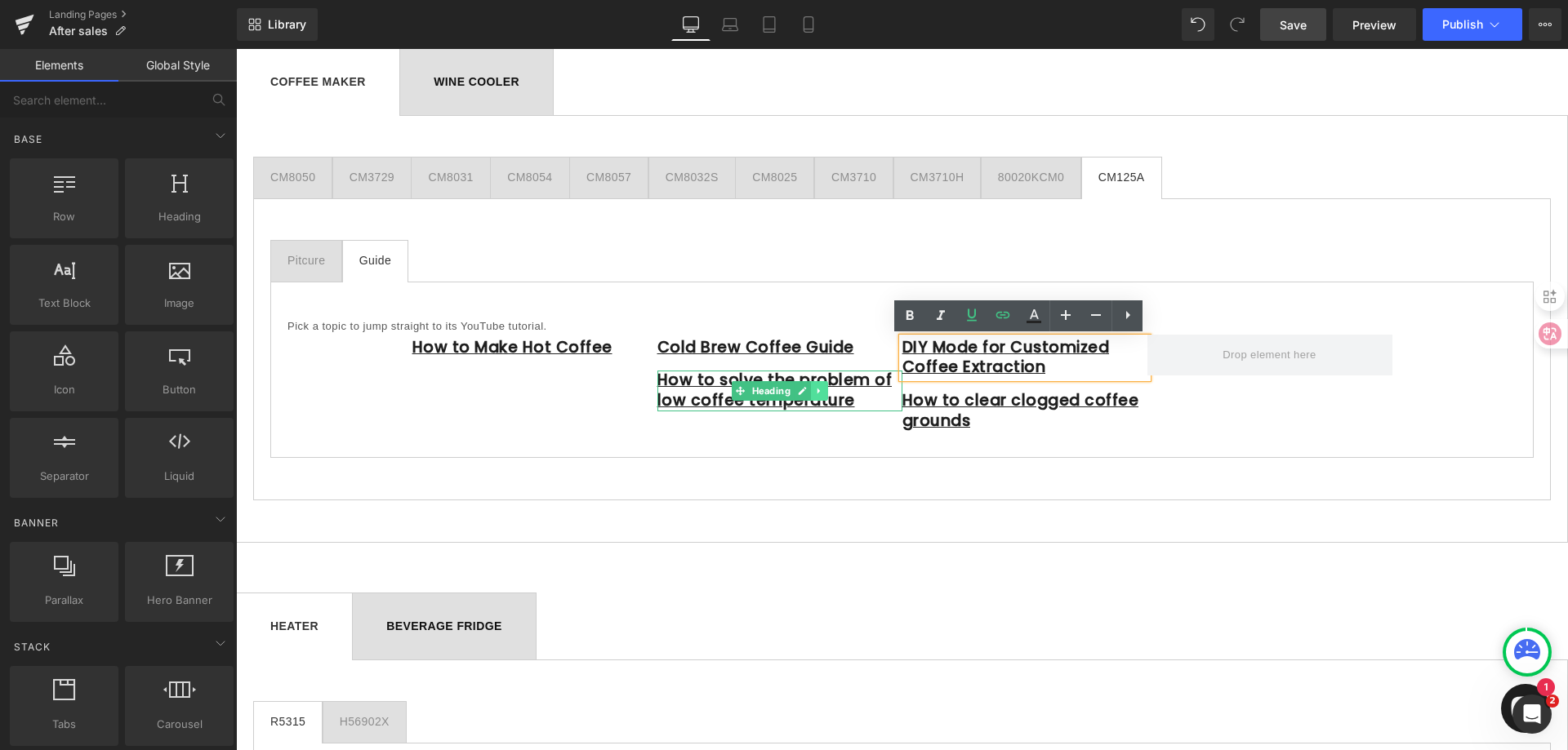
click at [814, 394] on icon at bounding box center [819, 391] width 9 height 10
click at [824, 389] on icon at bounding box center [828, 390] width 9 height 9
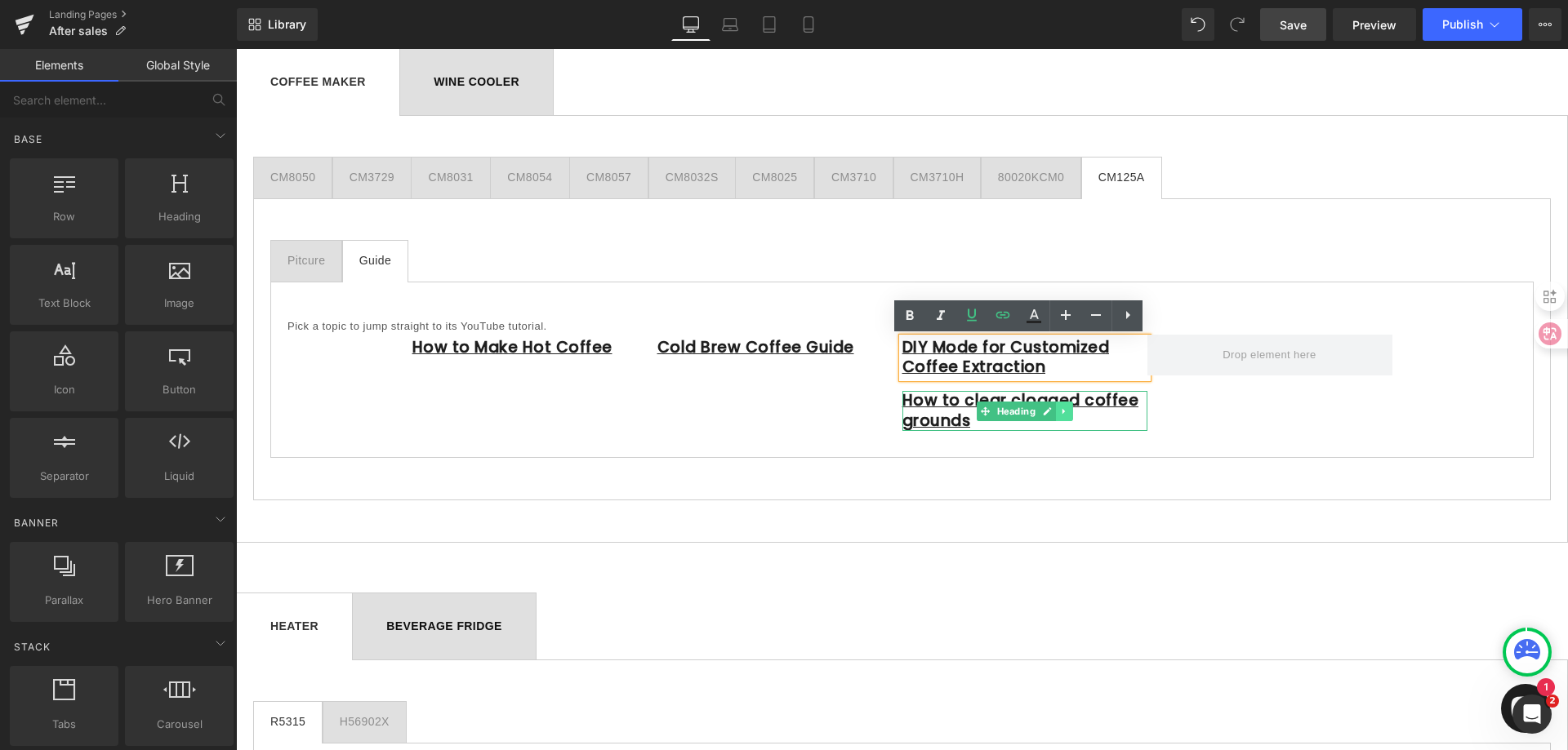
click at [1062, 411] on icon at bounding box center [1062, 411] width 2 height 6
click at [1068, 411] on icon at bounding box center [1072, 411] width 9 height 9
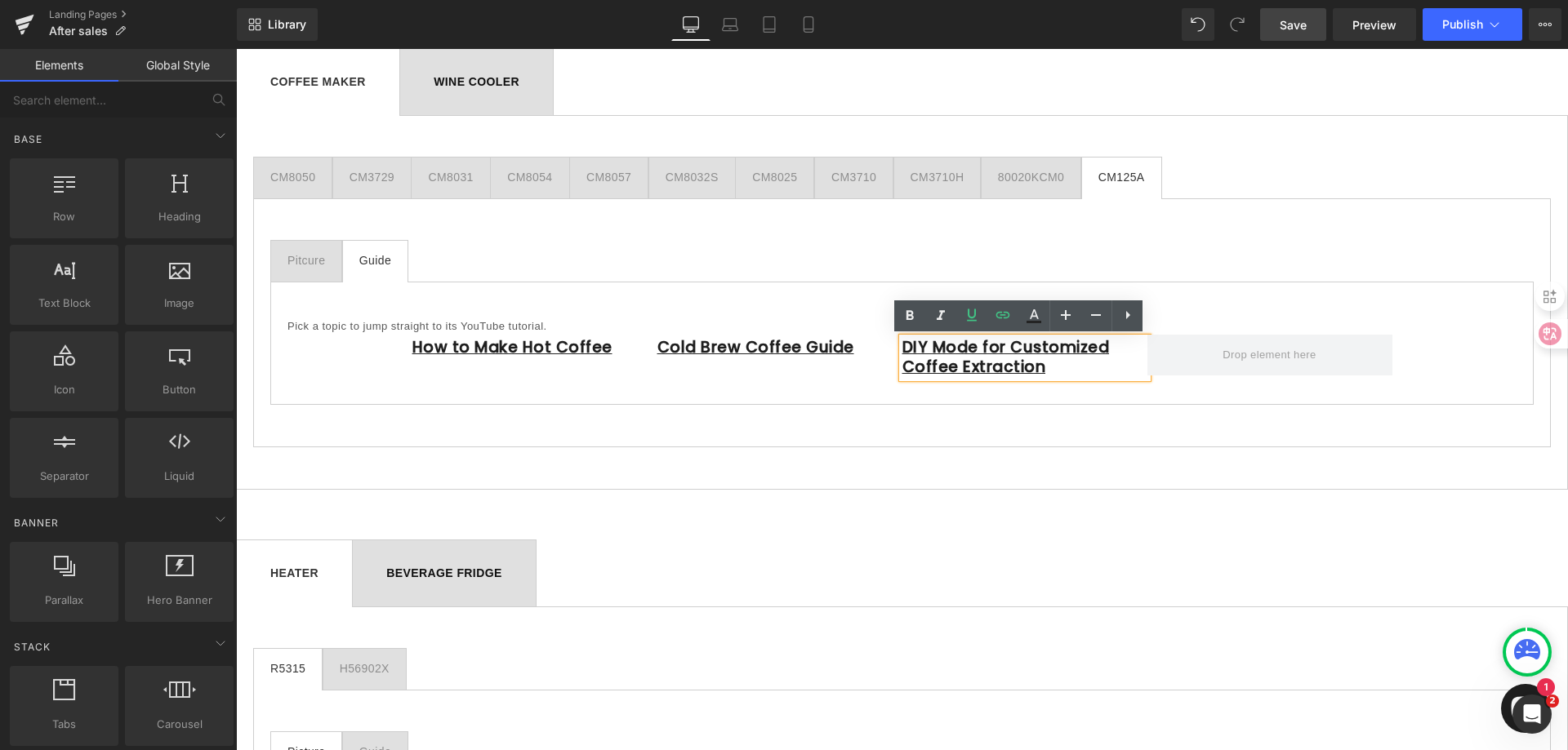
click at [311, 264] on div "Pitcure" at bounding box center [306, 260] width 38 height 17
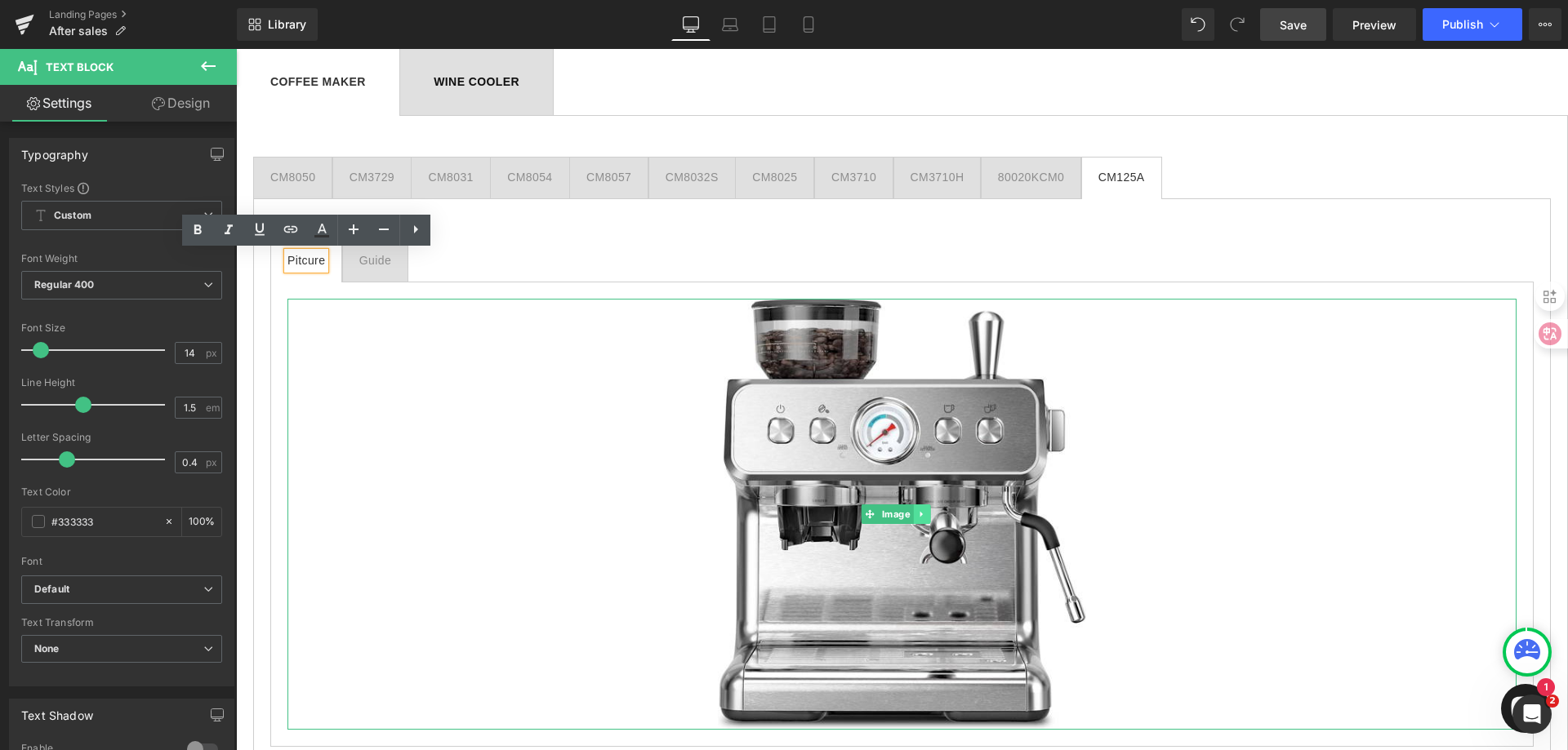
click at [920, 510] on icon at bounding box center [922, 515] width 9 height 10
click at [932, 517] on link at bounding box center [931, 515] width 17 height 20
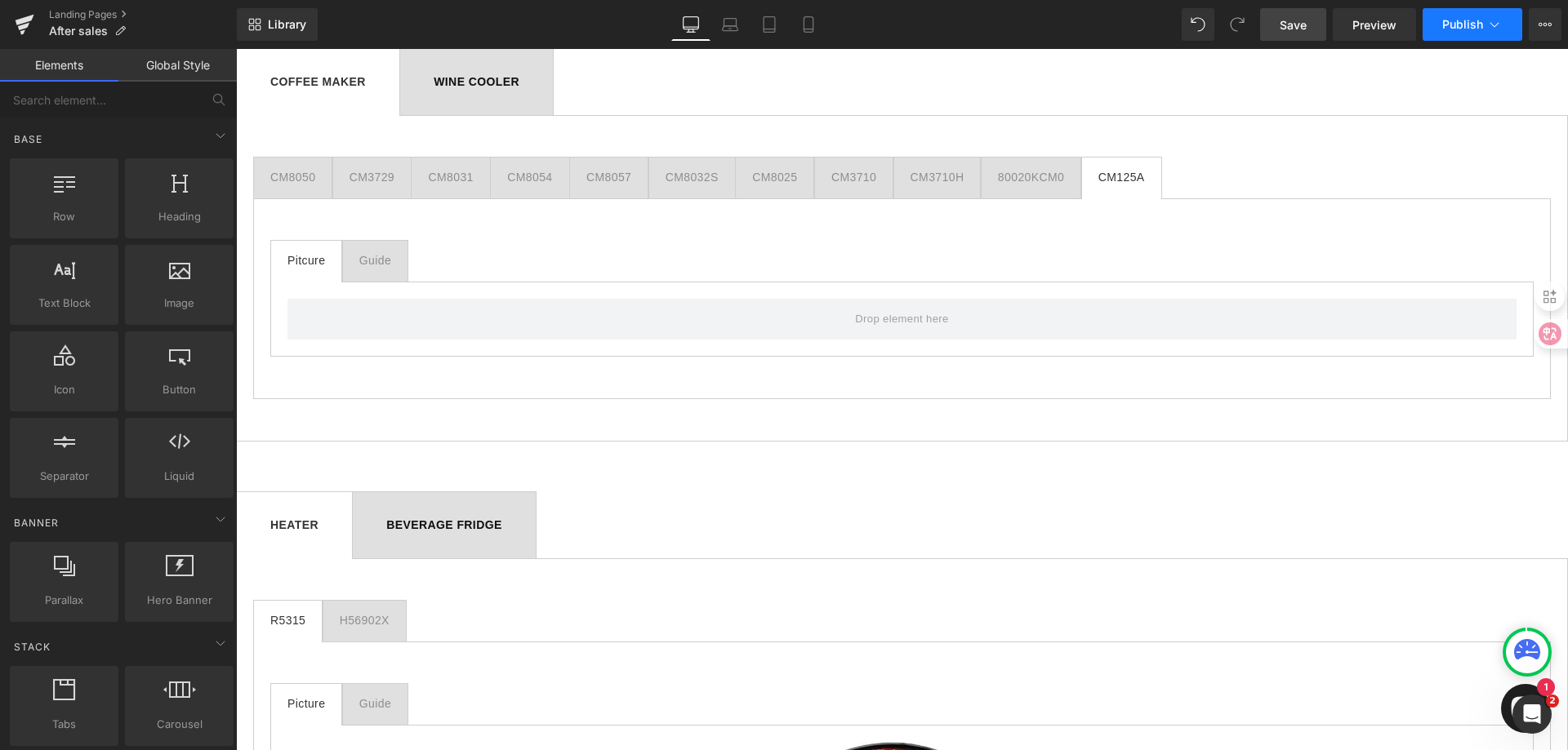
click at [1466, 26] on span "Publish" at bounding box center [1463, 25] width 41 height 13
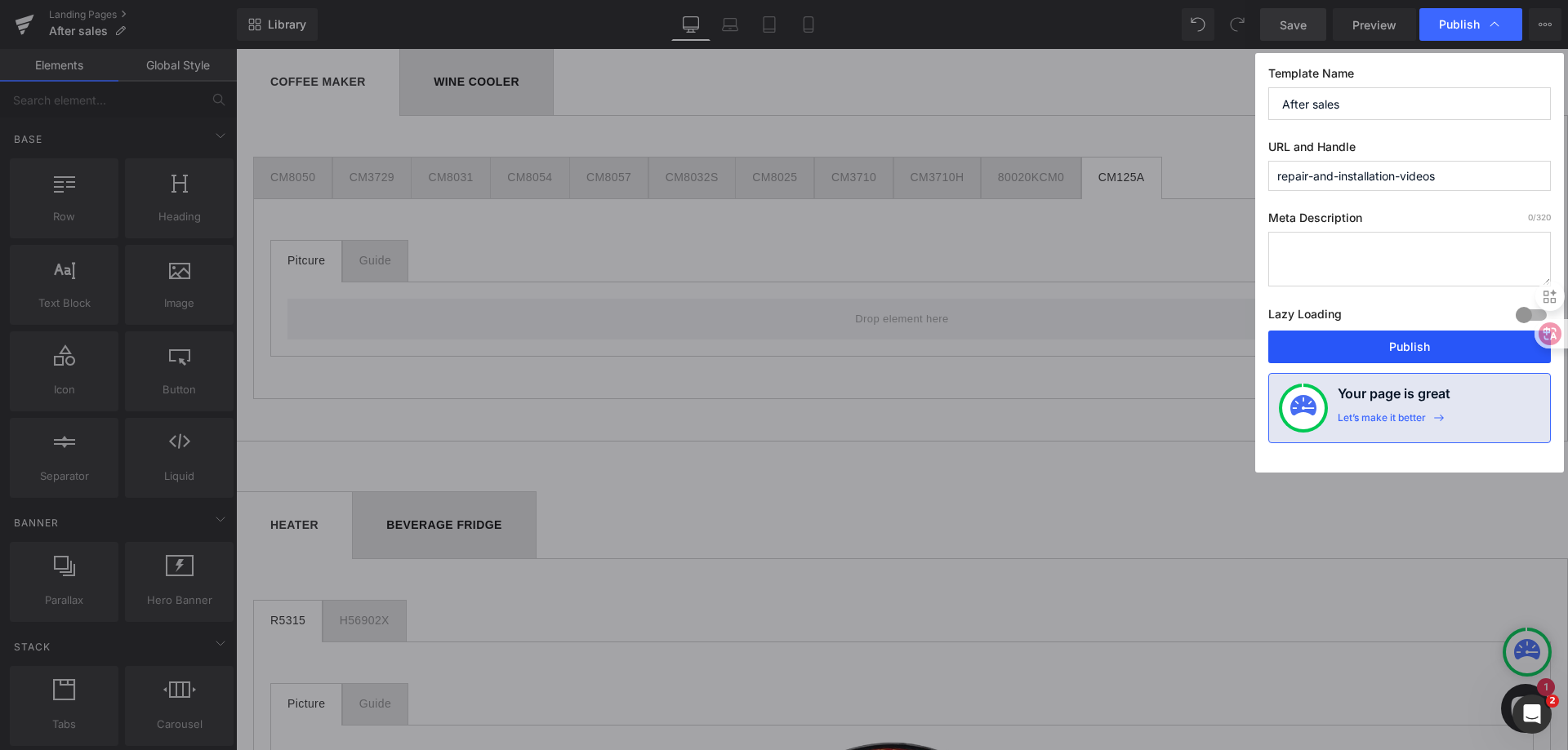
click at [1395, 347] on button "Publish" at bounding box center [1409, 347] width 282 height 33
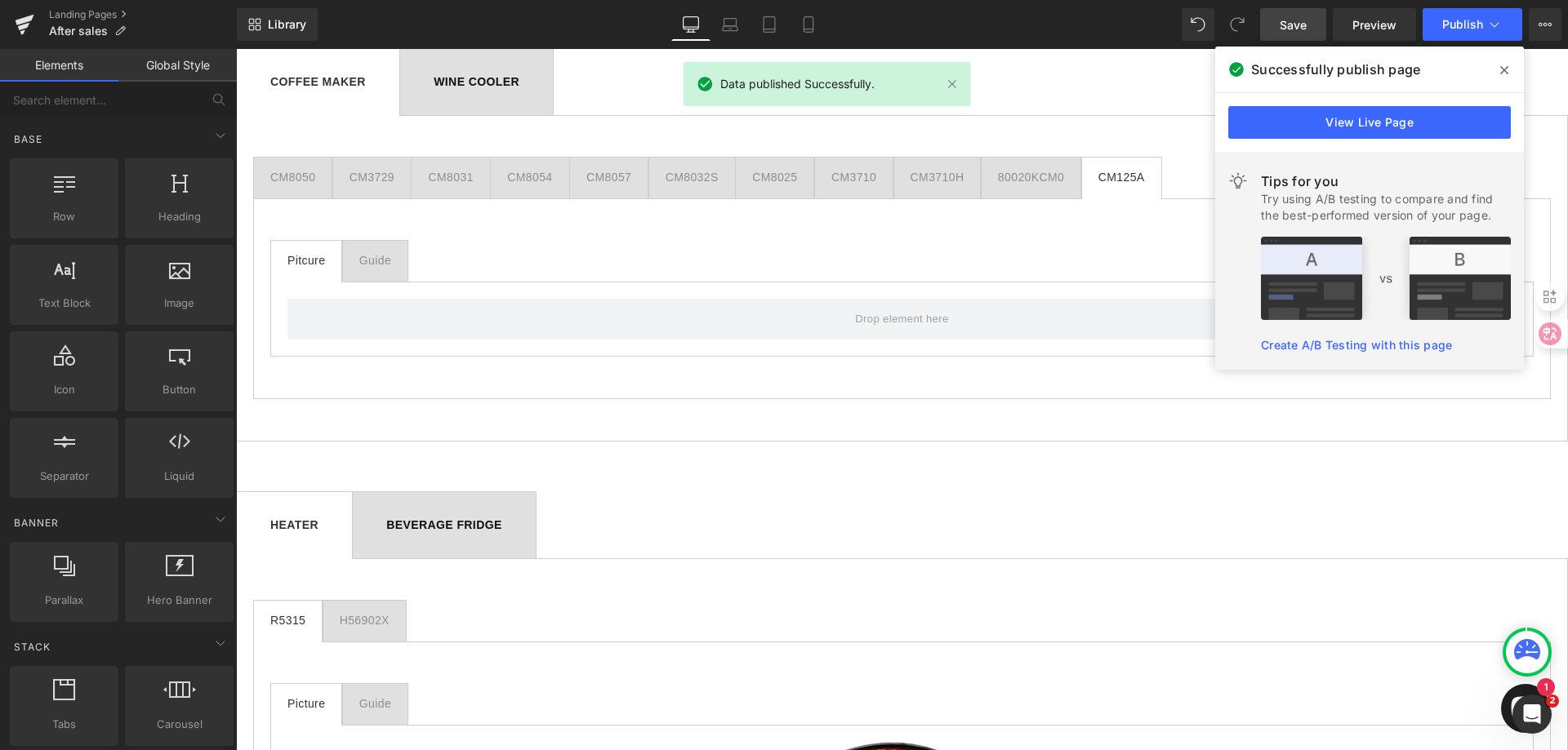
click at [1510, 69] on span at bounding box center [1505, 70] width 26 height 26
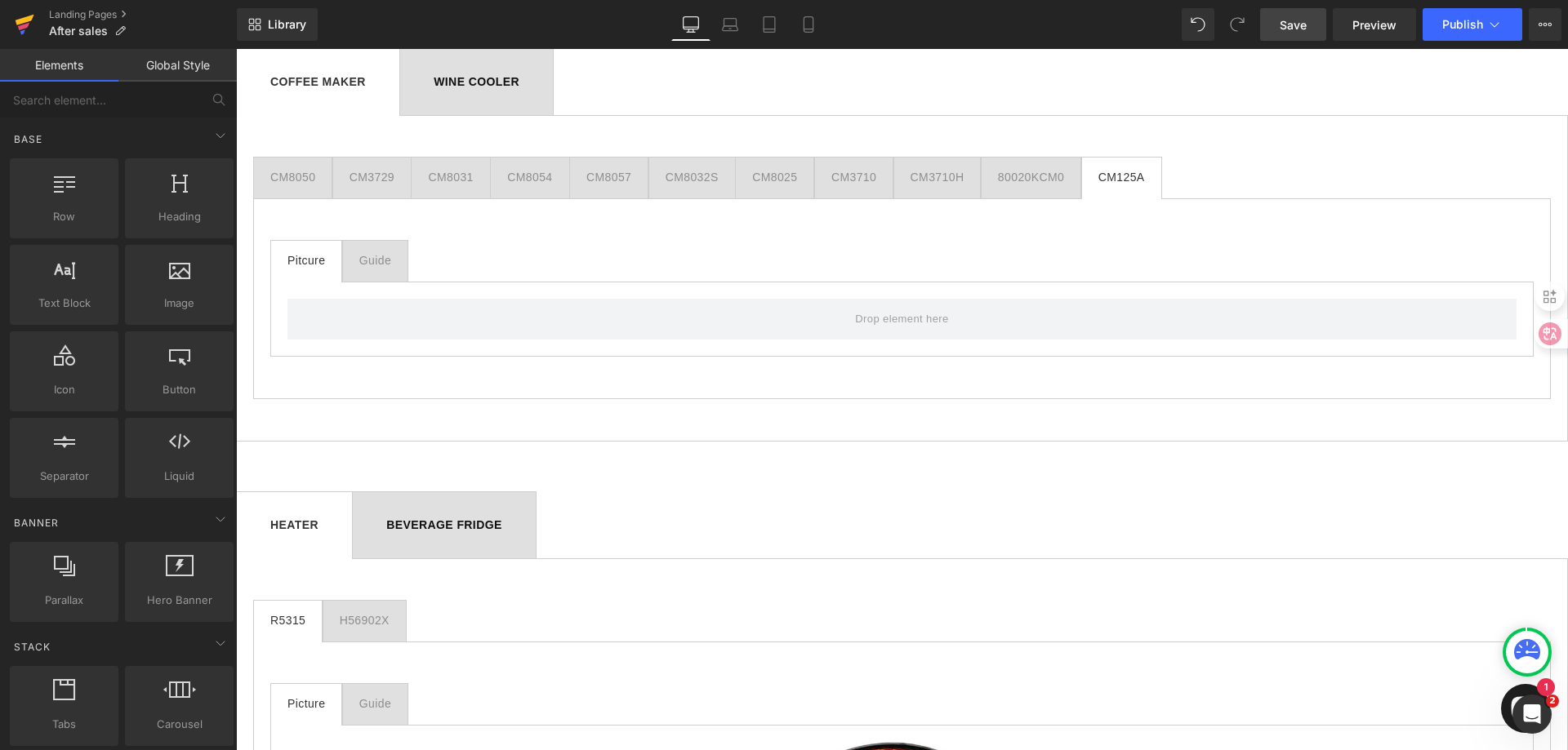
click at [15, 21] on icon at bounding box center [25, 25] width 20 height 41
